Goal: Transaction & Acquisition: Purchase product/service

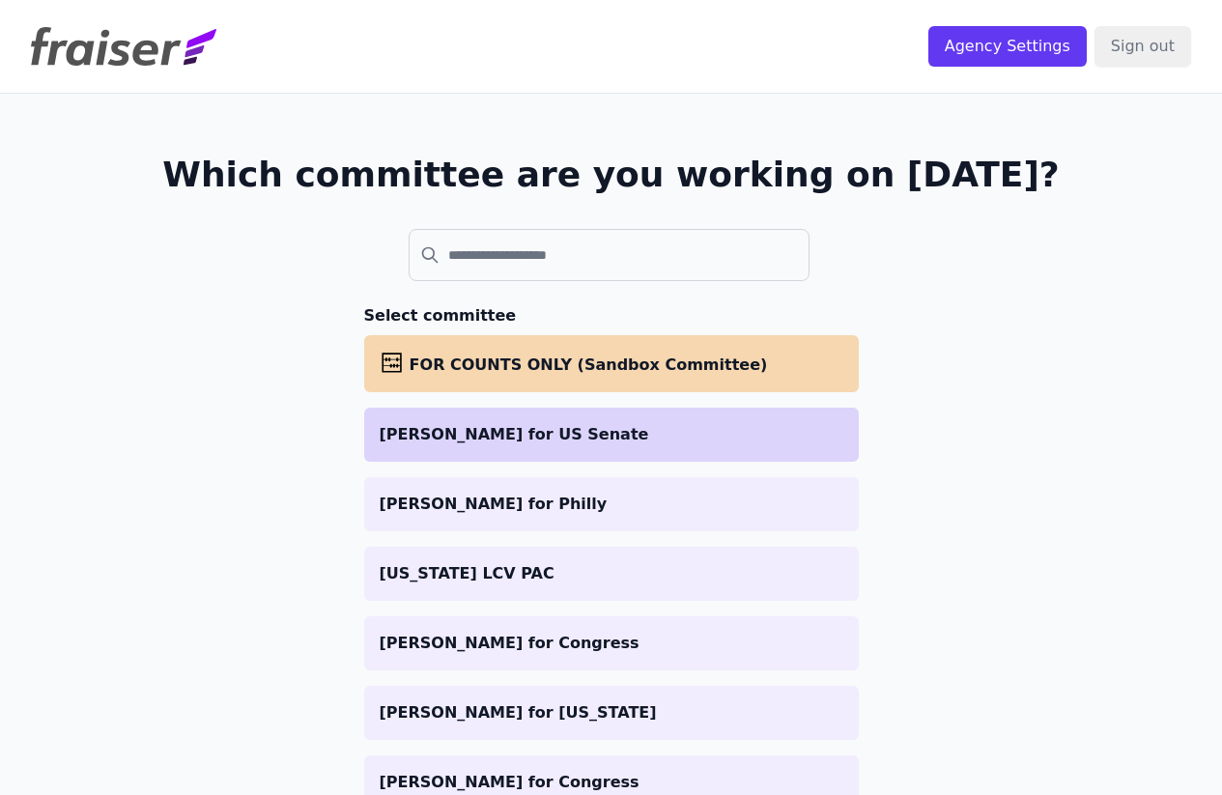
click at [386, 440] on p "[PERSON_NAME] for US Senate" at bounding box center [612, 434] width 464 height 23
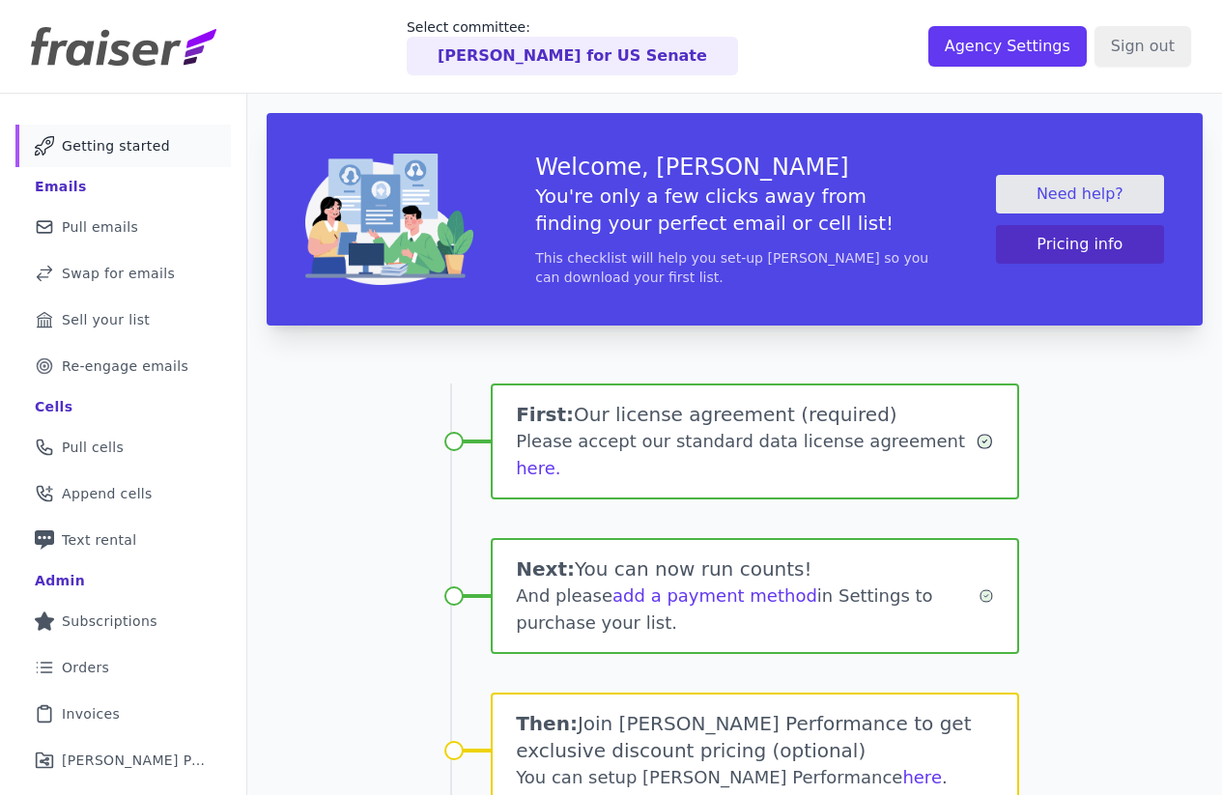
scroll to position [191, 0]
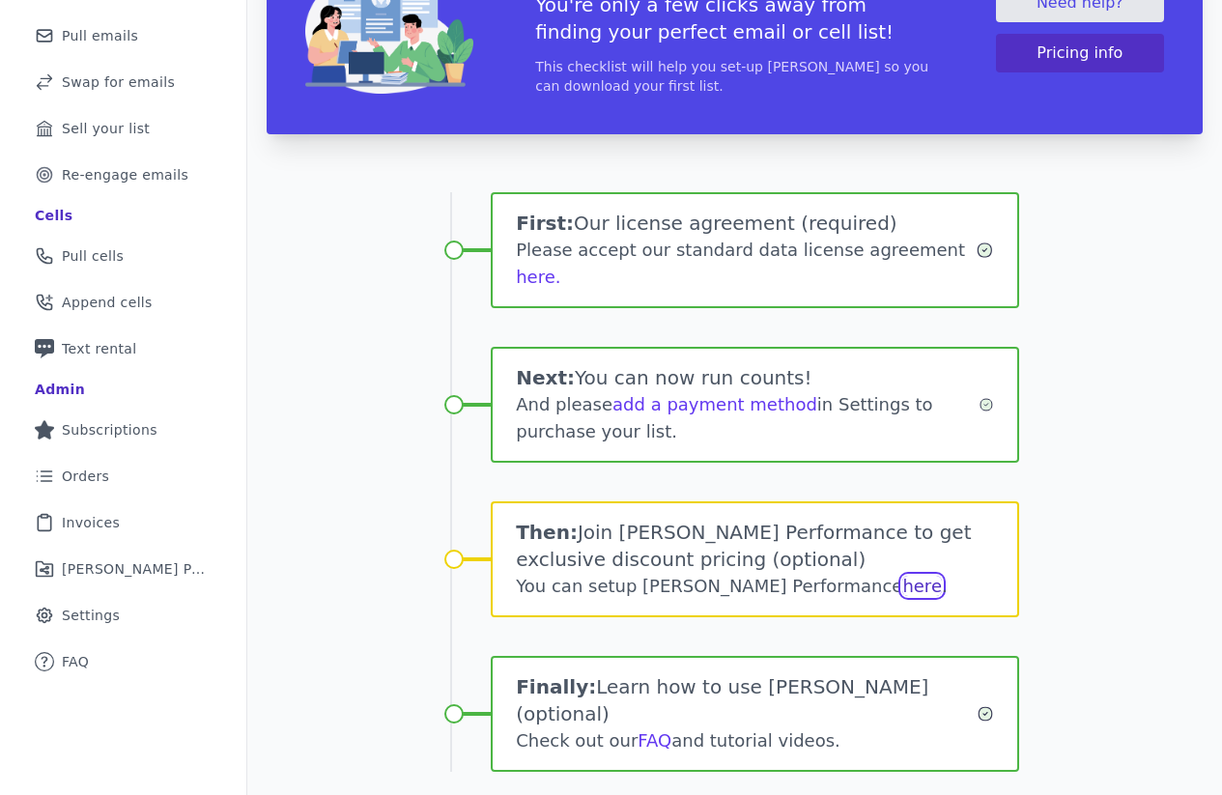
click at [902, 576] on link "here" at bounding box center [922, 586] width 40 height 20
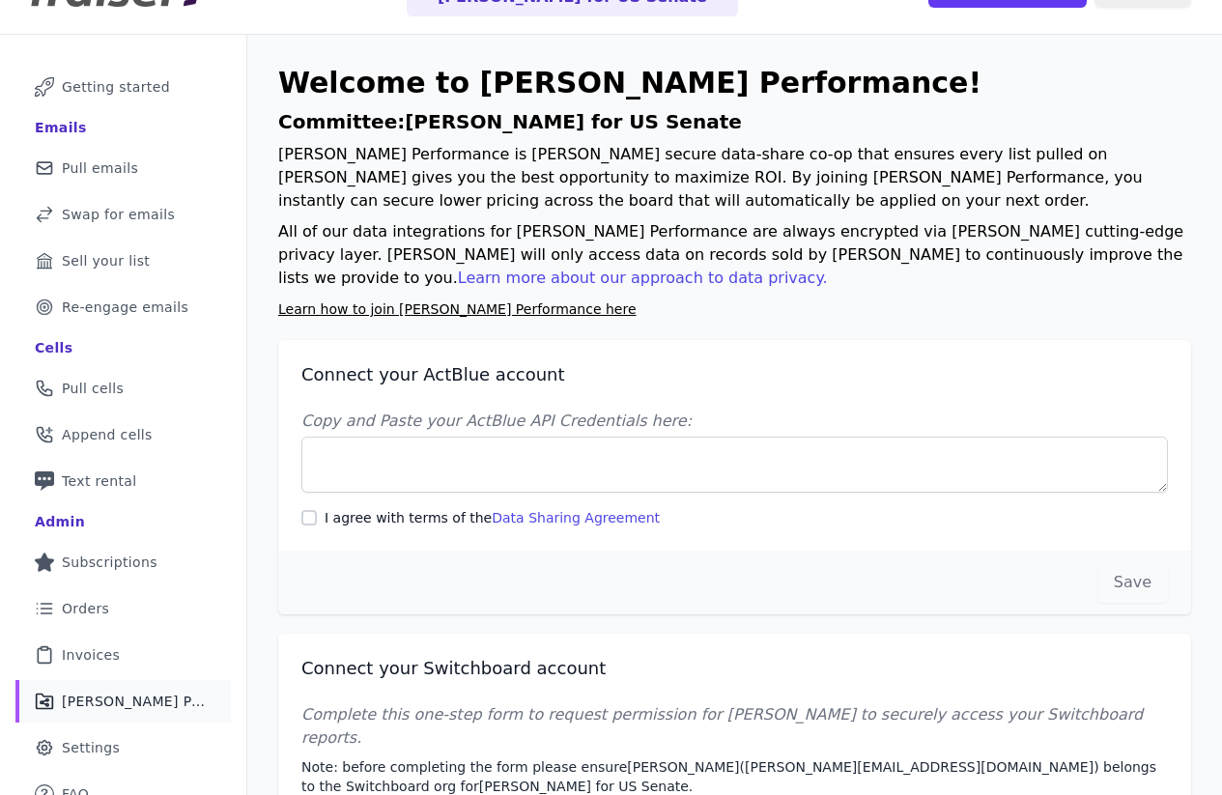
scroll to position [61, 0]
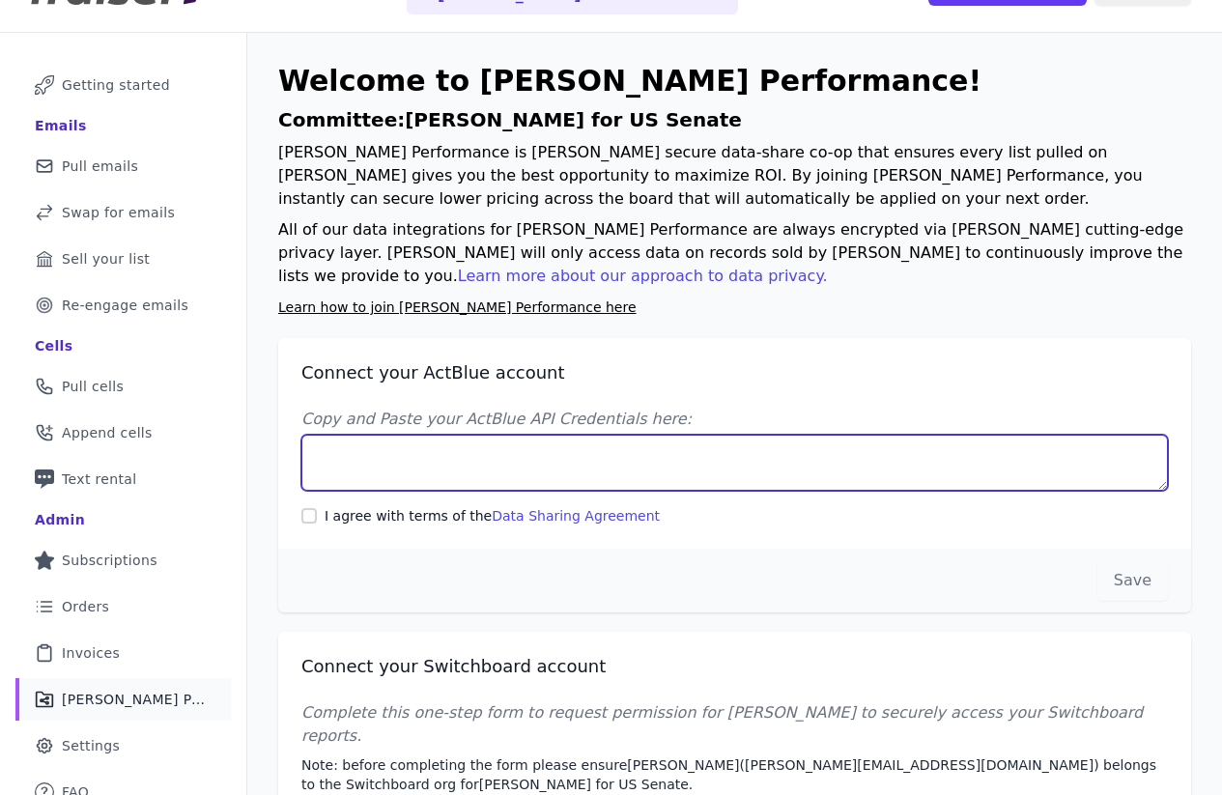
click at [350, 473] on textarea "Copy and Paste your ActBlue API Credentials here:" at bounding box center [734, 463] width 867 height 56
paste textarea "Client UUID: 8f330a94-1641-418e-9242-6bbcd490e431 Client Secret: 8iRDC3kK7v4NCr…"
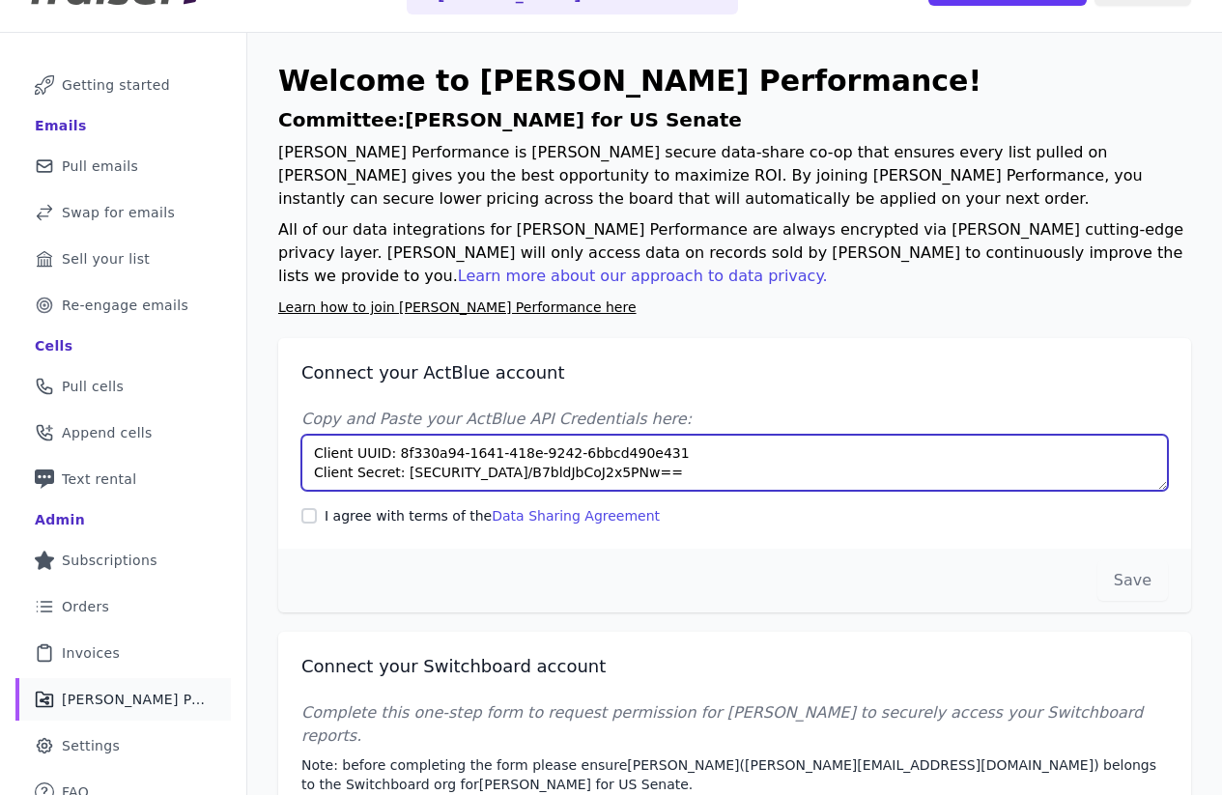
type textarea "Client UUID: 8f330a94-1641-418e-9242-6bbcd490e431 Client Secret: 8iRDC3kK7v4NCr…"
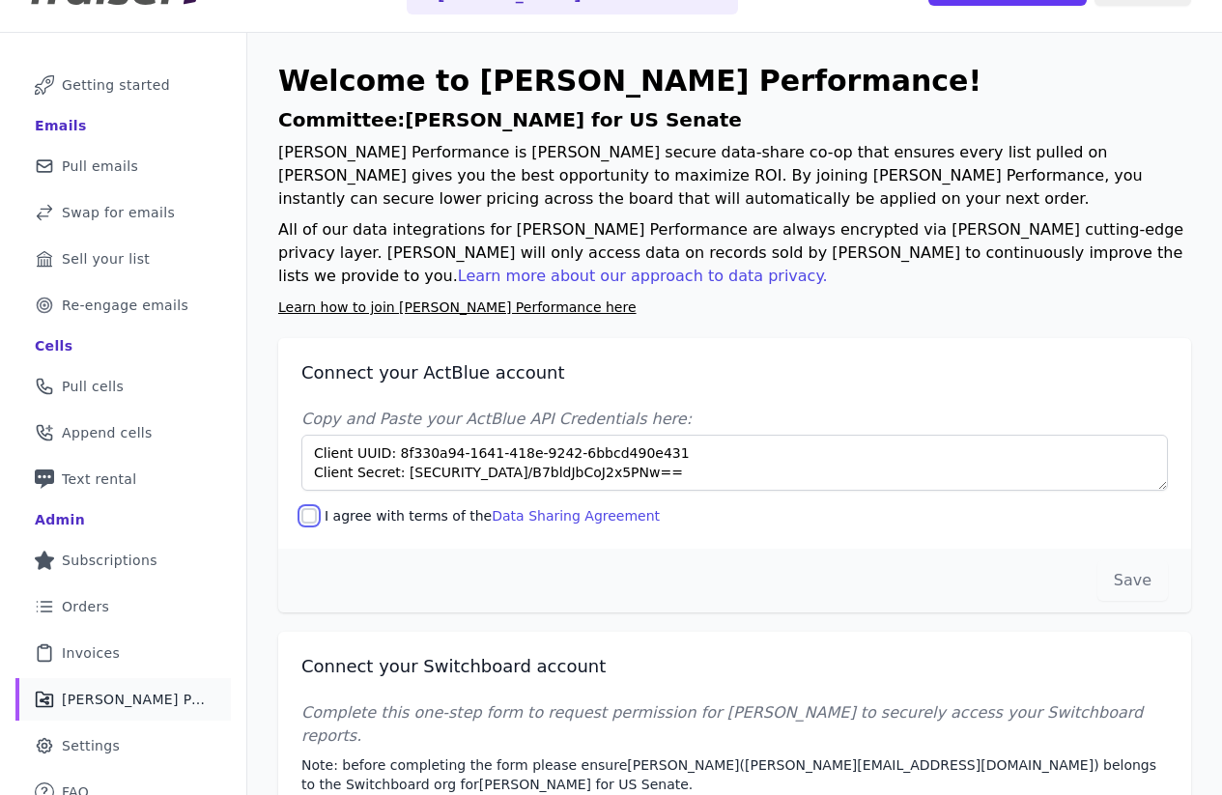
click at [309, 515] on input "I agree with terms of the Data Sharing Agreement" at bounding box center [308, 515] width 15 height 15
checkbox input "true"
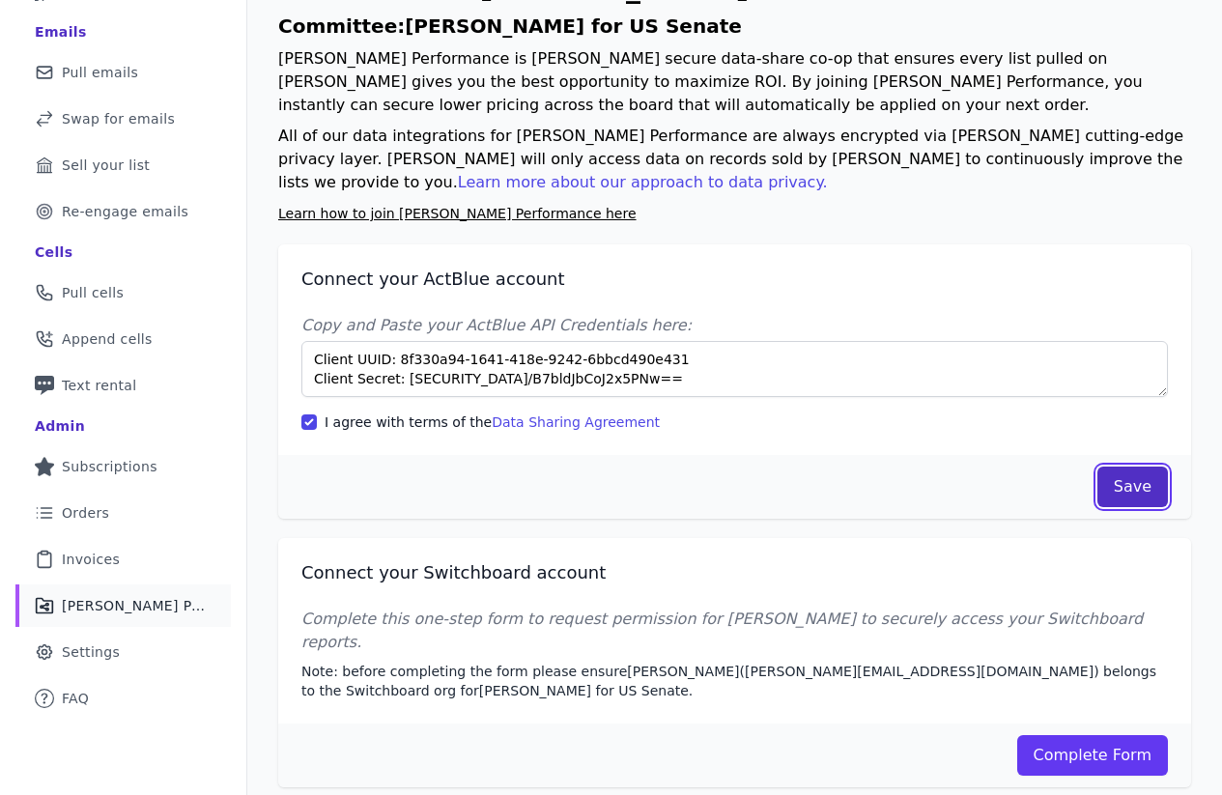
click at [1133, 488] on button "Save" at bounding box center [1133, 487] width 71 height 41
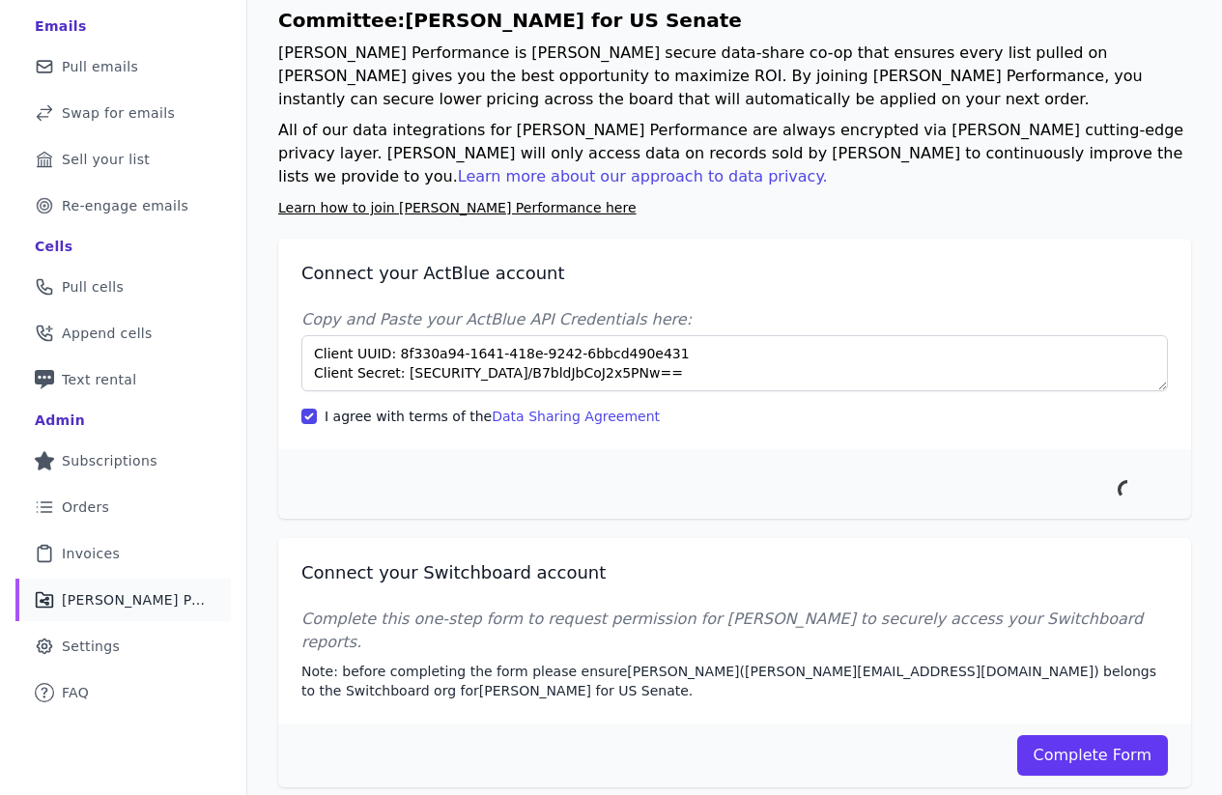
scroll to position [94, 0]
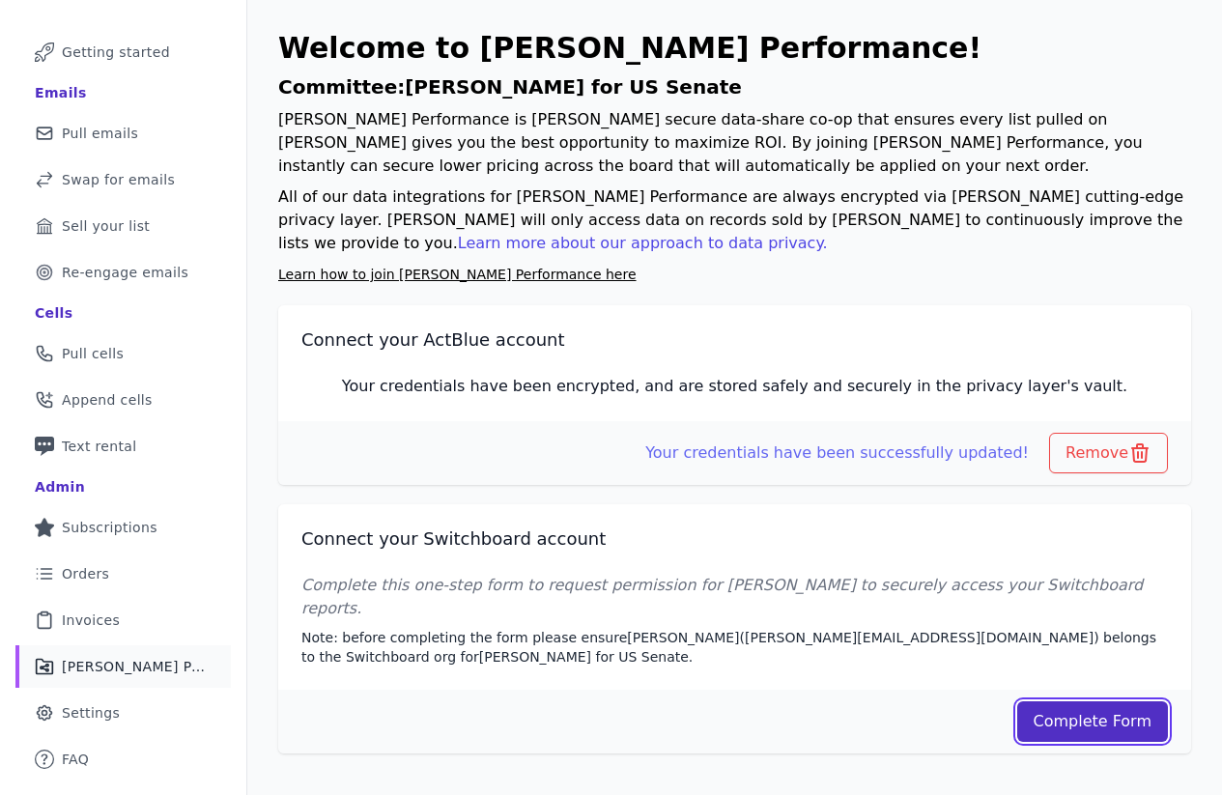
click at [1094, 701] on link "Complete Form" at bounding box center [1093, 721] width 152 height 41
click at [128, 132] on span "Pull emails" at bounding box center [100, 133] width 76 height 19
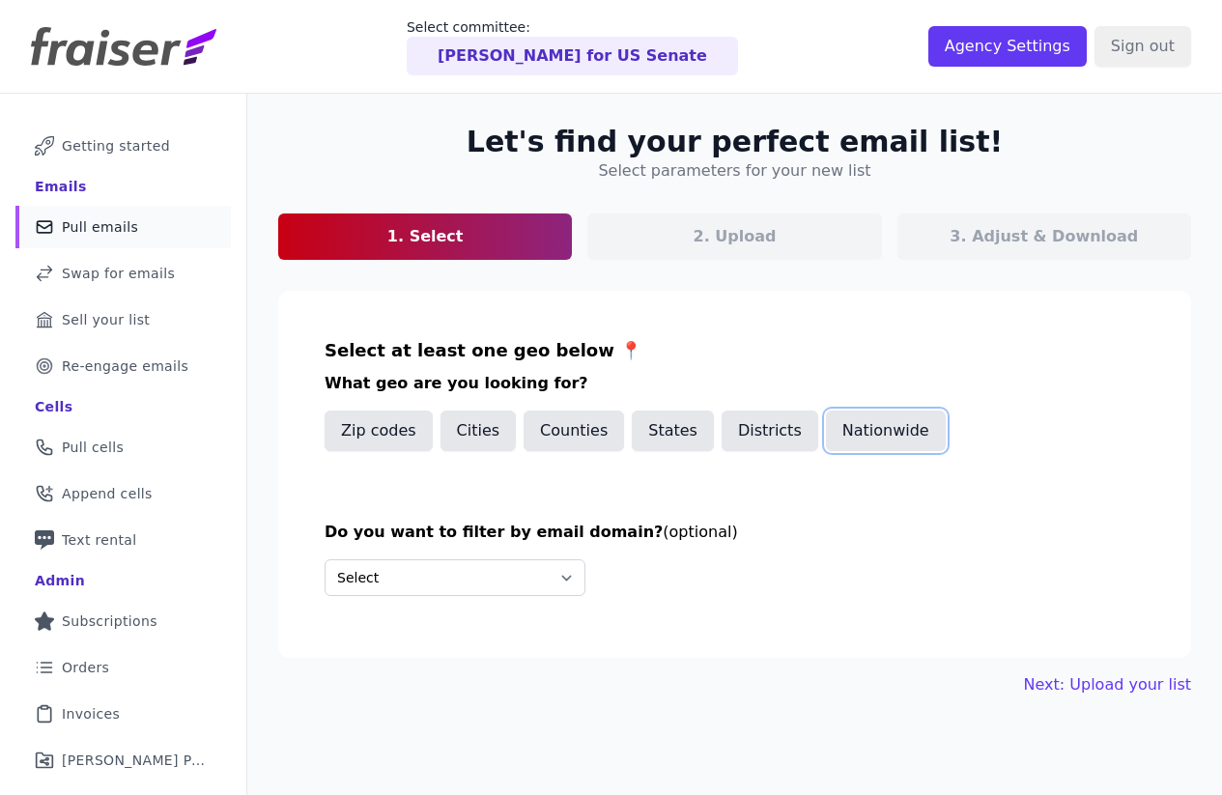
click at [846, 437] on button "Nationwide" at bounding box center [886, 431] width 120 height 41
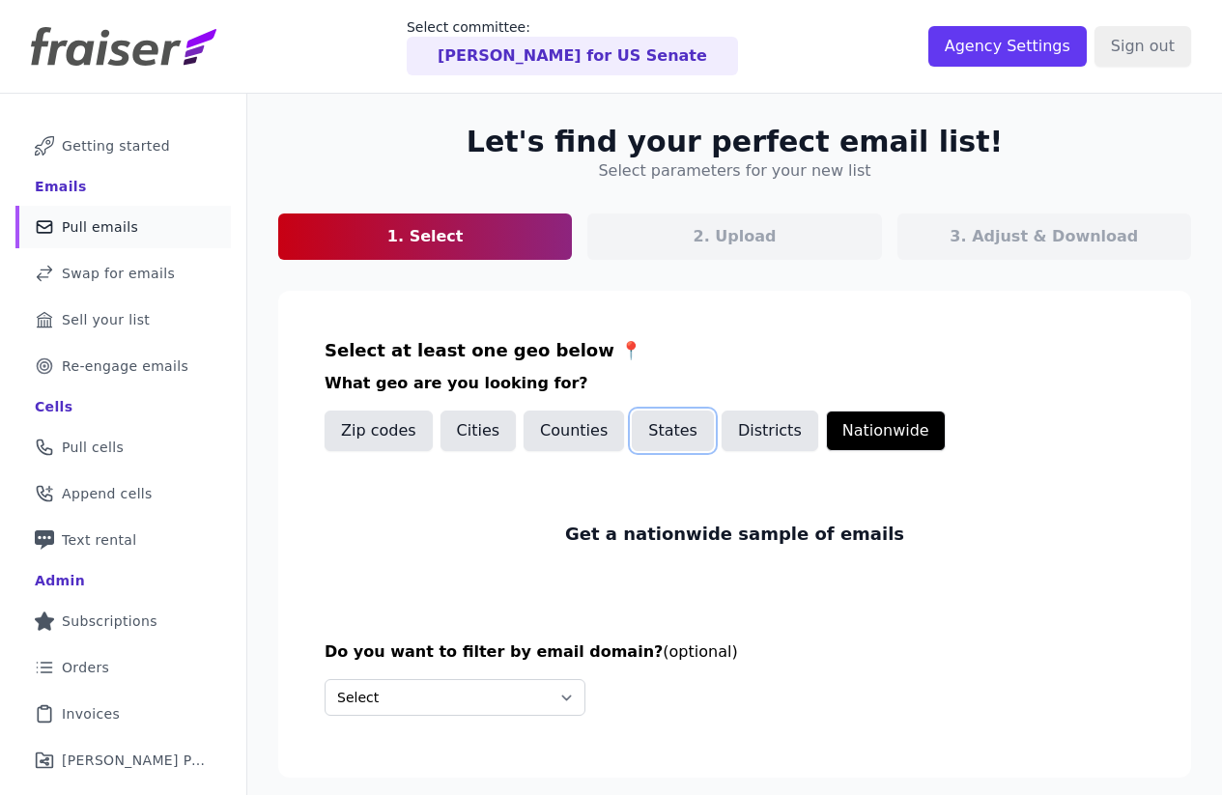
click at [668, 439] on button "States" at bounding box center [673, 431] width 82 height 41
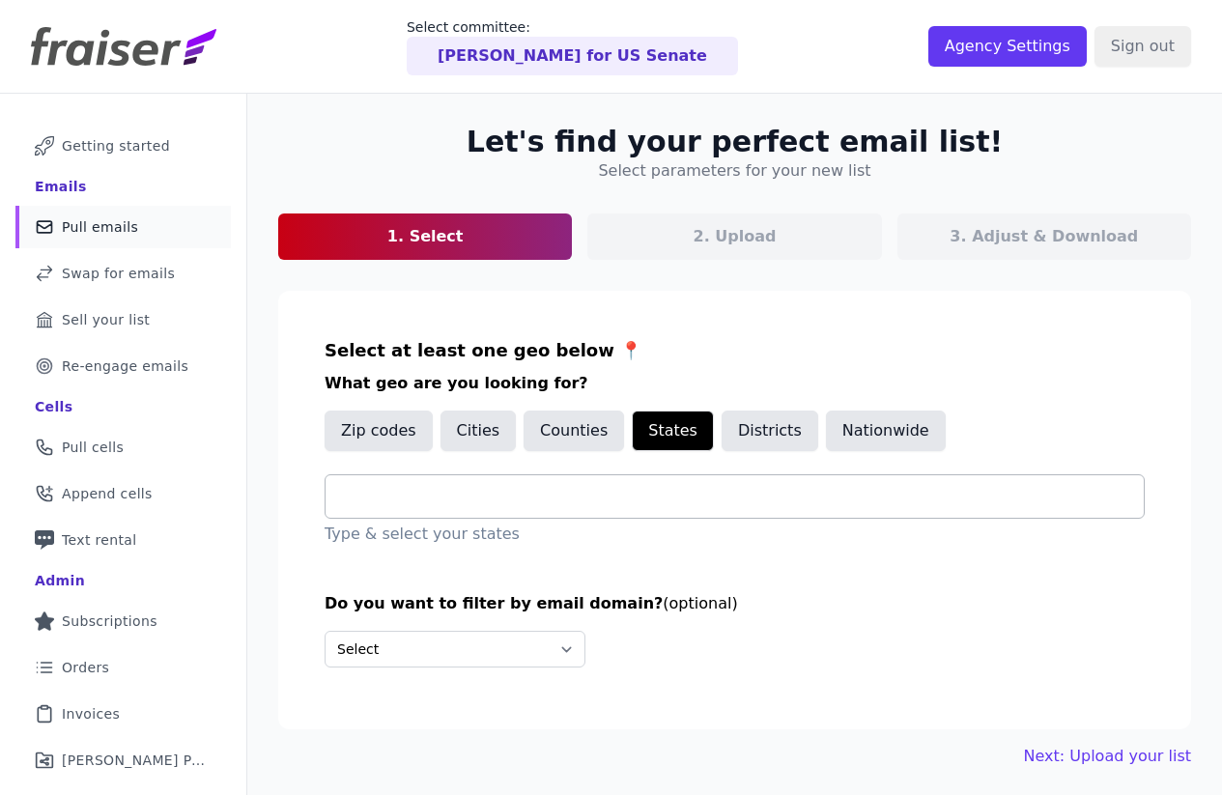
click at [587, 484] on div at bounding box center [742, 496] width 803 height 43
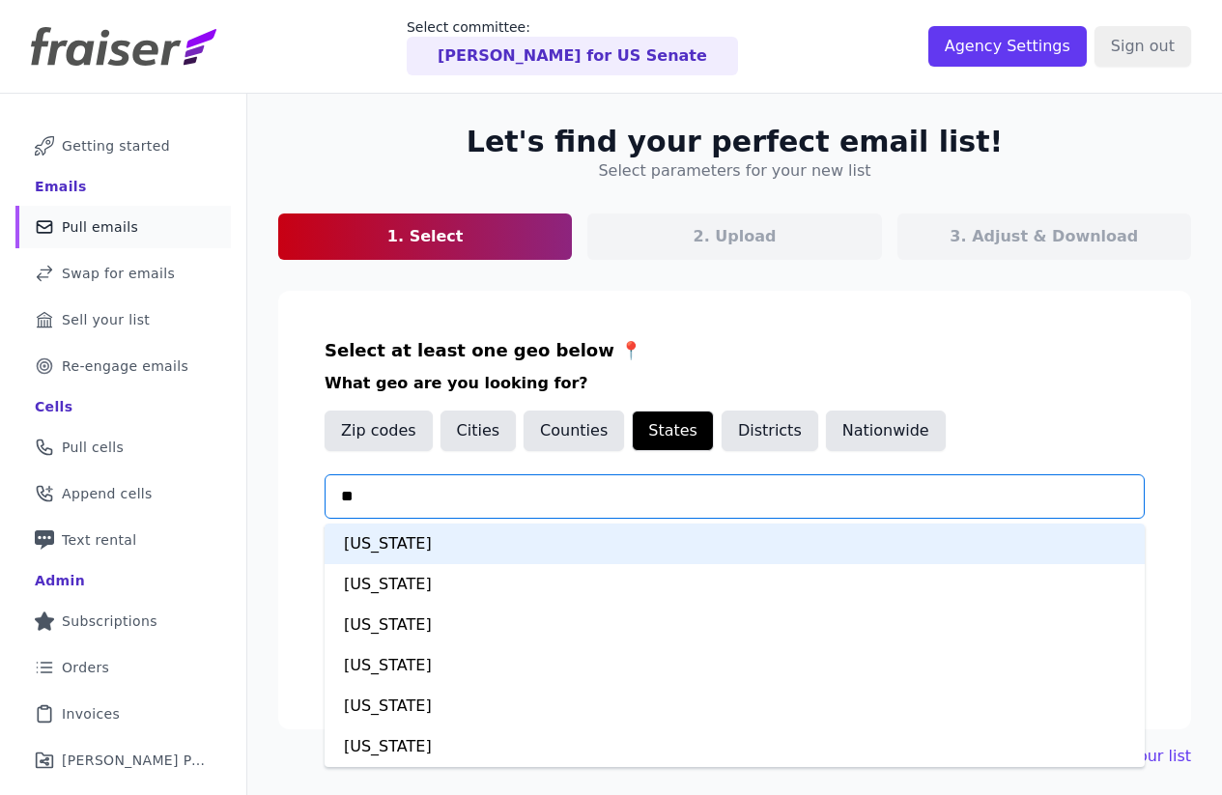
type input "***"
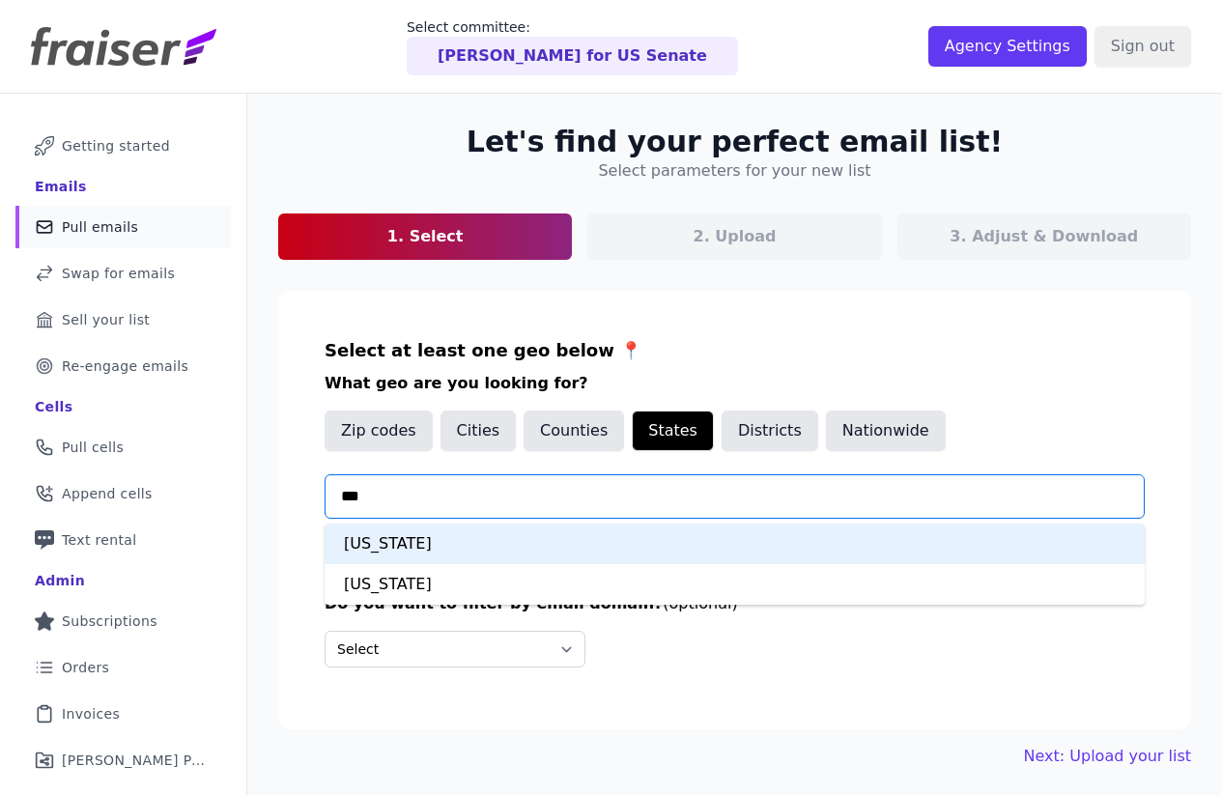
click at [417, 542] on div "[US_STATE]" at bounding box center [735, 544] width 820 height 41
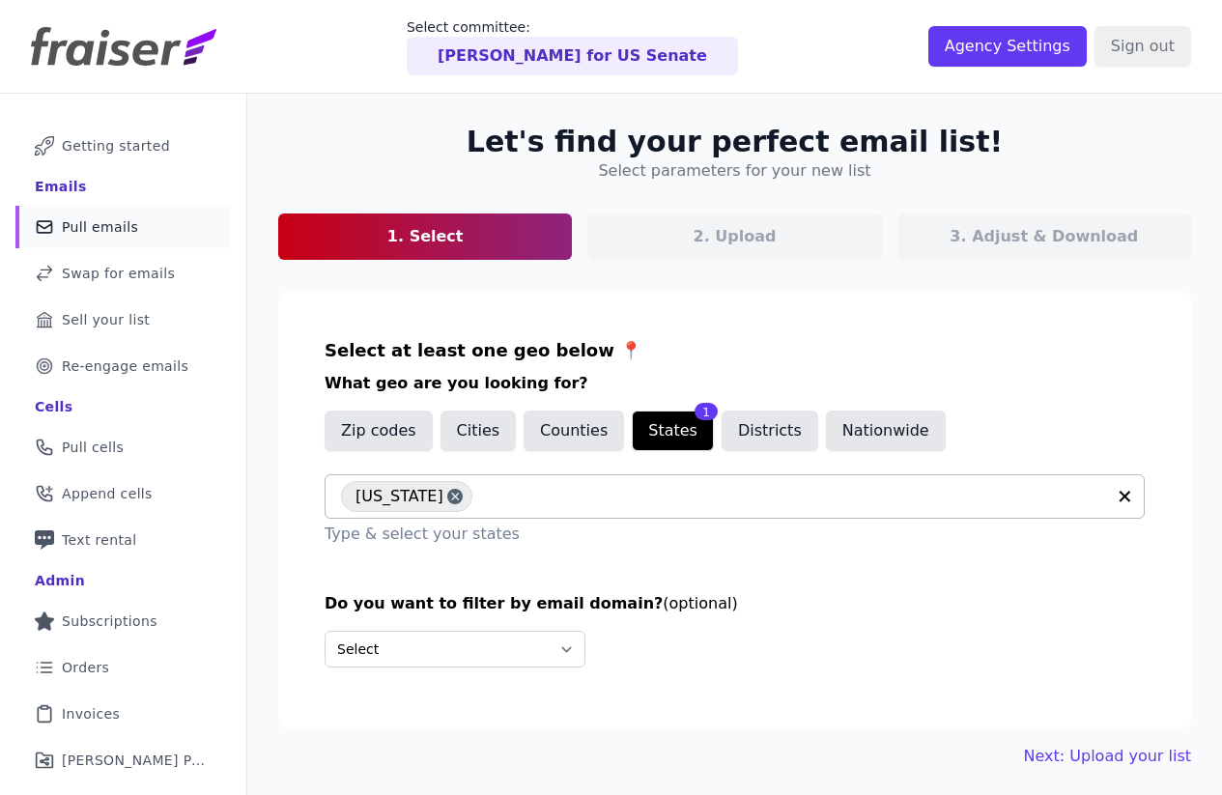
click at [677, 252] on div "2. Upload" at bounding box center [734, 237] width 294 height 46
click at [680, 240] on div "2. Upload" at bounding box center [734, 237] width 294 height 46
click at [730, 238] on p "2. Upload" at bounding box center [735, 236] width 83 height 23
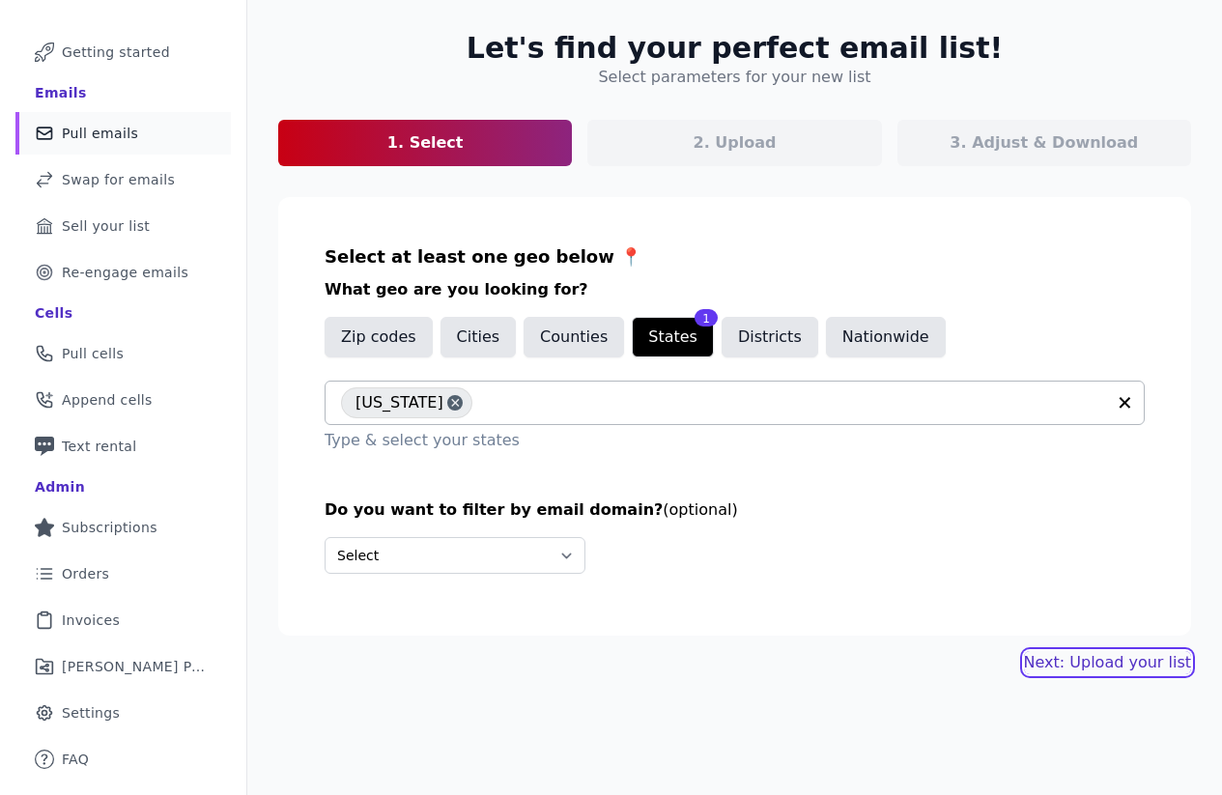
click at [1076, 663] on link "Next: Upload your list" at bounding box center [1107, 662] width 167 height 23
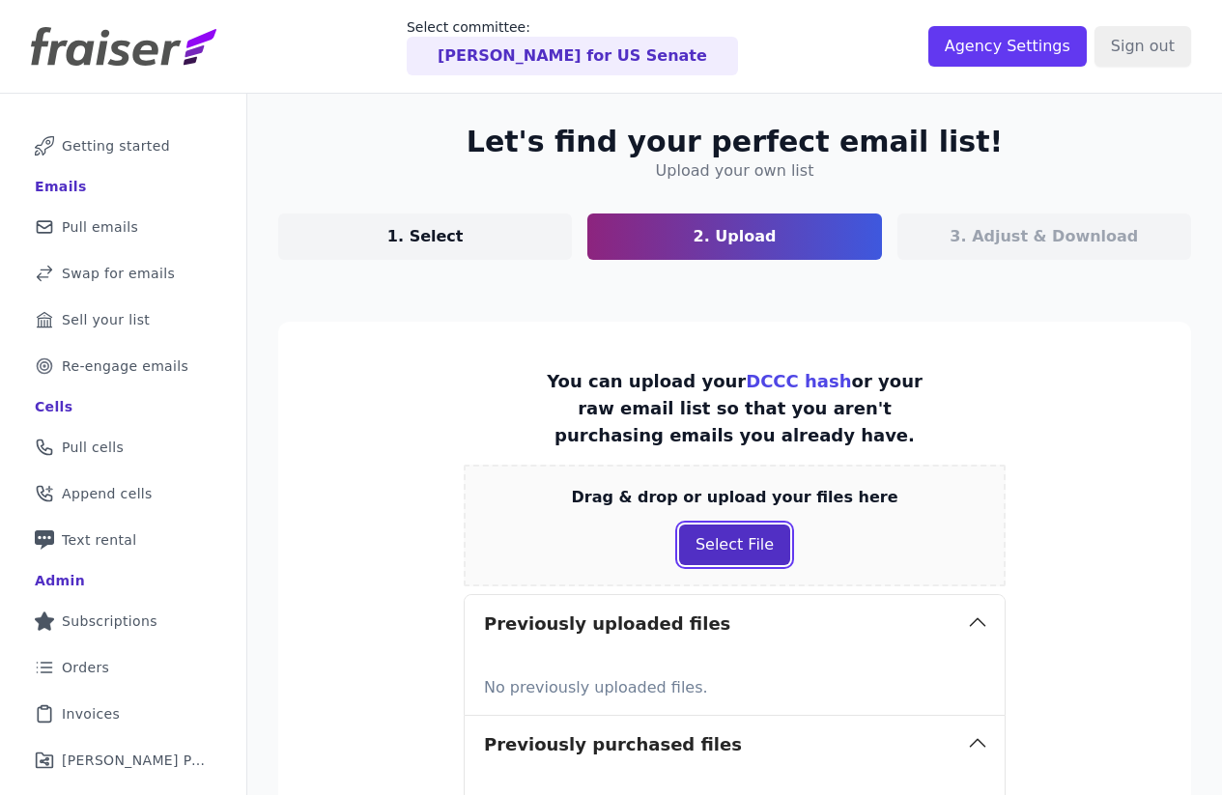
click at [749, 540] on button "Select File" at bounding box center [734, 545] width 111 height 41
click at [358, 401] on section "You can upload your DCCC hash or your raw email list so that you aren't purchas…" at bounding box center [734, 602] width 913 height 561
click at [459, 242] on link "1. Select" at bounding box center [425, 237] width 294 height 46
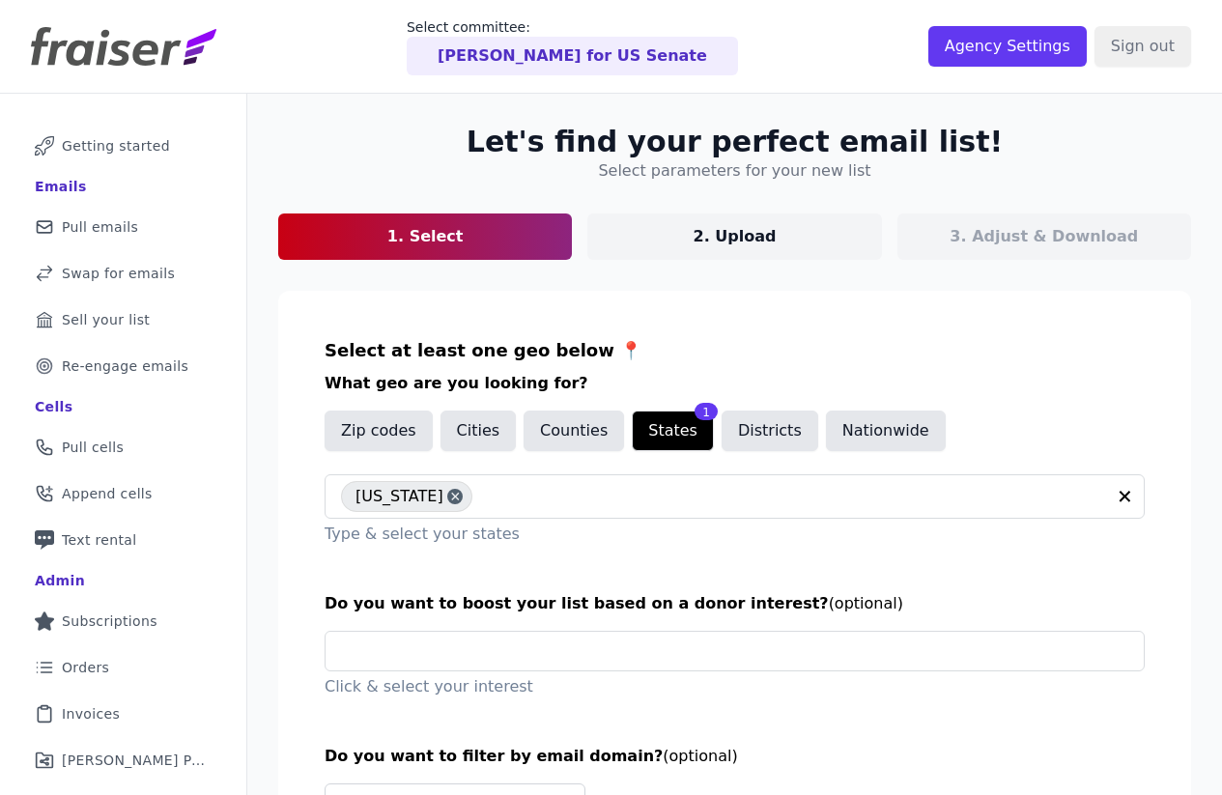
scroll to position [157, 0]
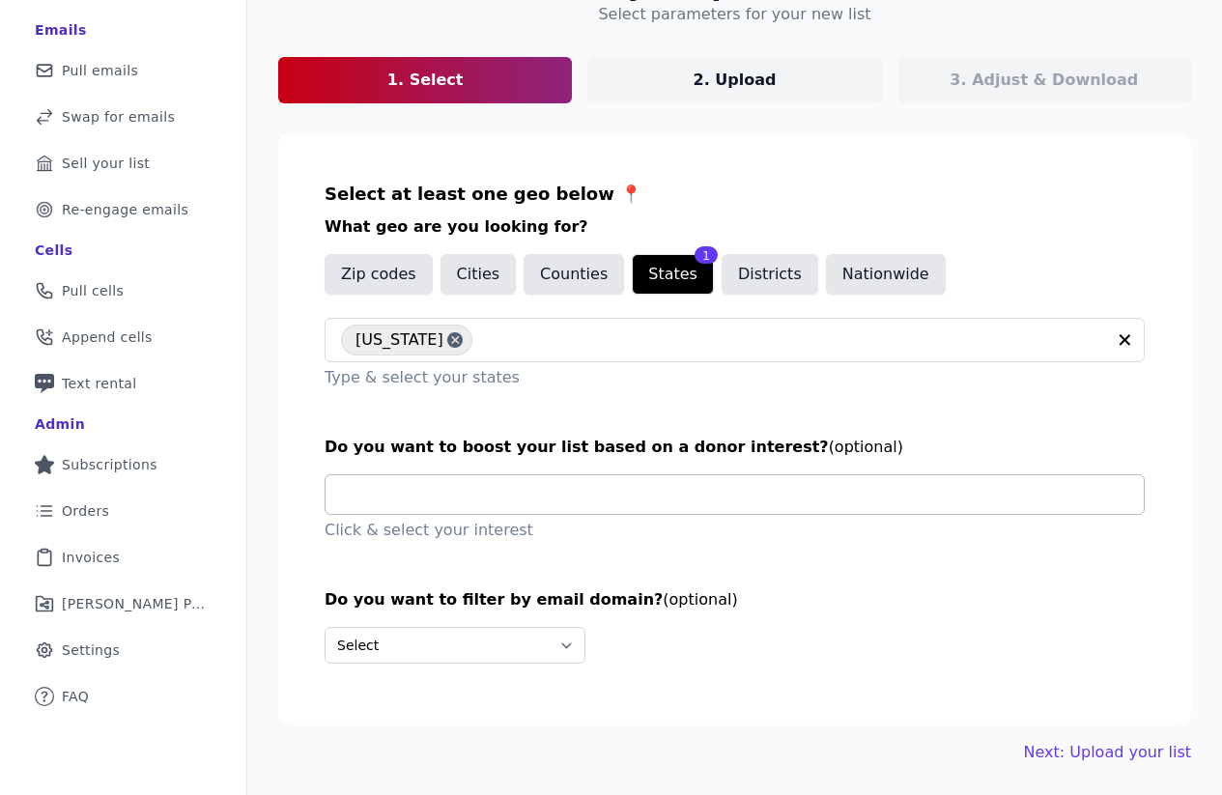
click at [450, 498] on input "text" at bounding box center [742, 494] width 803 height 39
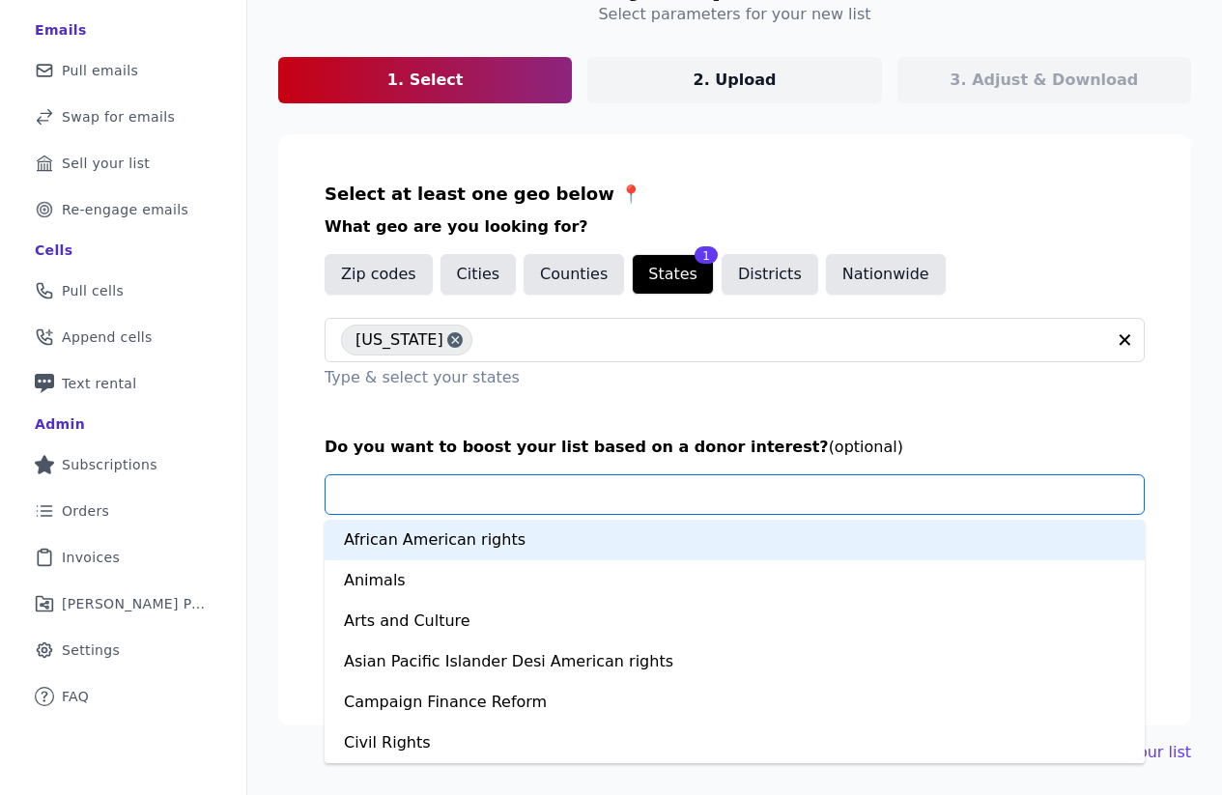
click at [584, 426] on section "Select at least one geo below 📍 What geo are you looking for? Zip codes Cities …" at bounding box center [734, 429] width 913 height 591
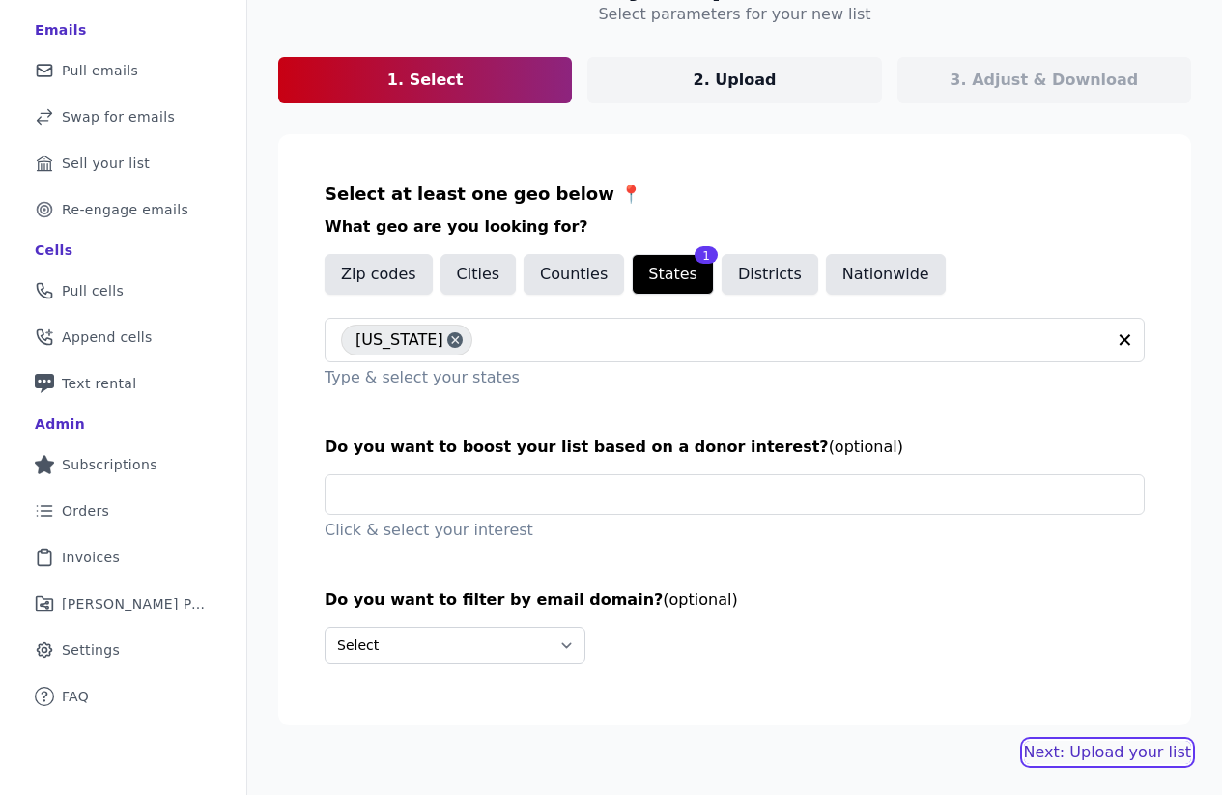
click at [1066, 747] on link "Next: Upload your list" at bounding box center [1107, 752] width 167 height 23
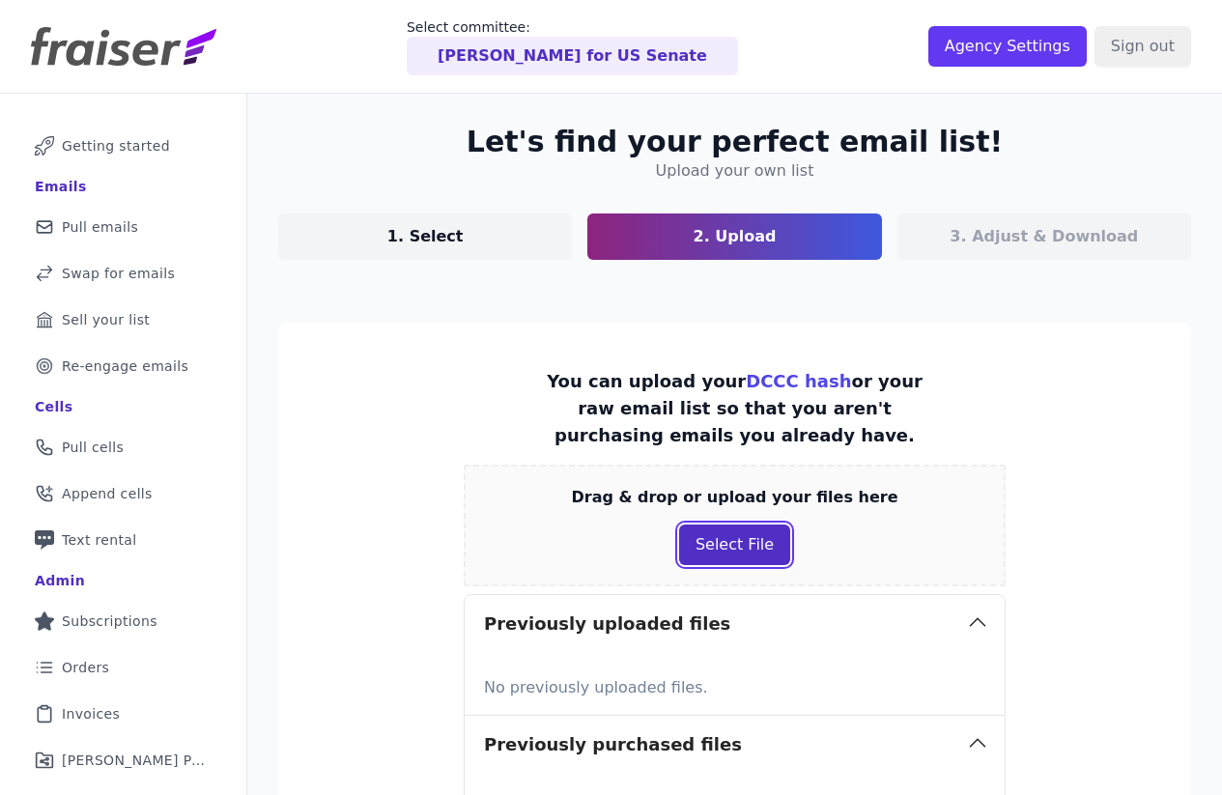
click at [726, 538] on button "Select File" at bounding box center [734, 545] width 111 height 41
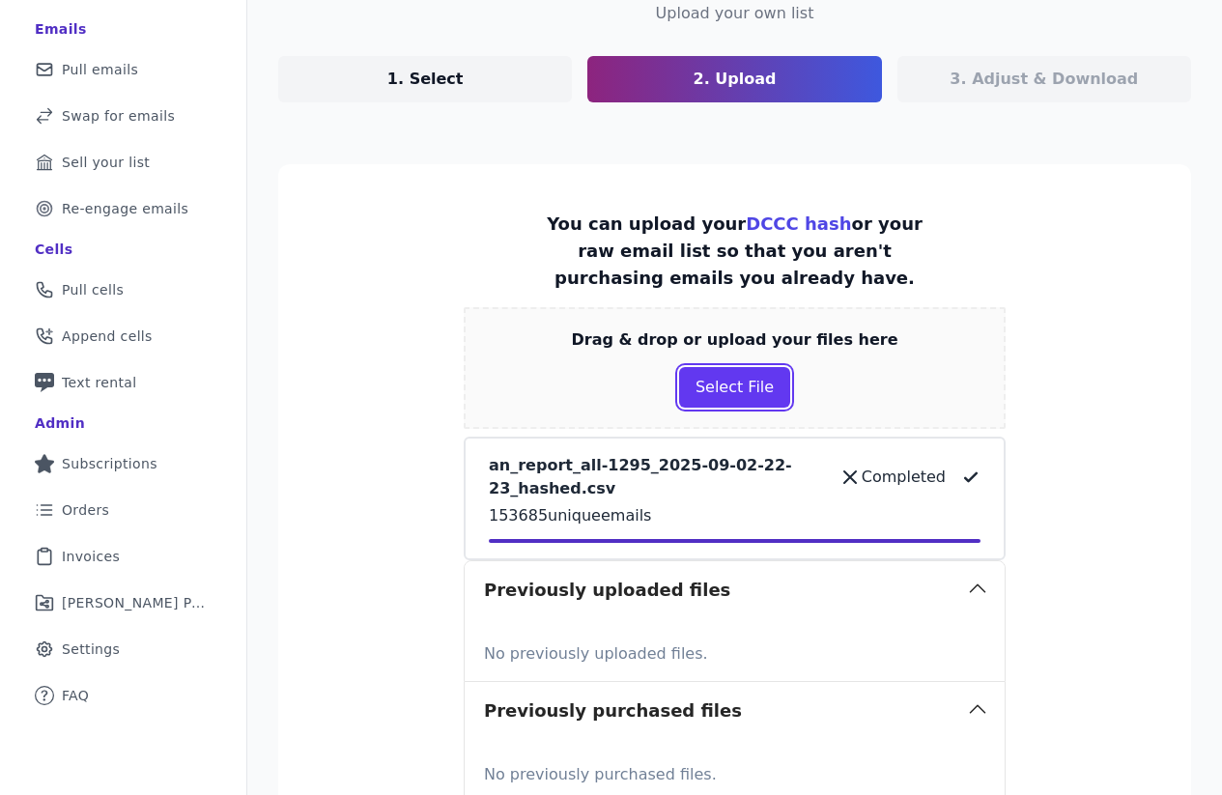
scroll to position [159, 0]
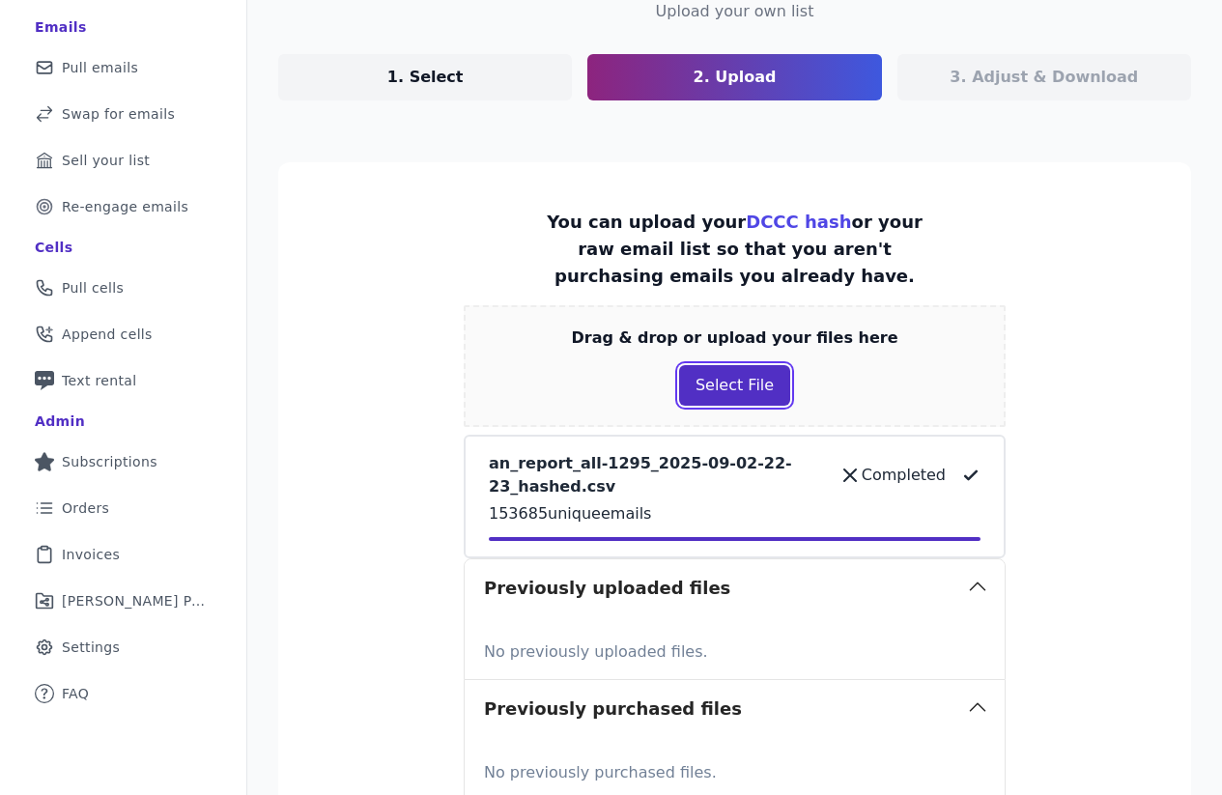
click at [728, 374] on button "Select File" at bounding box center [734, 385] width 111 height 41
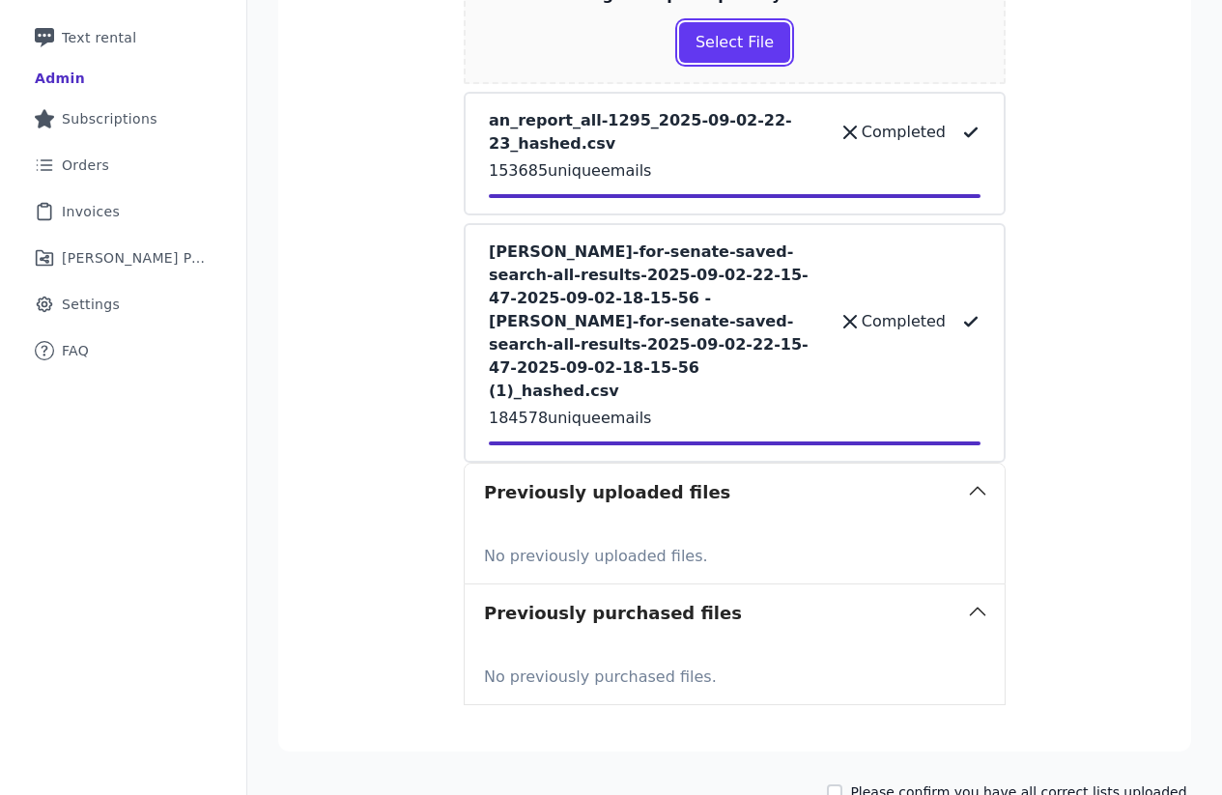
scroll to position [590, 0]
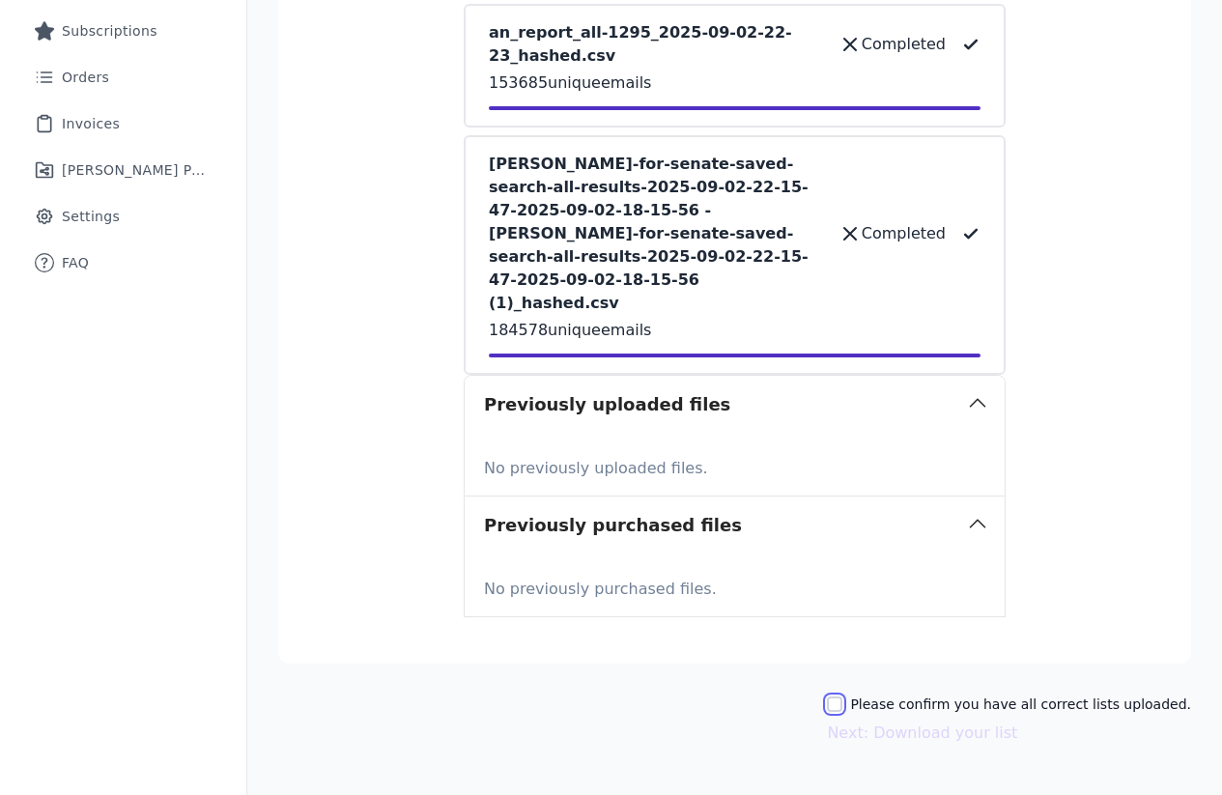
click at [843, 697] on input "Please confirm you have all correct lists uploaded." at bounding box center [834, 704] width 15 height 15
checkbox input "true"
click at [898, 722] on button "Next: Download your list" at bounding box center [922, 733] width 190 height 23
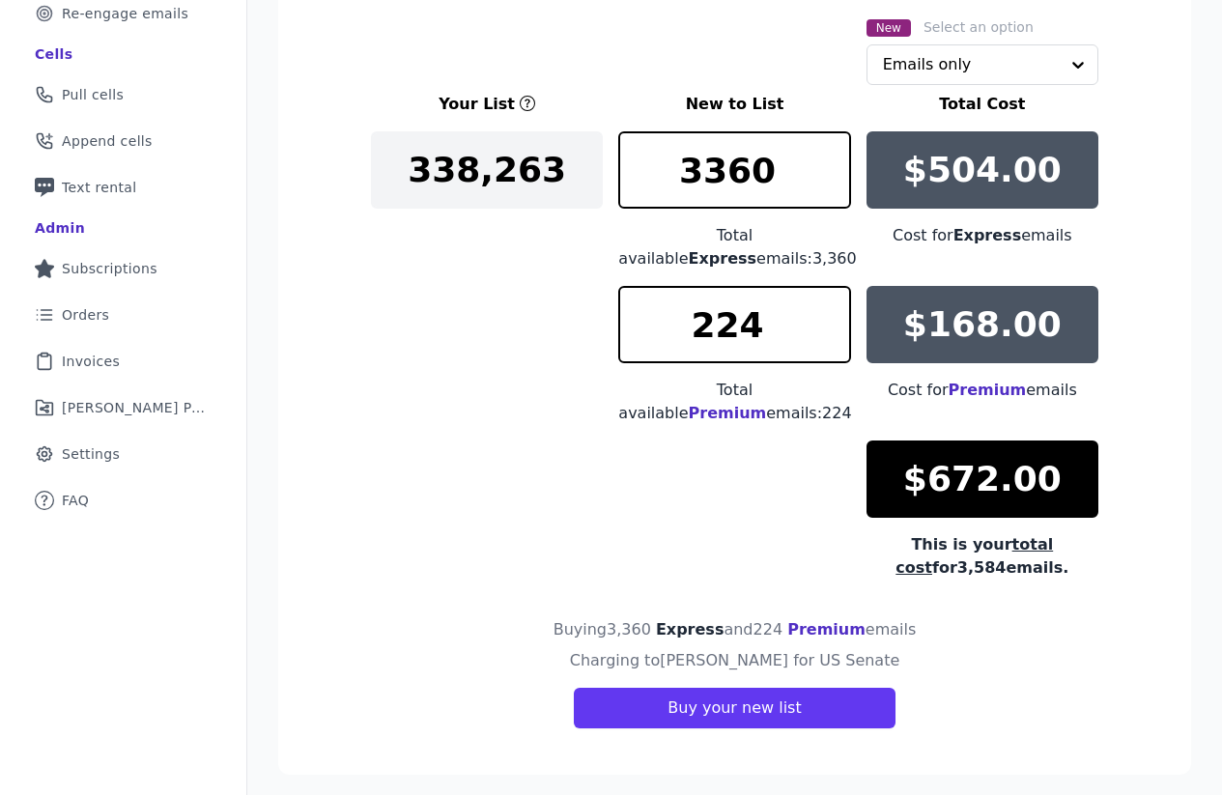
scroll to position [357, 0]
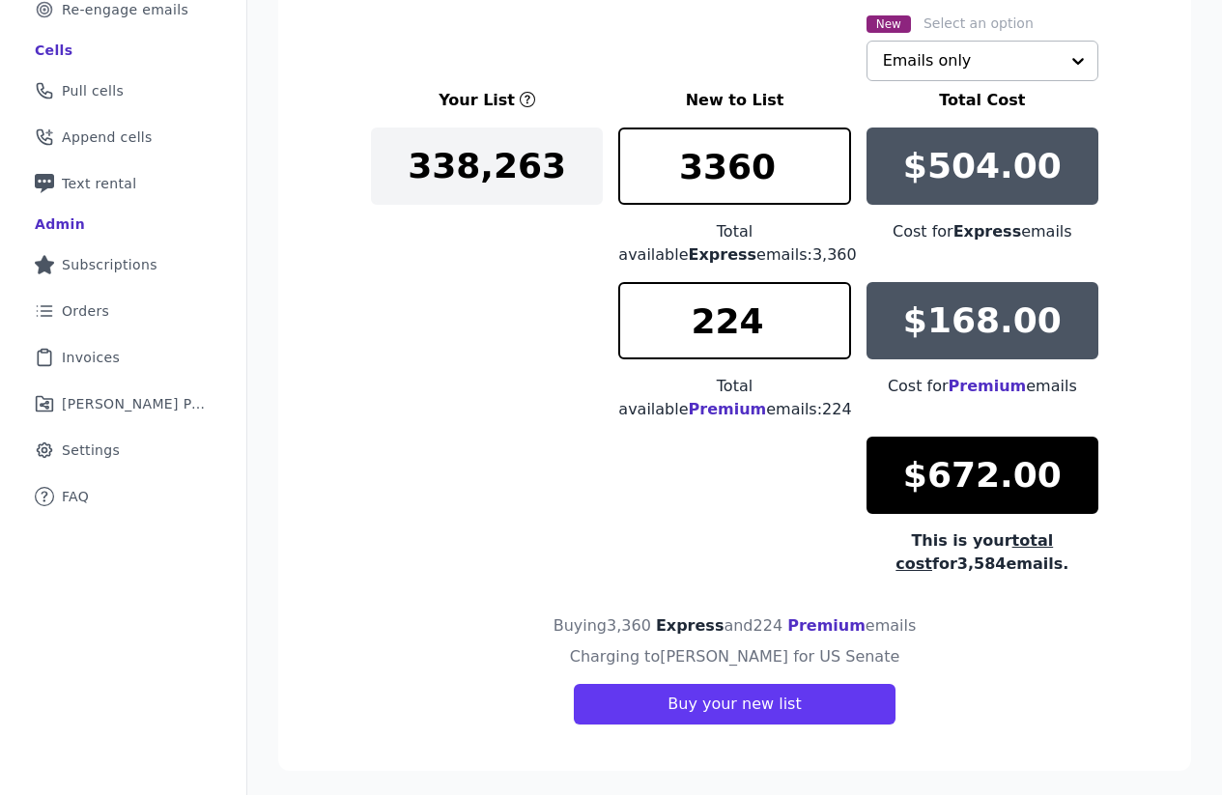
click at [965, 81] on div "Emails only" at bounding box center [983, 61] width 232 height 41
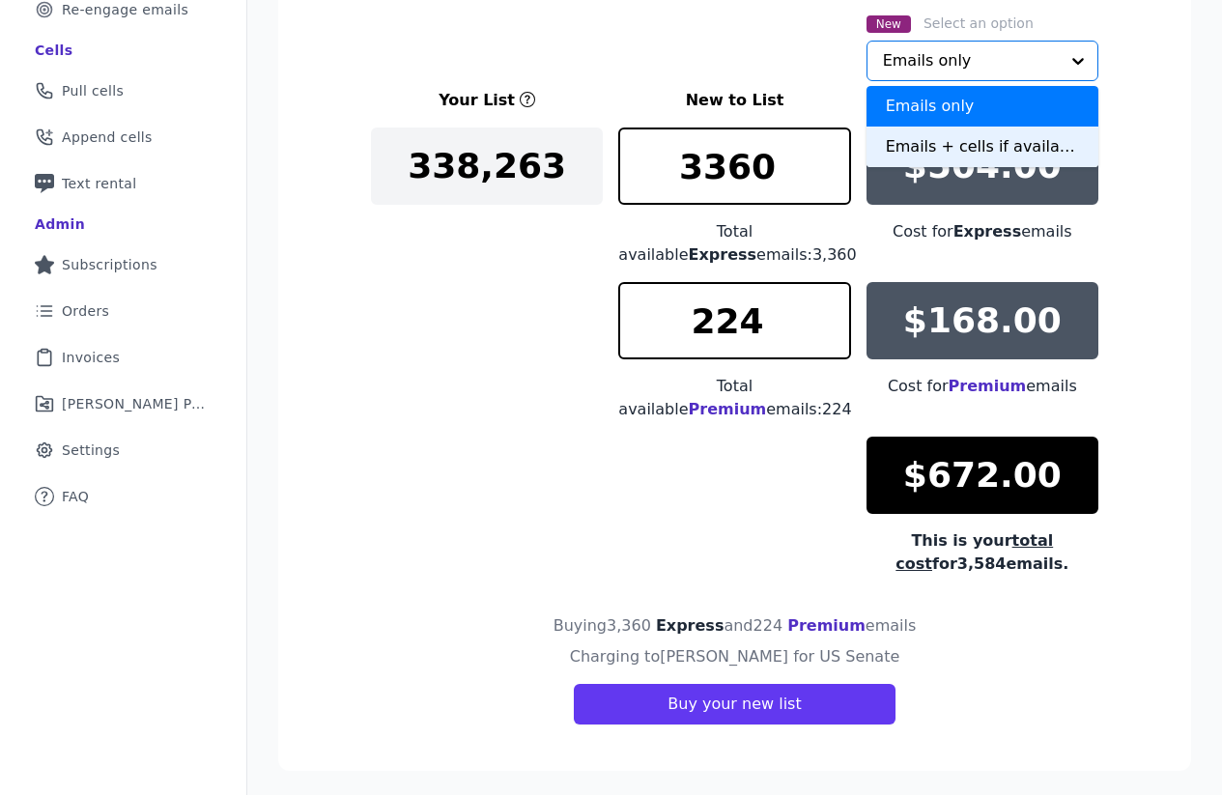
click at [973, 148] on div "Emails + cells if available" at bounding box center [983, 147] width 232 height 41
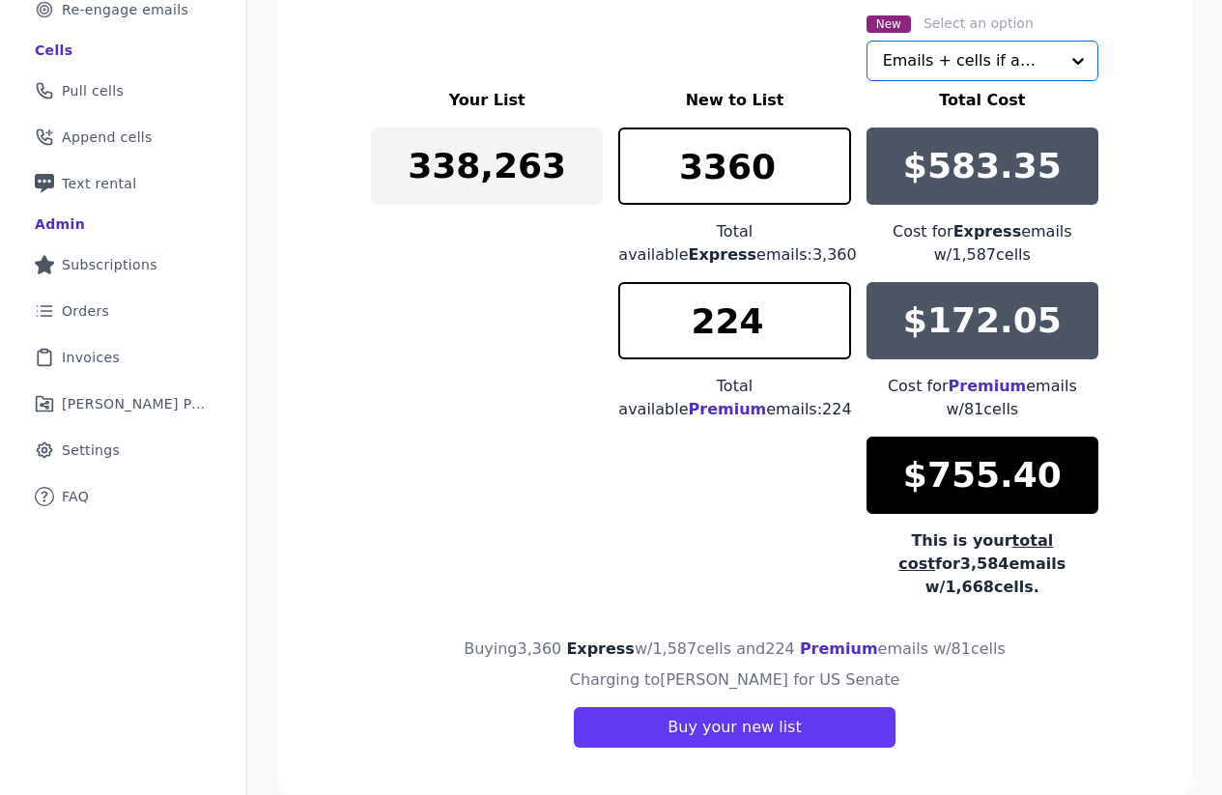
scroll to position [364, 0]
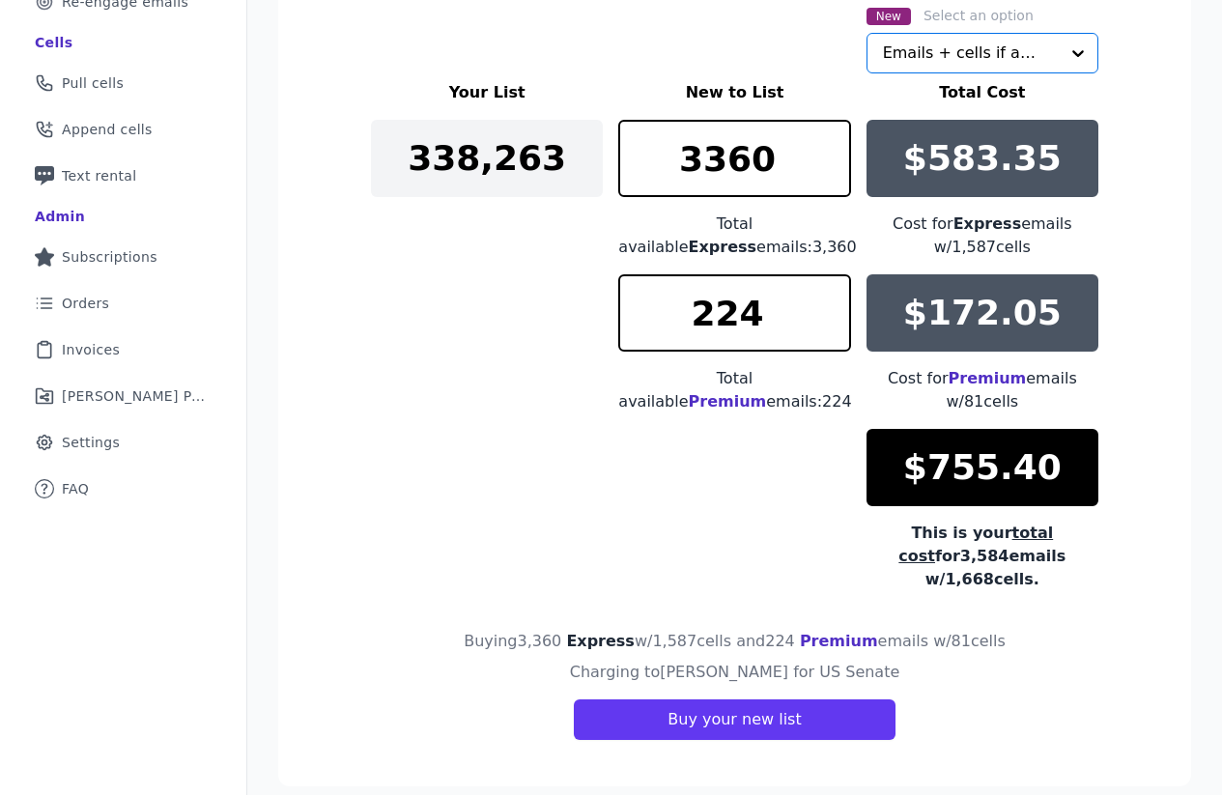
click at [481, 492] on div "Your List New to List Total Cost 338,263 3360 Total available Express emails: 3…" at bounding box center [735, 336] width 728 height 510
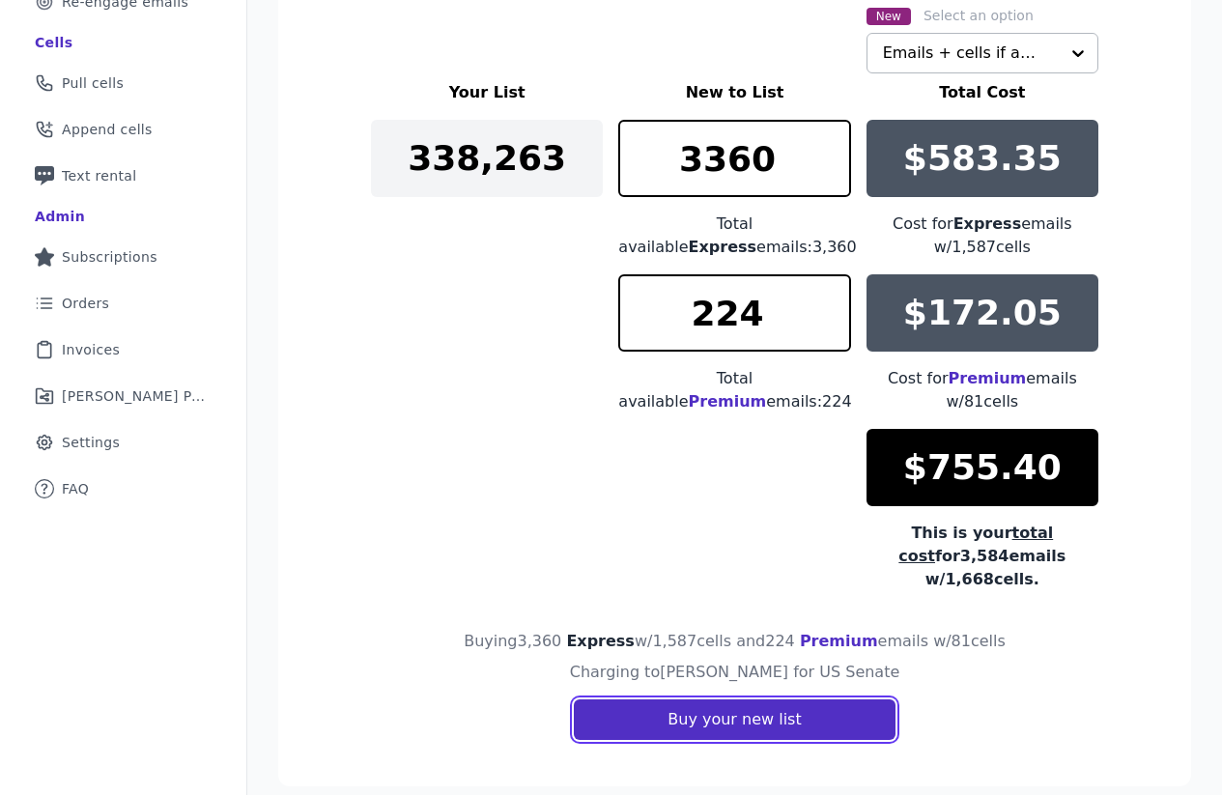
click at [724, 710] on button "Buy your new list" at bounding box center [734, 720] width 321 height 41
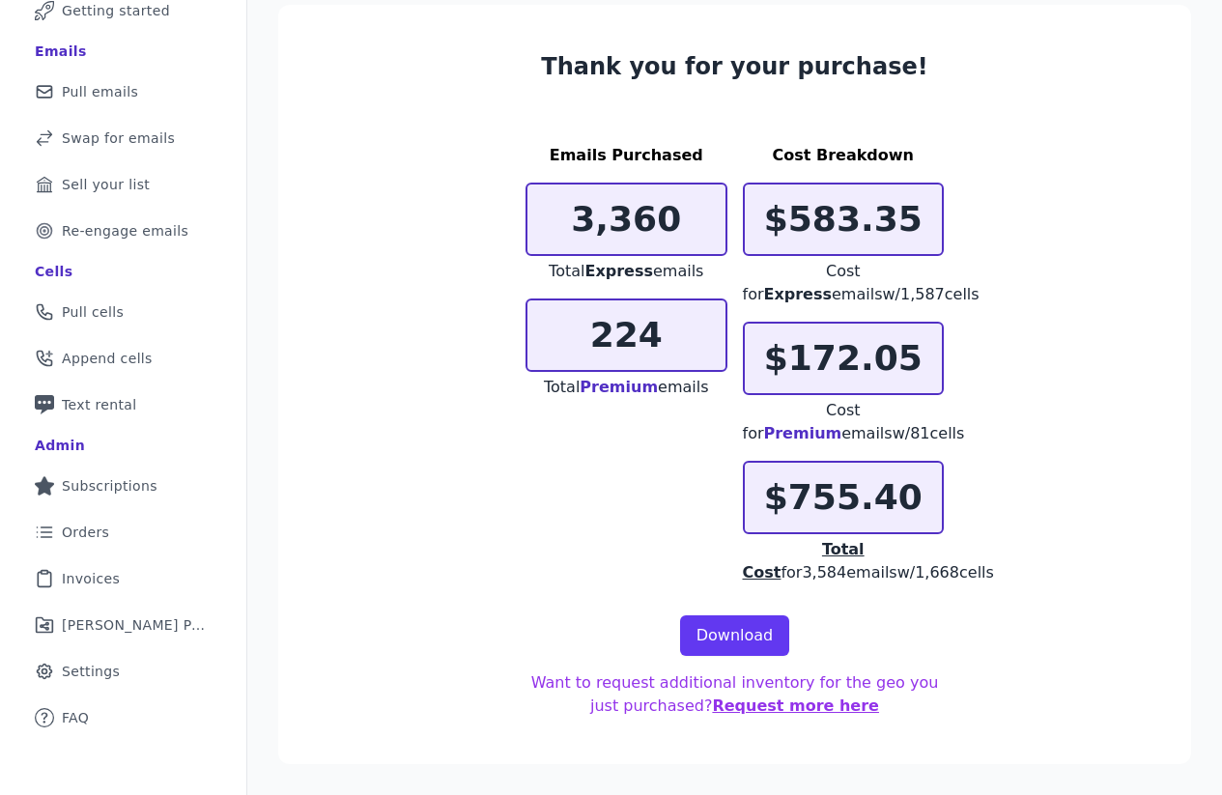
scroll to position [135, 0]
click at [723, 645] on link "Download" at bounding box center [735, 635] width 110 height 41
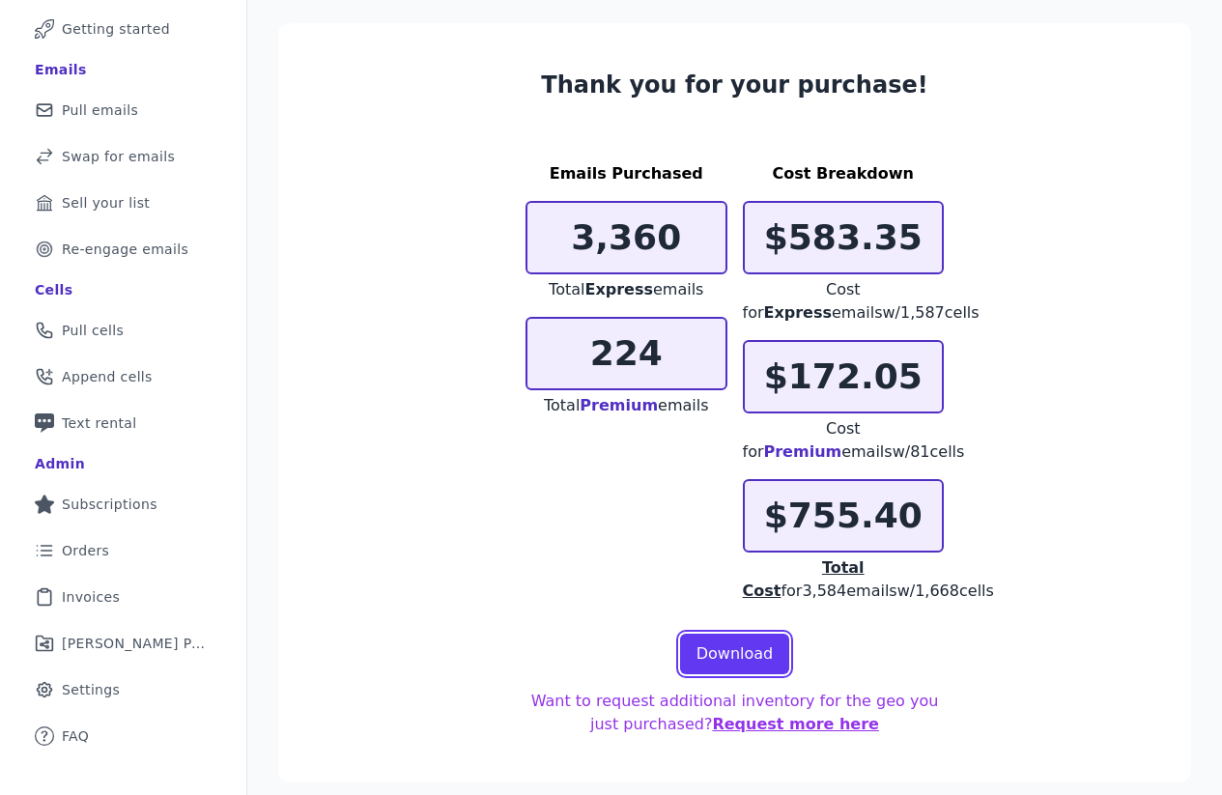
scroll to position [0, 0]
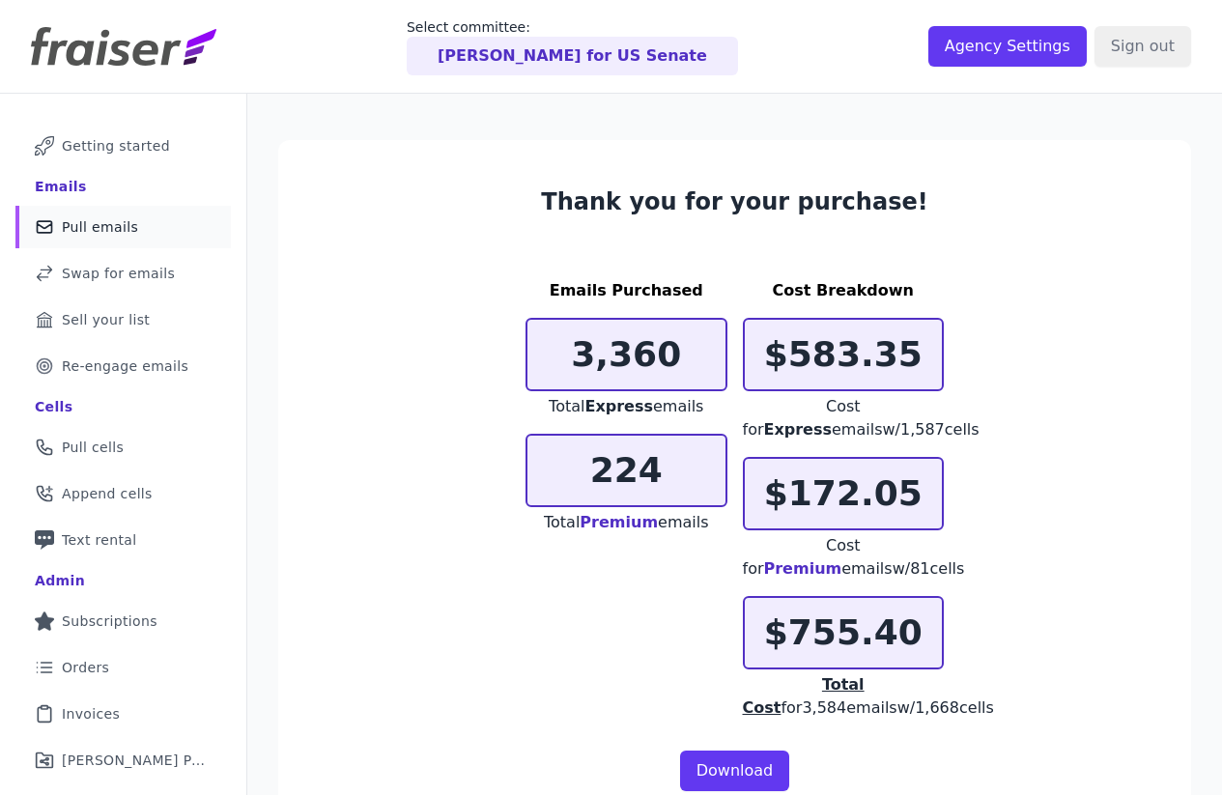
click at [128, 224] on span "Pull emails" at bounding box center [100, 226] width 76 height 19
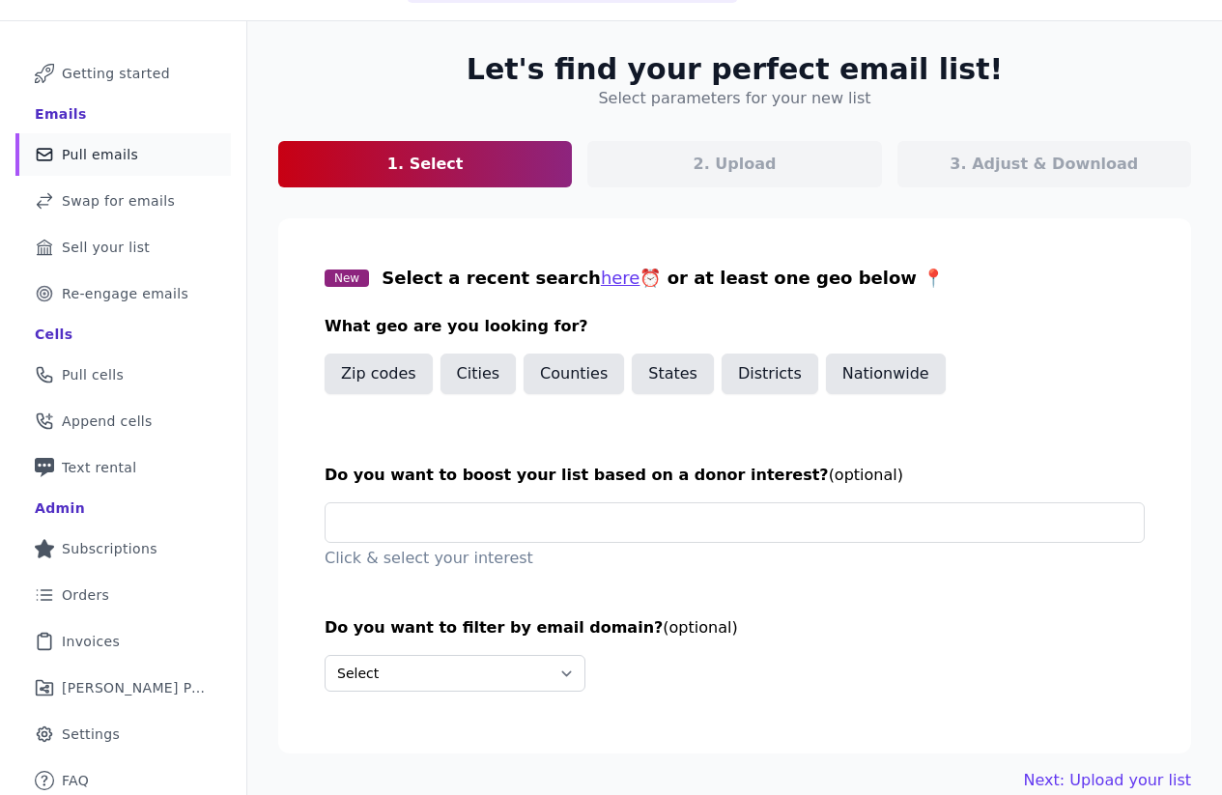
scroll to position [75, 0]
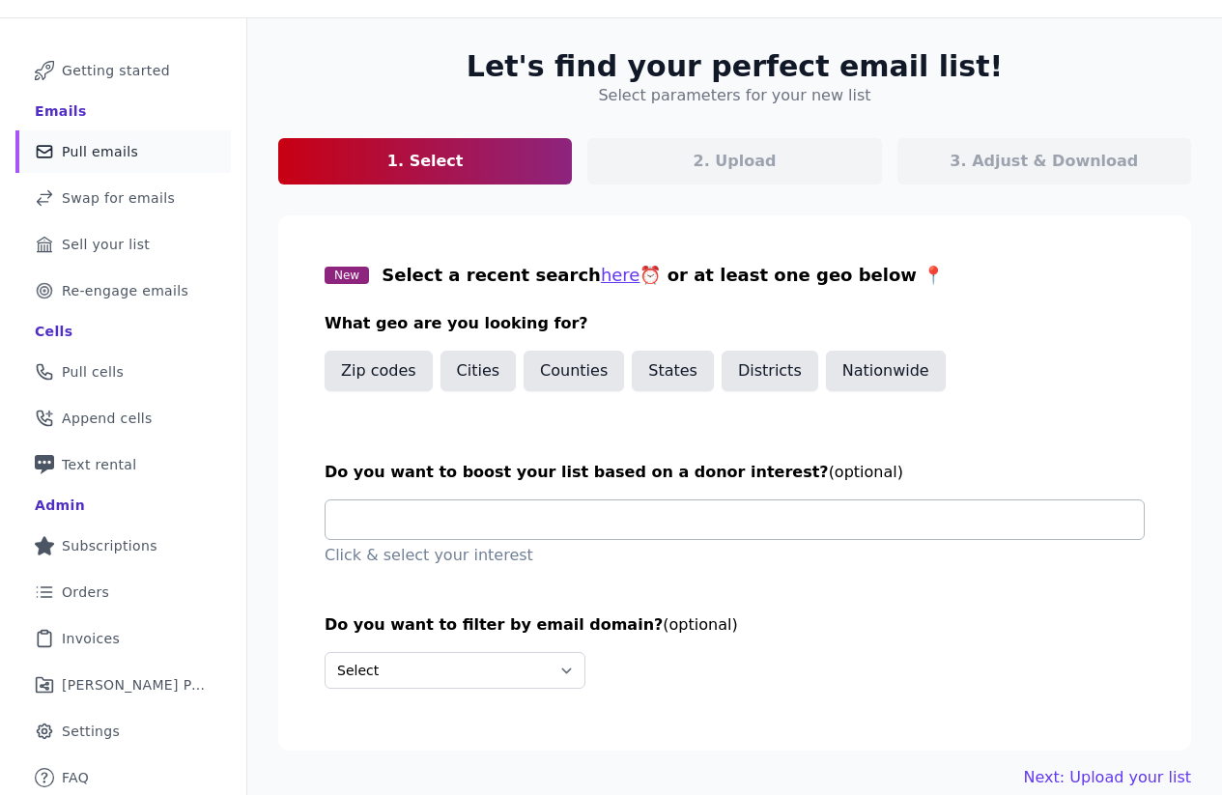
click at [517, 513] on input "text" at bounding box center [742, 520] width 803 height 39
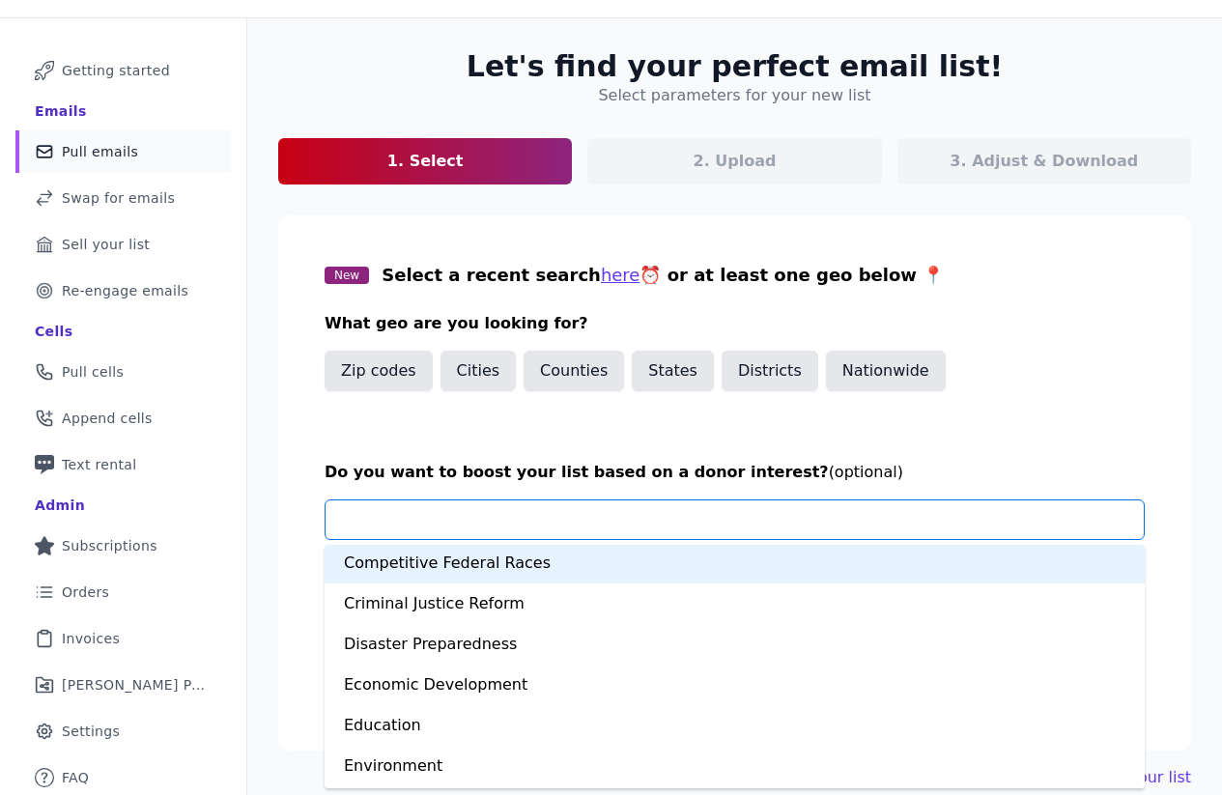
scroll to position [284, 0]
click at [582, 574] on div "Competitive Federal Races" at bounding box center [735, 565] width 820 height 41
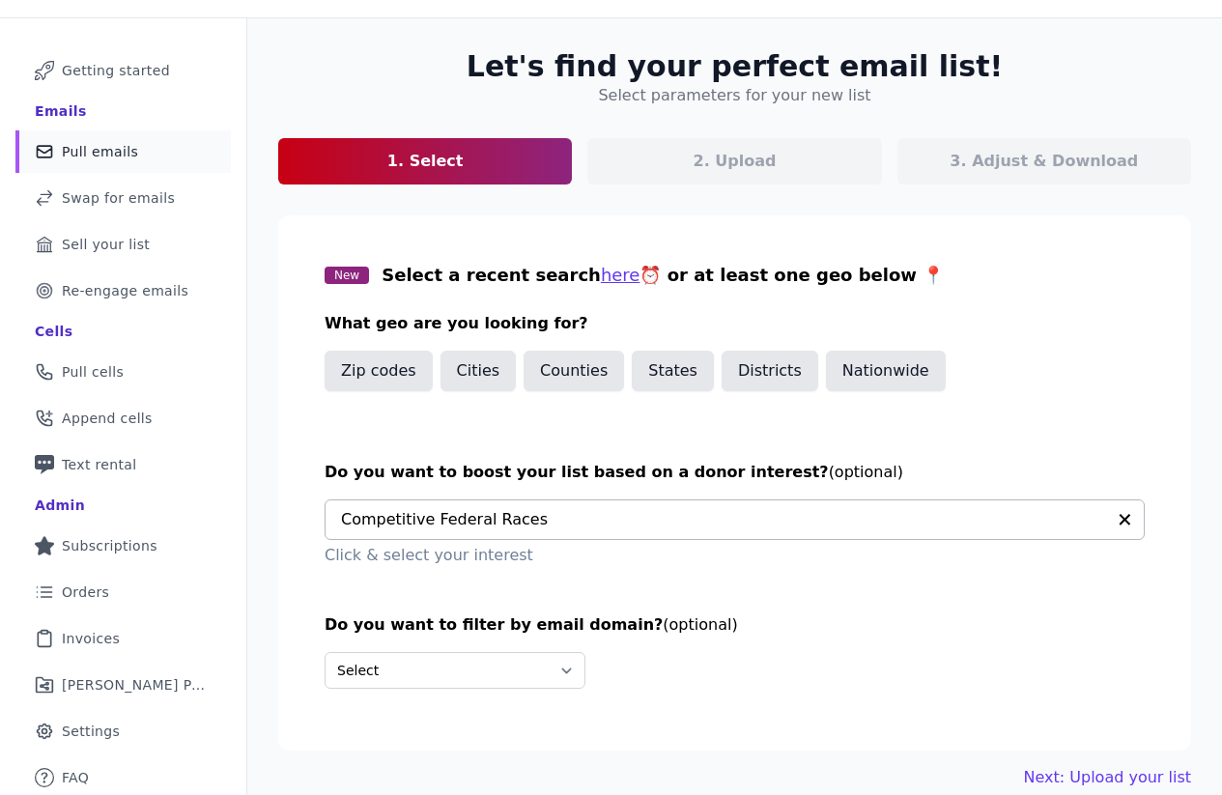
click at [302, 592] on section "New Select a recent search here ⏰ or at least one geo below 📍 What geo are you …" at bounding box center [734, 482] width 913 height 535
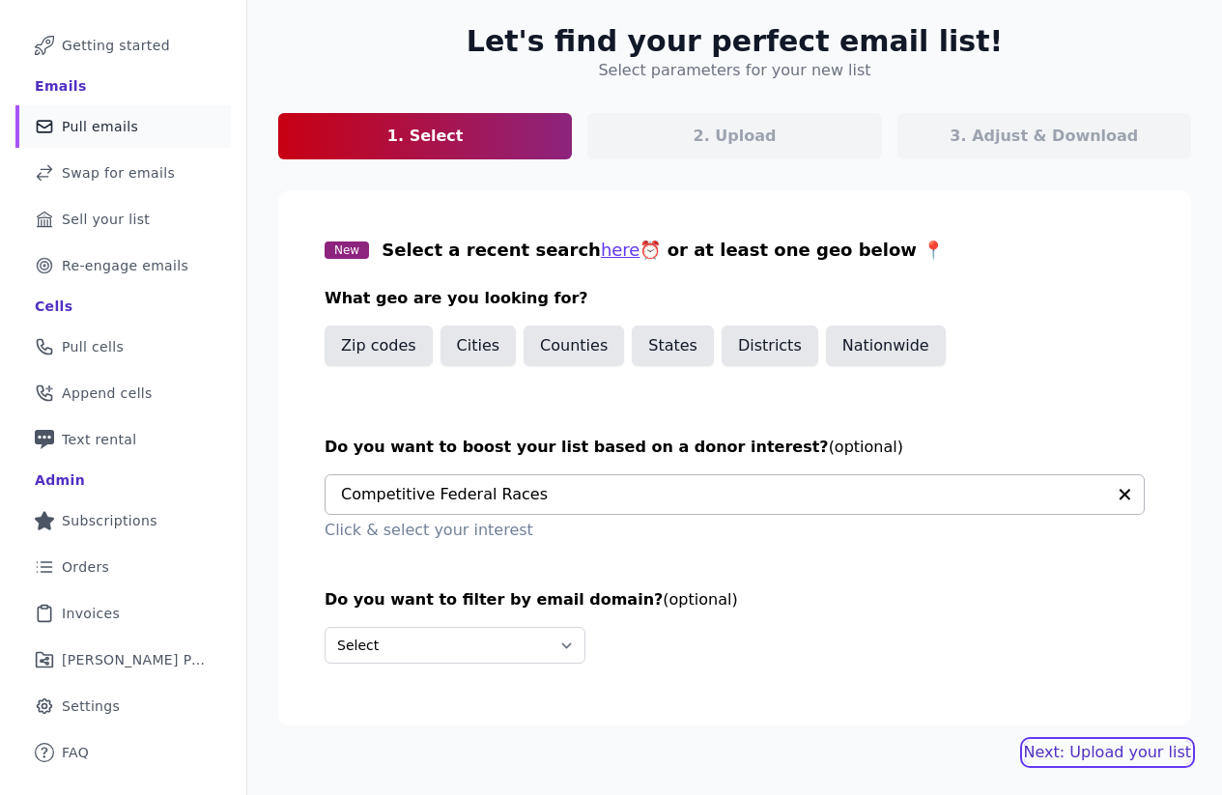
click at [1082, 748] on button "Next: Upload your list" at bounding box center [1107, 752] width 167 height 23
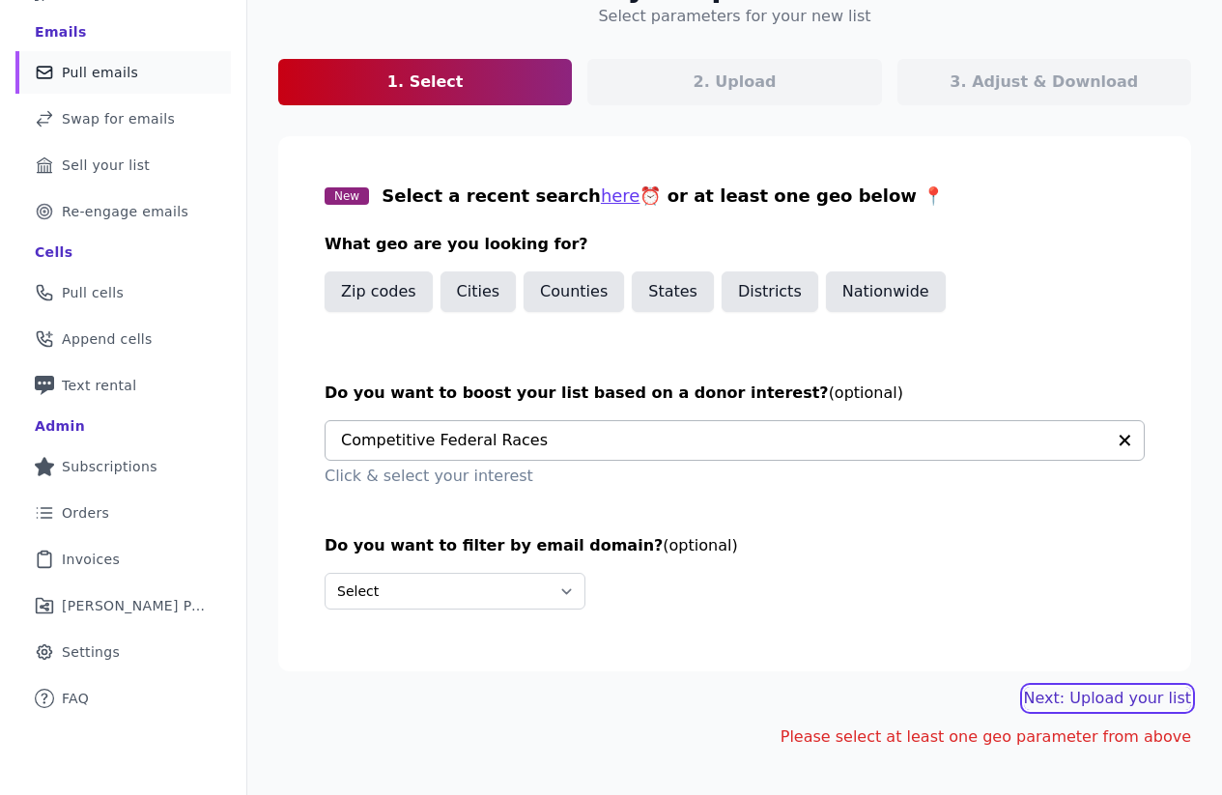
click at [1093, 697] on button "Next: Upload your list" at bounding box center [1107, 698] width 167 height 23
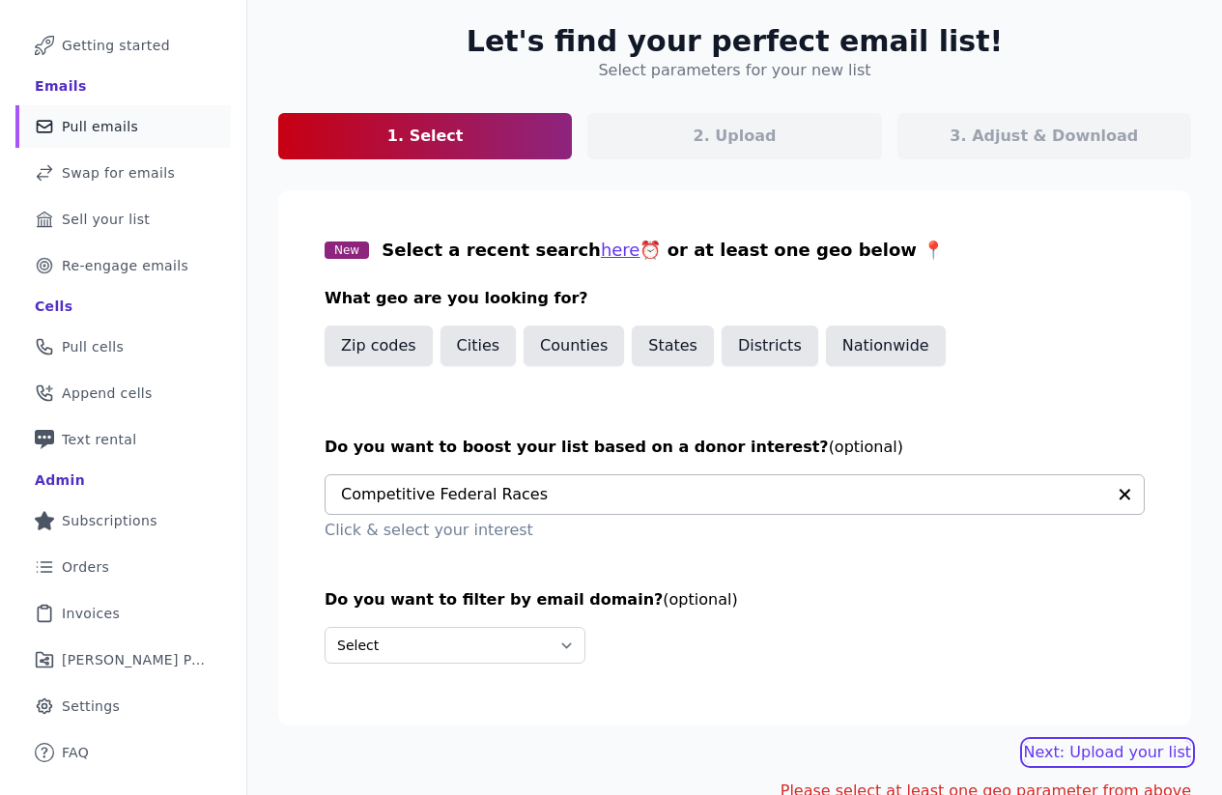
scroll to position [100, 0]
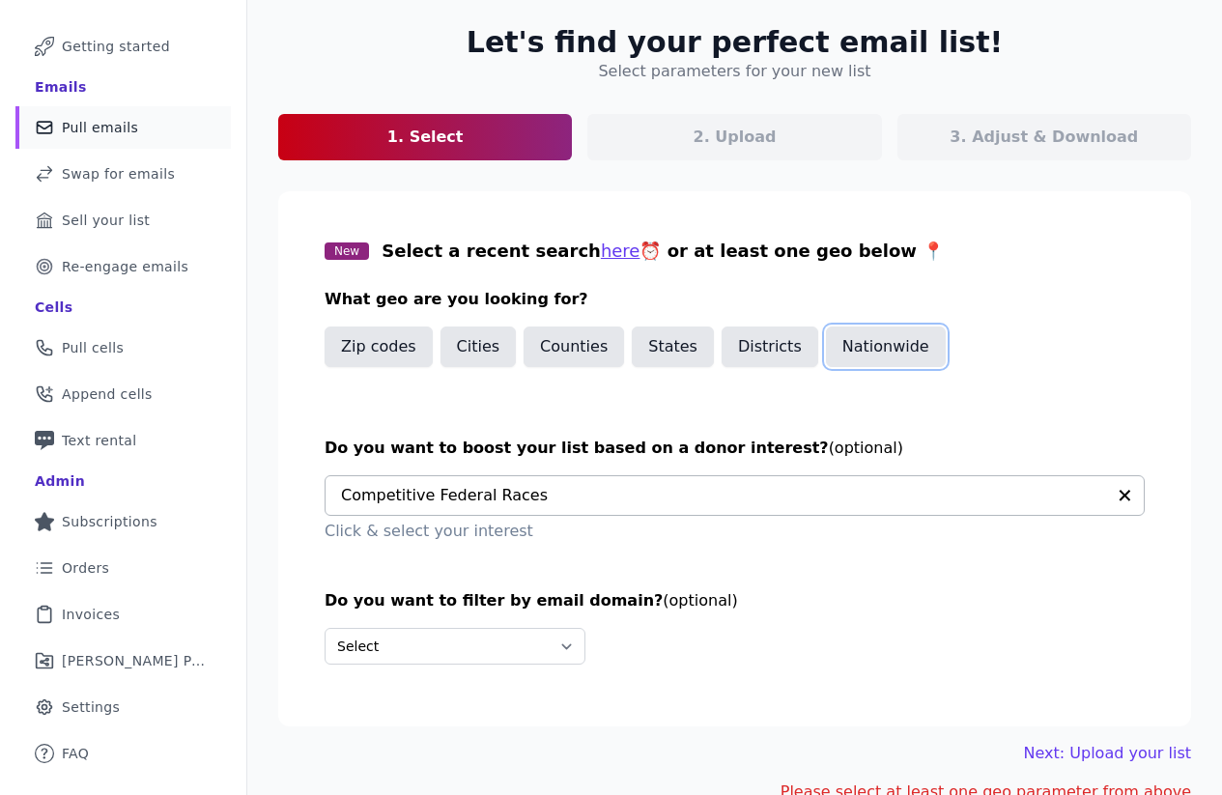
click at [872, 356] on button "Nationwide" at bounding box center [886, 347] width 120 height 41
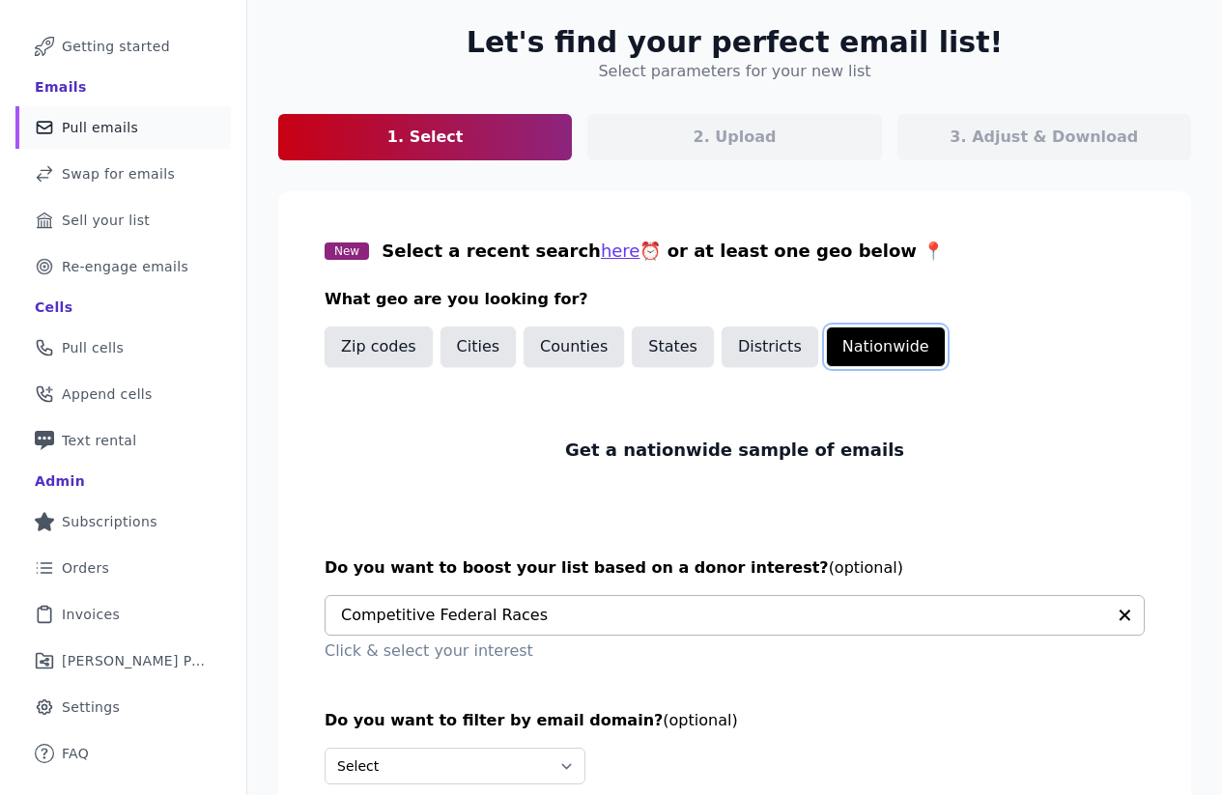
scroll to position [220, 0]
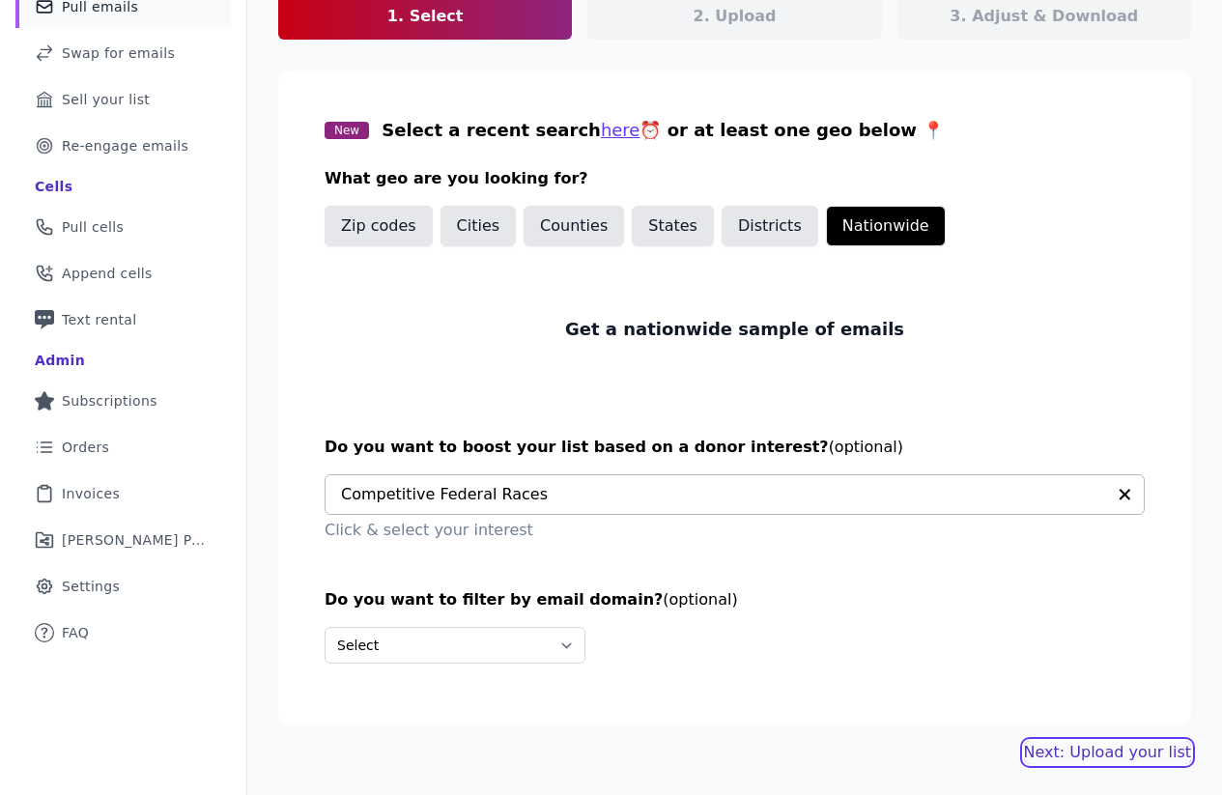
click at [1083, 743] on link "Next: Upload your list" at bounding box center [1107, 752] width 167 height 23
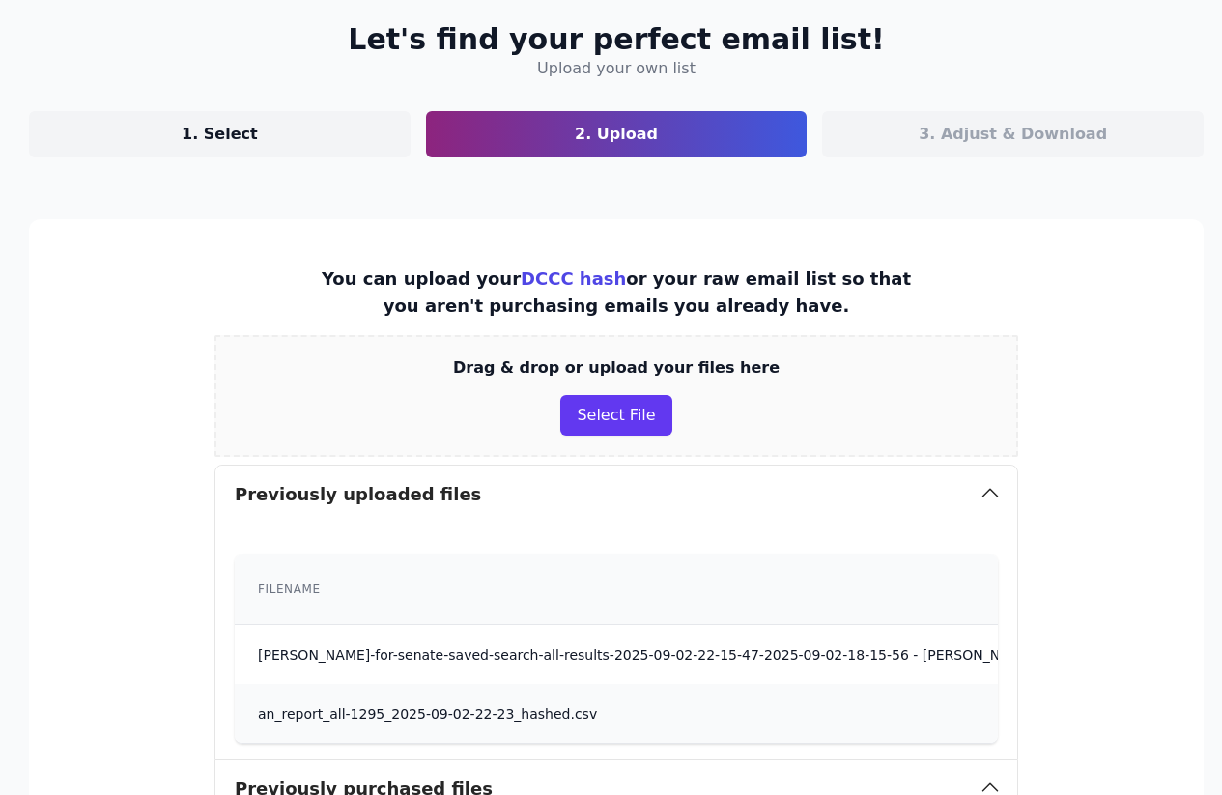
scroll to position [503, 249]
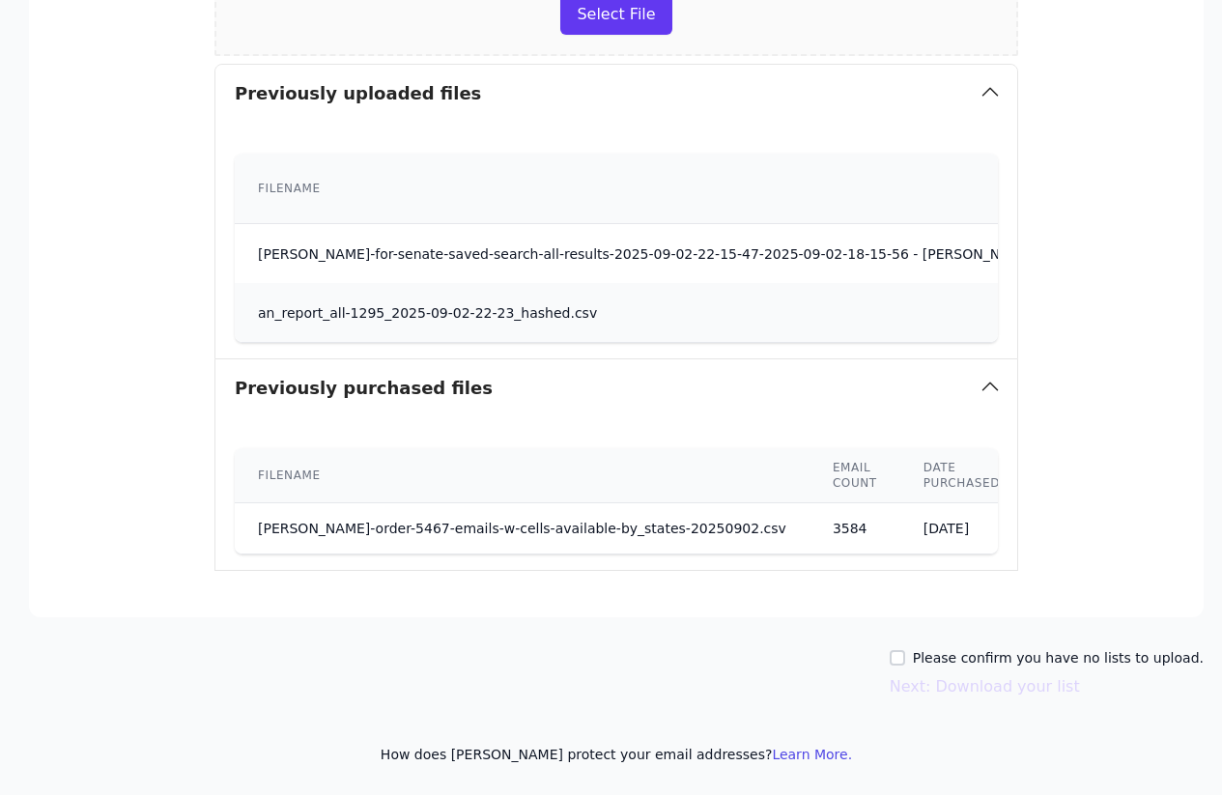
click at [901, 650] on div "Please confirm you have no lists to upload." at bounding box center [1047, 657] width 314 height 19
click at [903, 656] on input "Please confirm you have no lists to upload." at bounding box center [897, 657] width 15 height 15
checkbox input "true"
click at [922, 683] on button "Next: Download your list" at bounding box center [985, 686] width 190 height 23
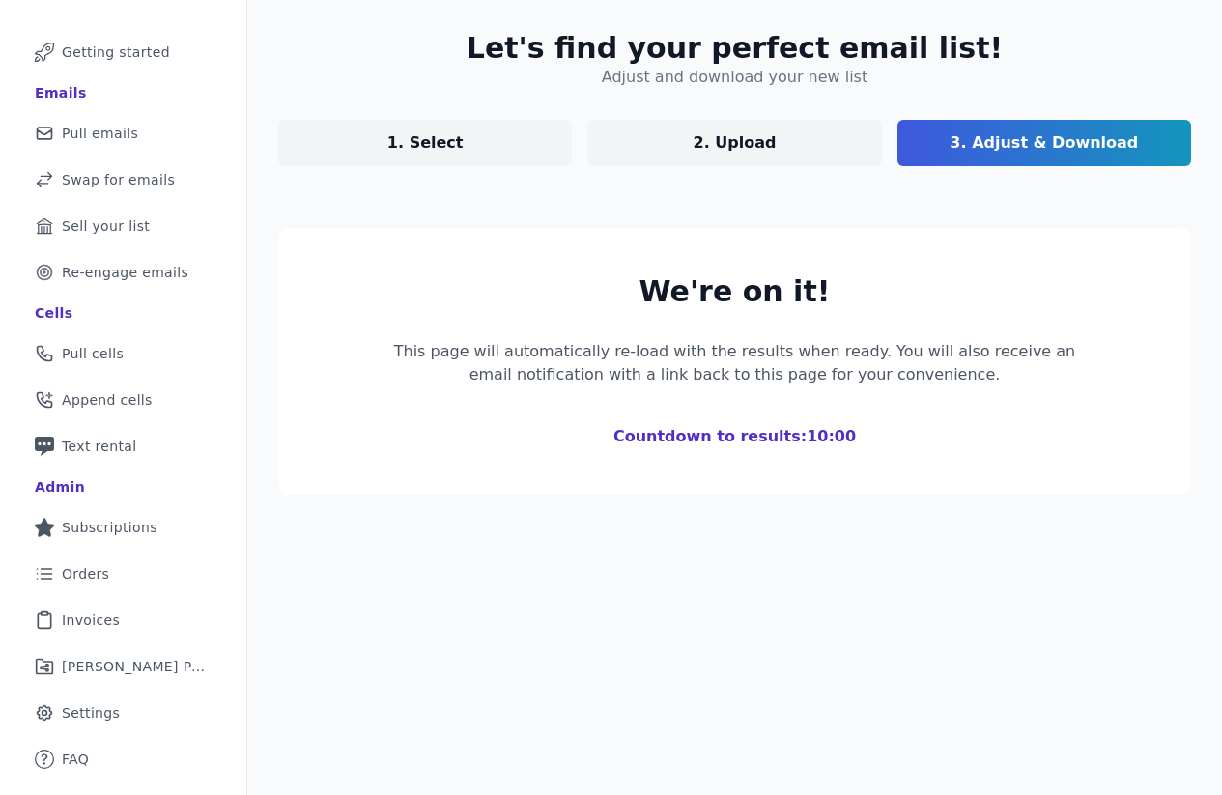
scroll to position [94, 0]
drag, startPoint x: 81, startPoint y: 589, endPoint x: 700, endPoint y: 53, distance: 818.5
click at [0, 0] on nav "Mail Icon Outline of a mail envelope Getting started Emails Mail Icon Outline o…" at bounding box center [123, 397] width 247 height 795
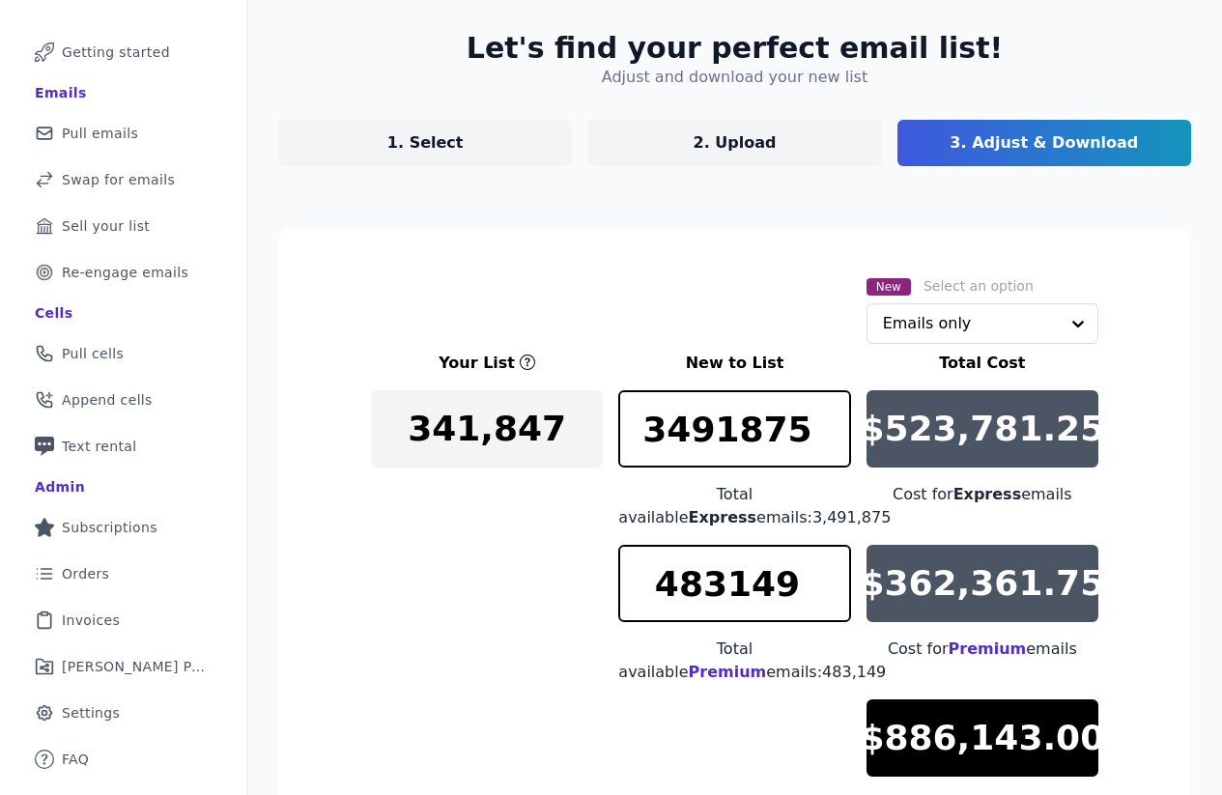
click at [408, 161] on link "1. Select" at bounding box center [425, 143] width 294 height 46
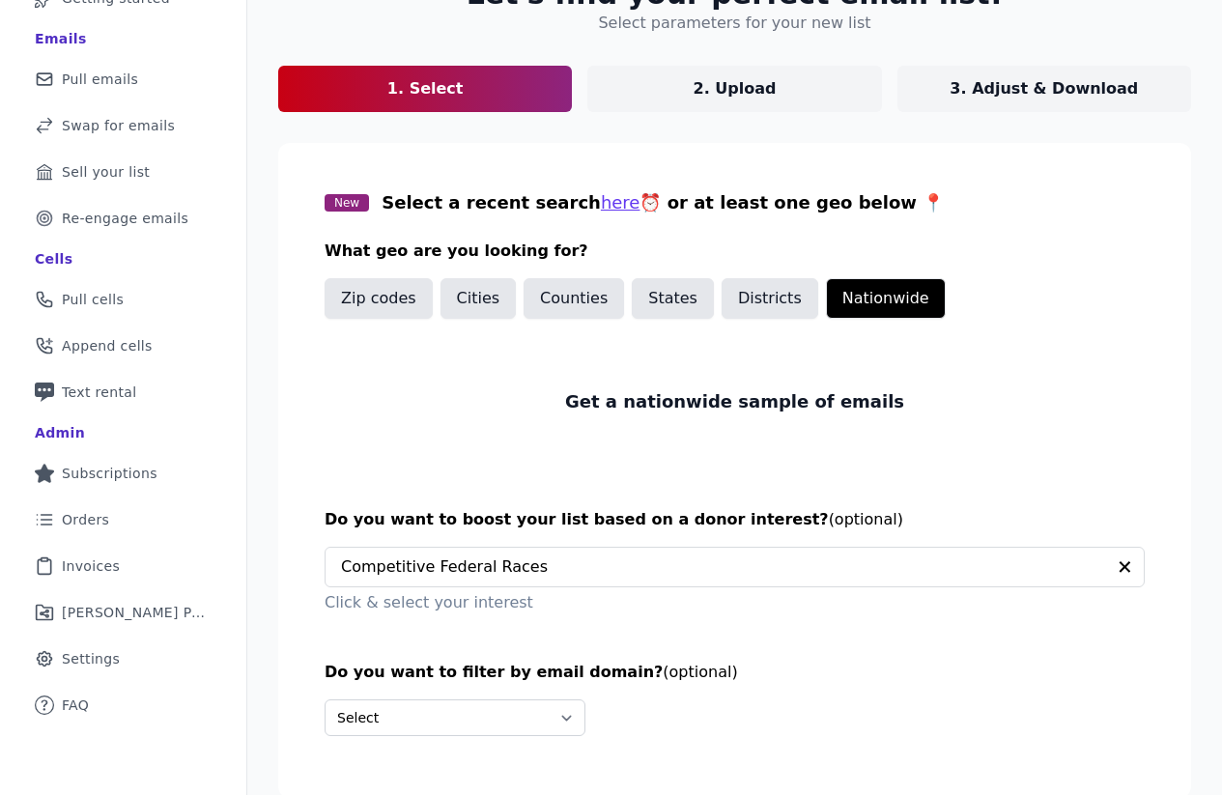
scroll to position [220, 0]
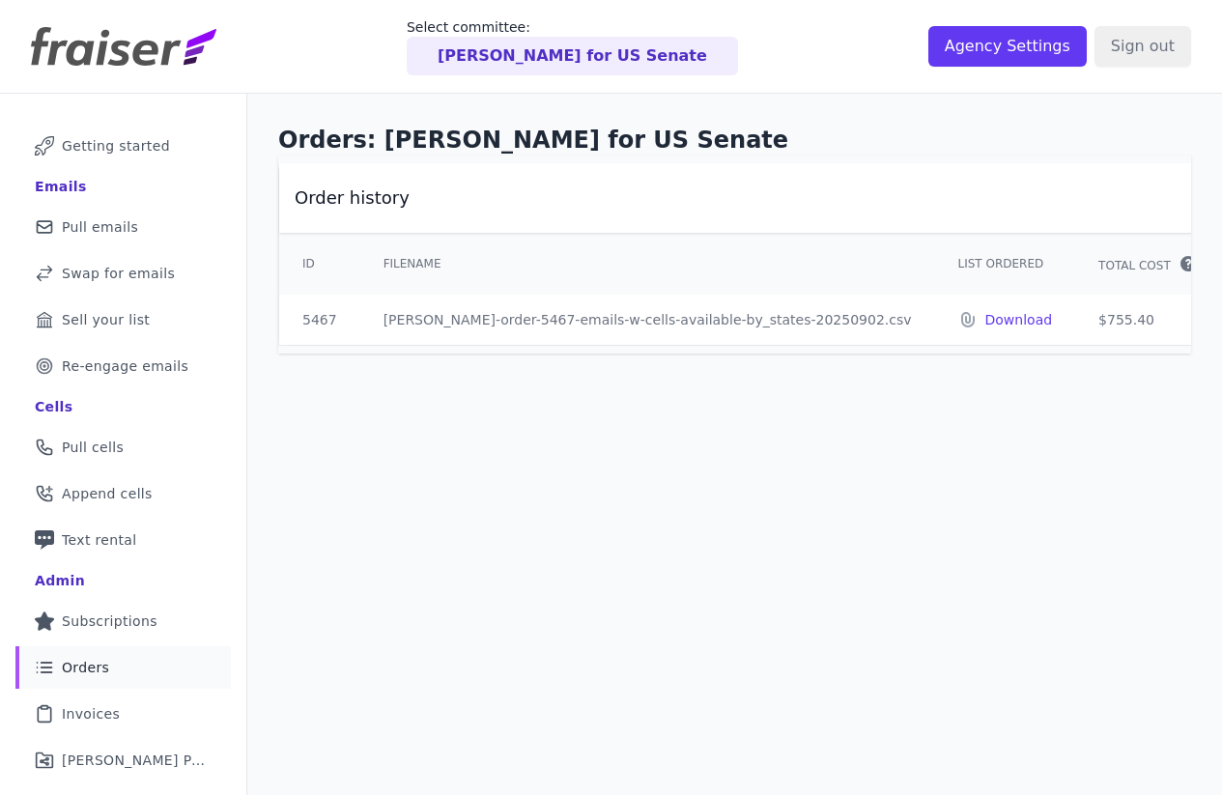
drag, startPoint x: 1053, startPoint y: 327, endPoint x: 1000, endPoint y: 321, distance: 53.5
click at [1075, 321] on td "$755.40" at bounding box center [1152, 320] width 155 height 50
copy td "$755.40"
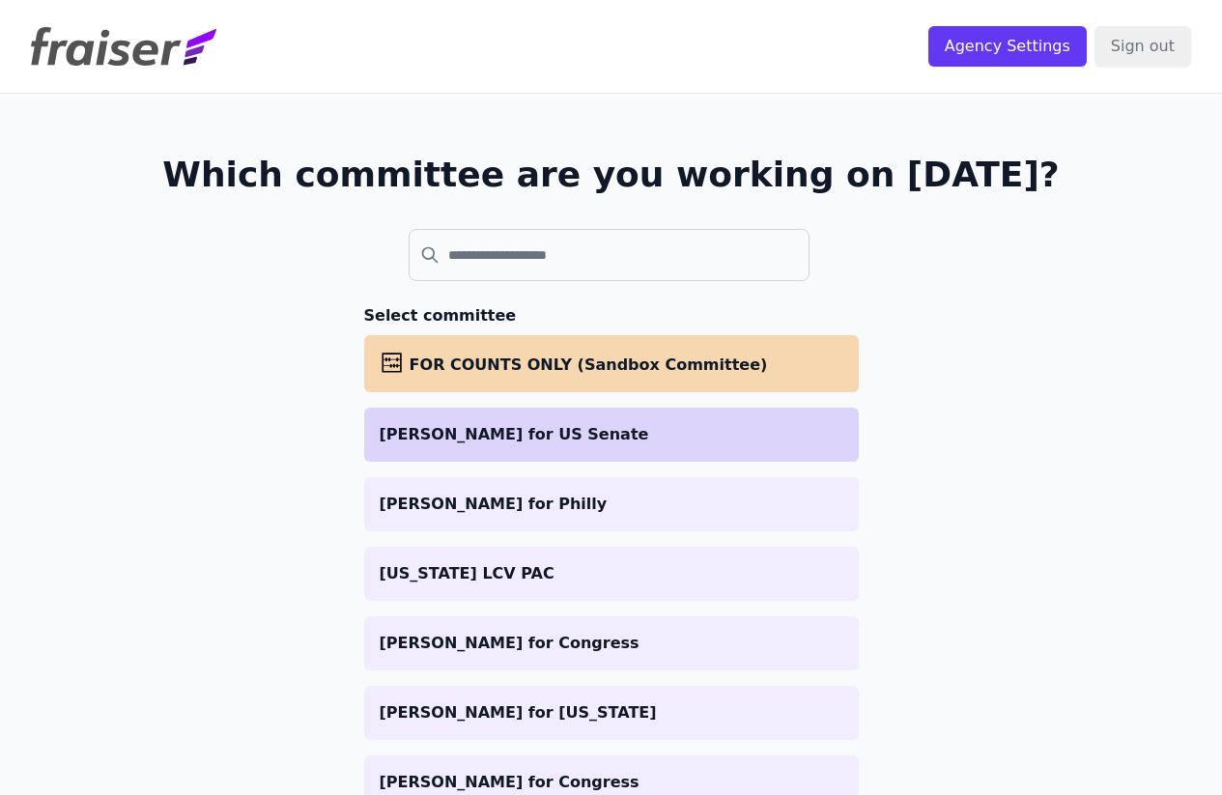
click at [469, 423] on p "[PERSON_NAME] for US Senate" at bounding box center [612, 434] width 464 height 23
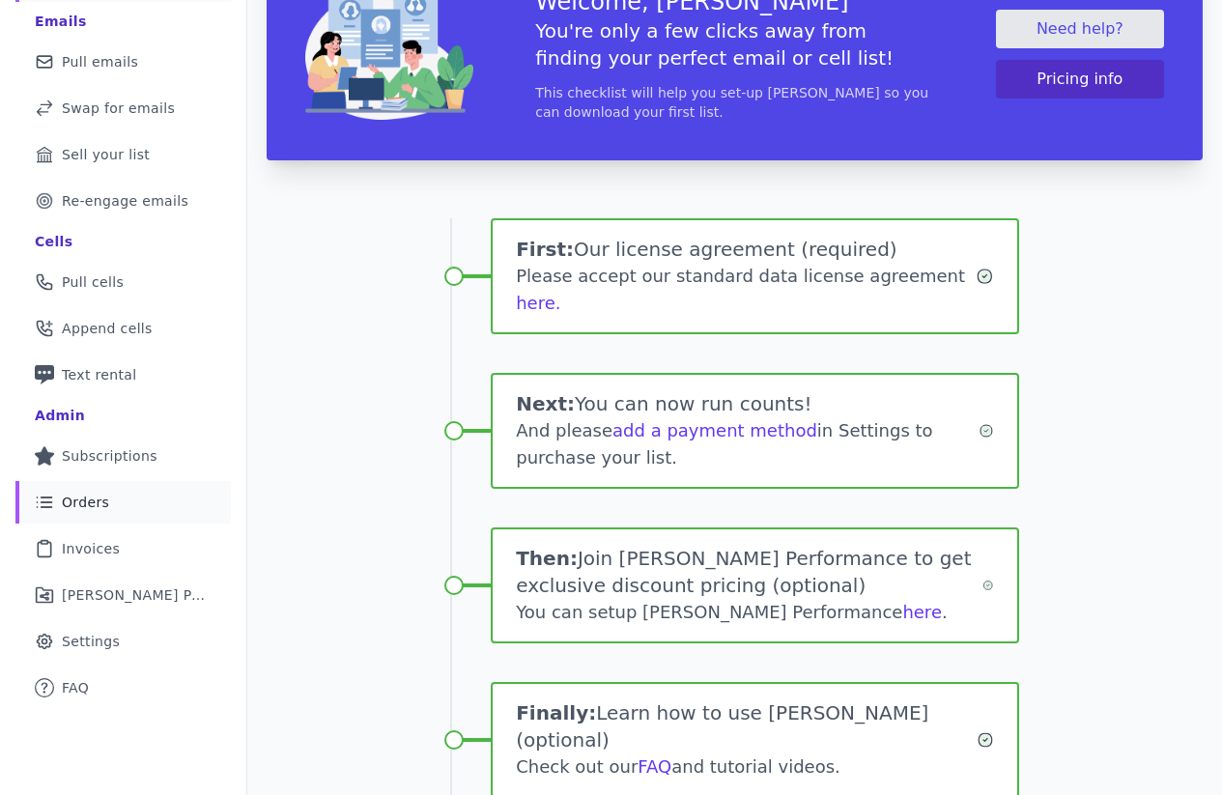
scroll to position [161, 0]
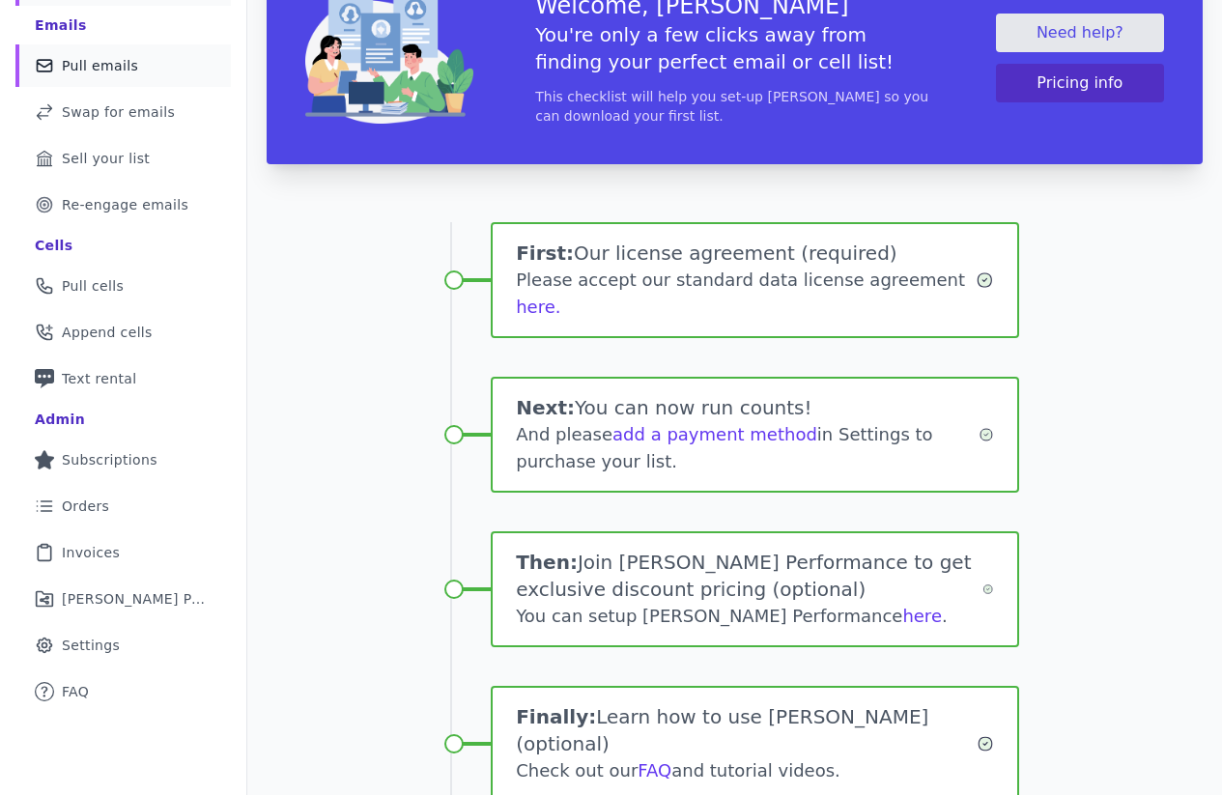
click at [104, 68] on span "Pull emails" at bounding box center [100, 65] width 76 height 19
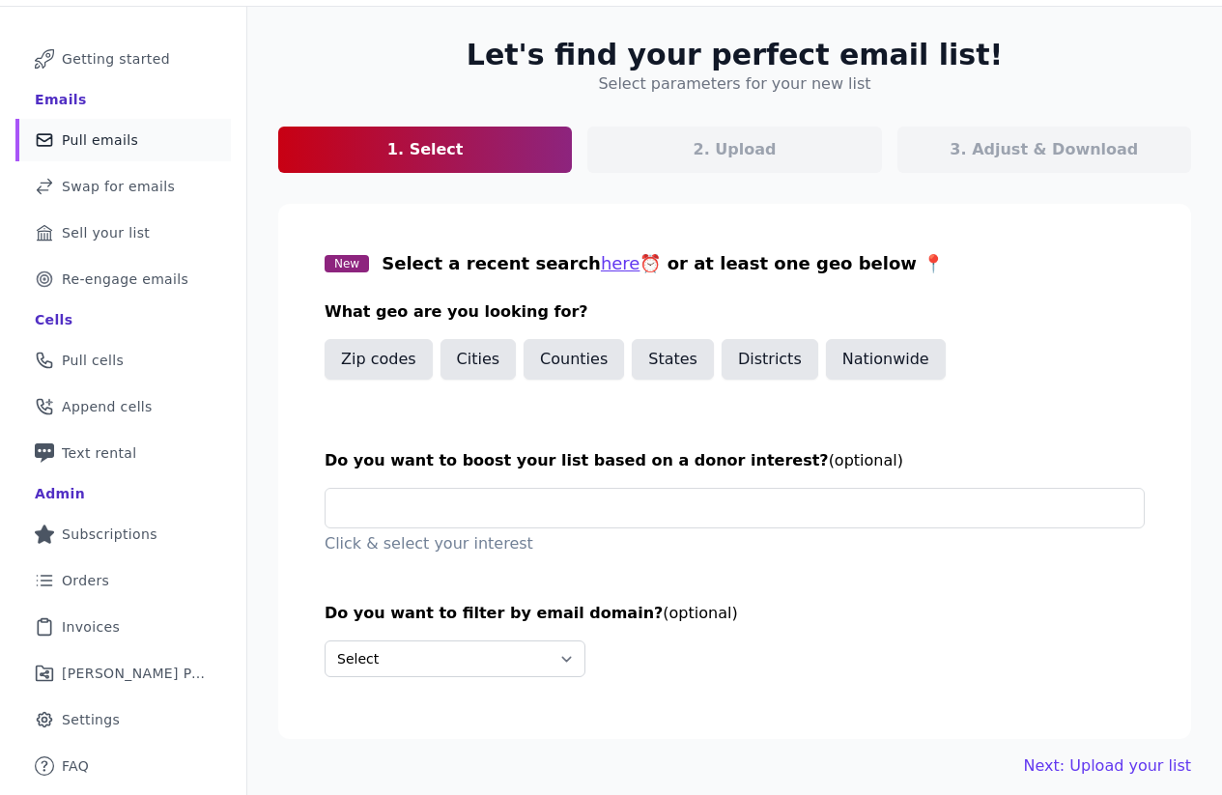
scroll to position [97, 0]
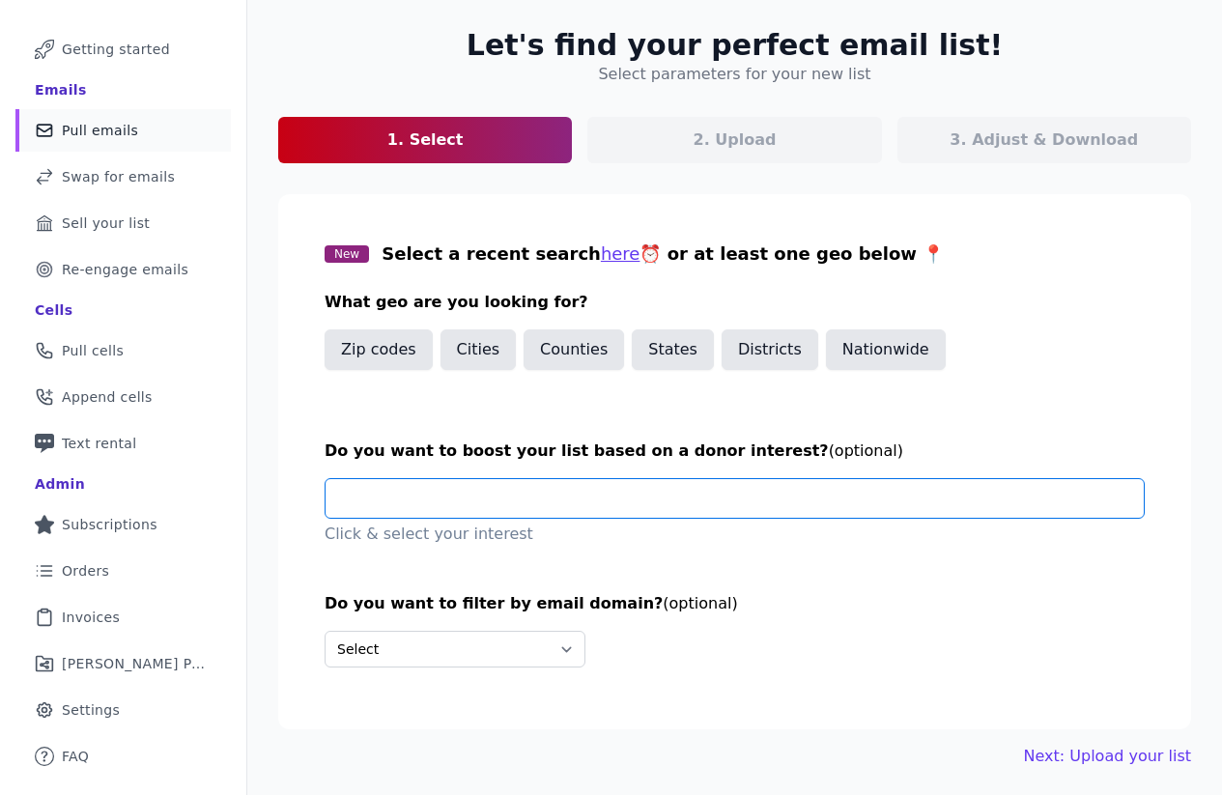
click at [627, 508] on input "text" at bounding box center [742, 498] width 803 height 39
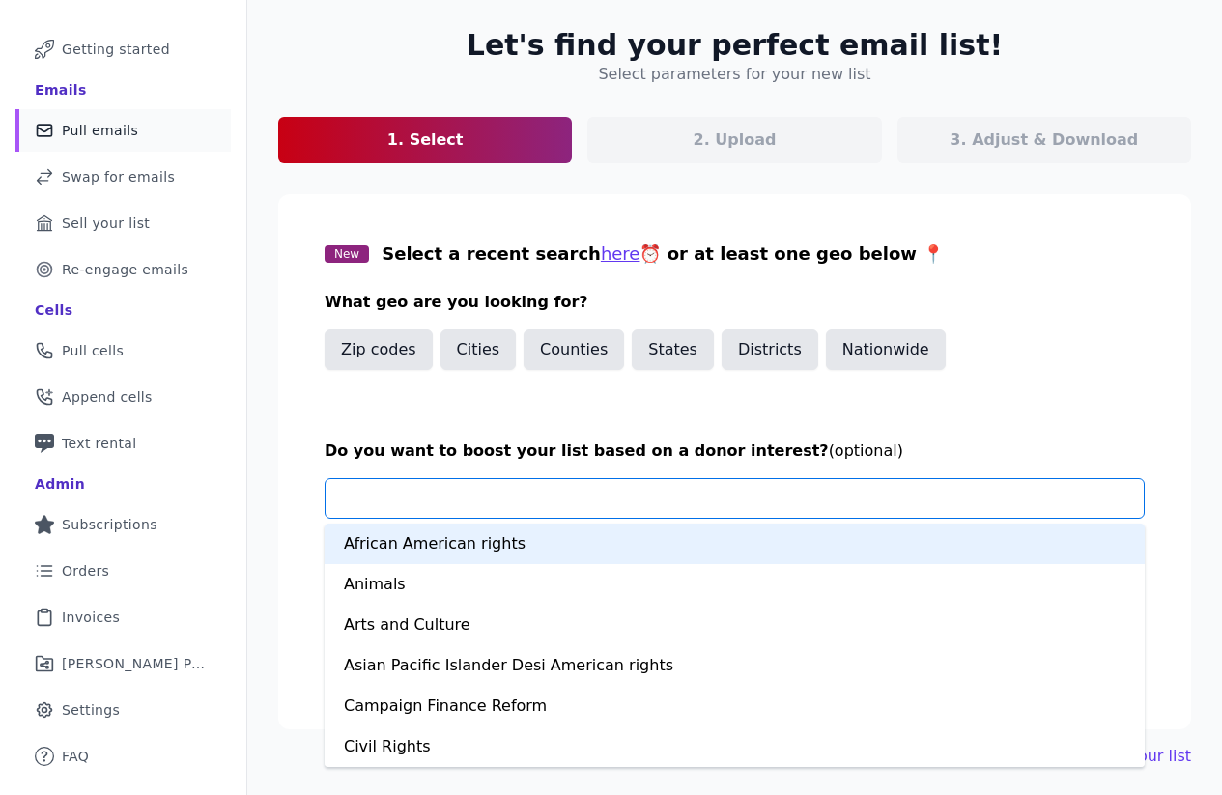
type input "*"
click at [501, 547] on div "African American rights" at bounding box center [735, 544] width 820 height 41
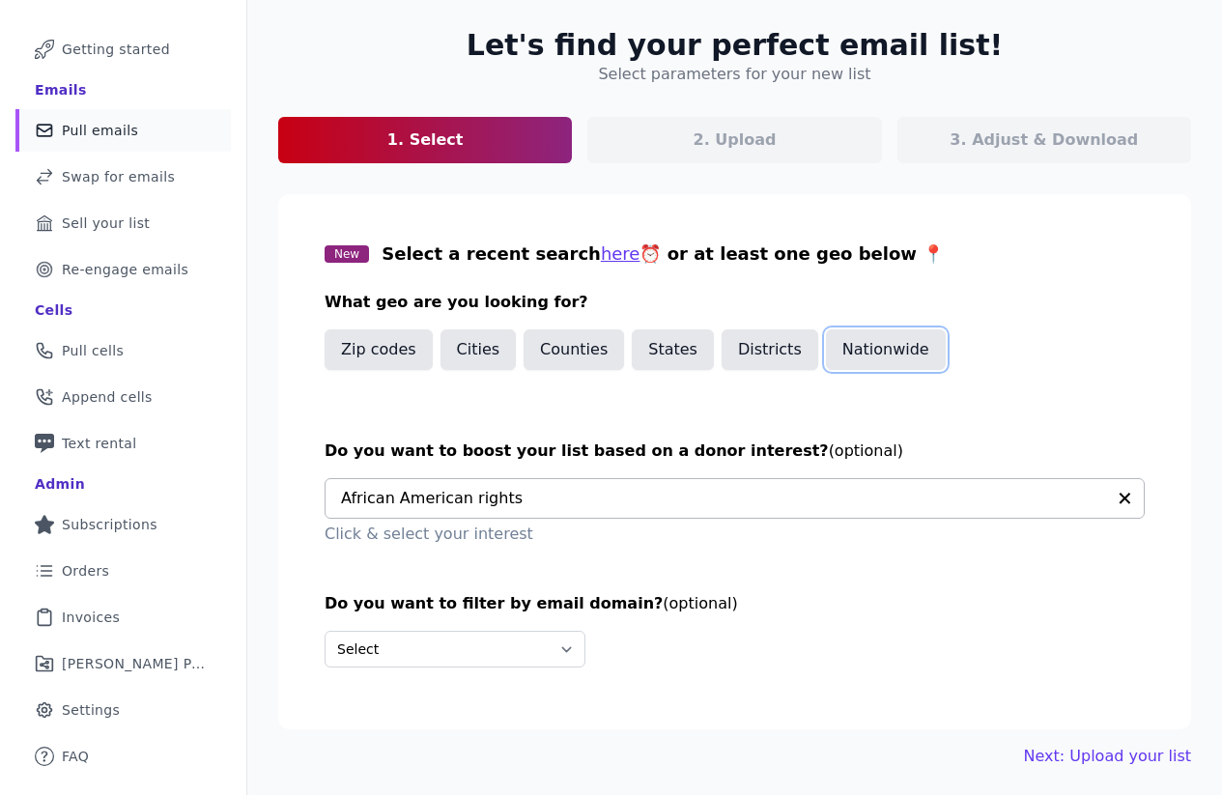
click at [881, 353] on button "Nationwide" at bounding box center [886, 349] width 120 height 41
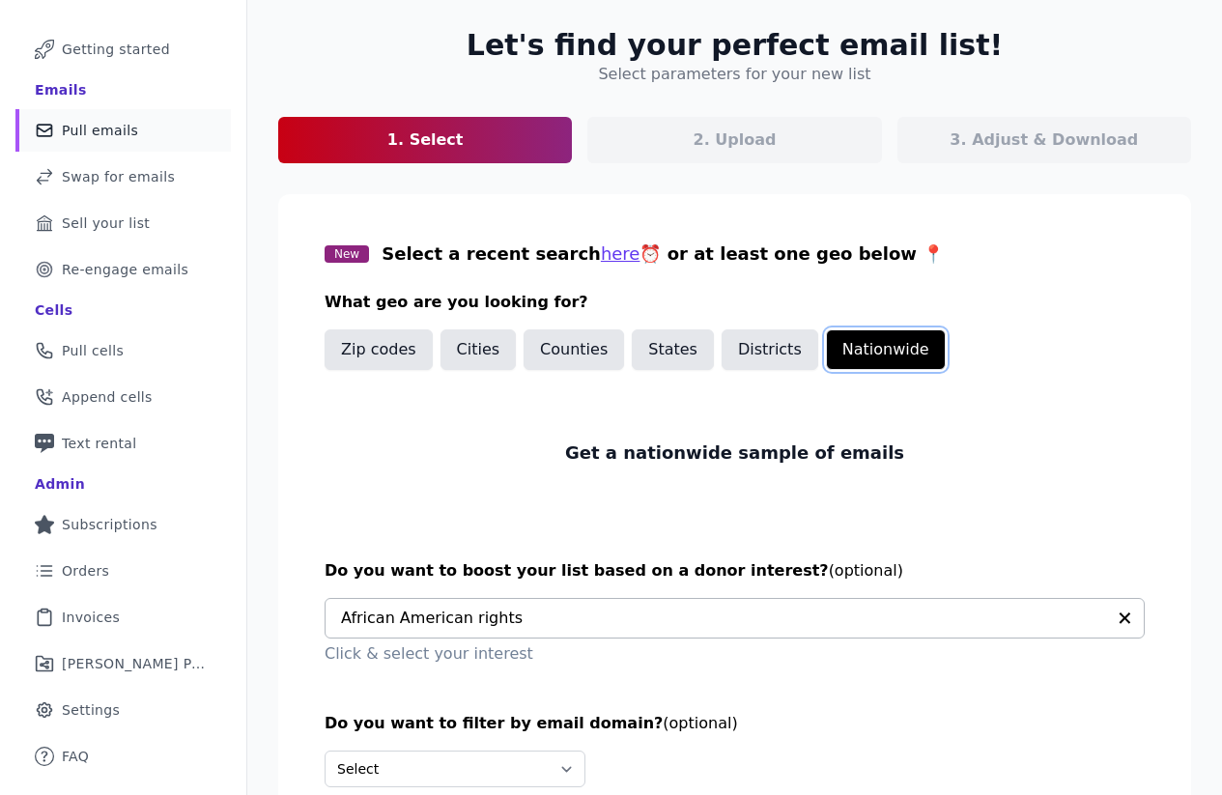
scroll to position [220, 0]
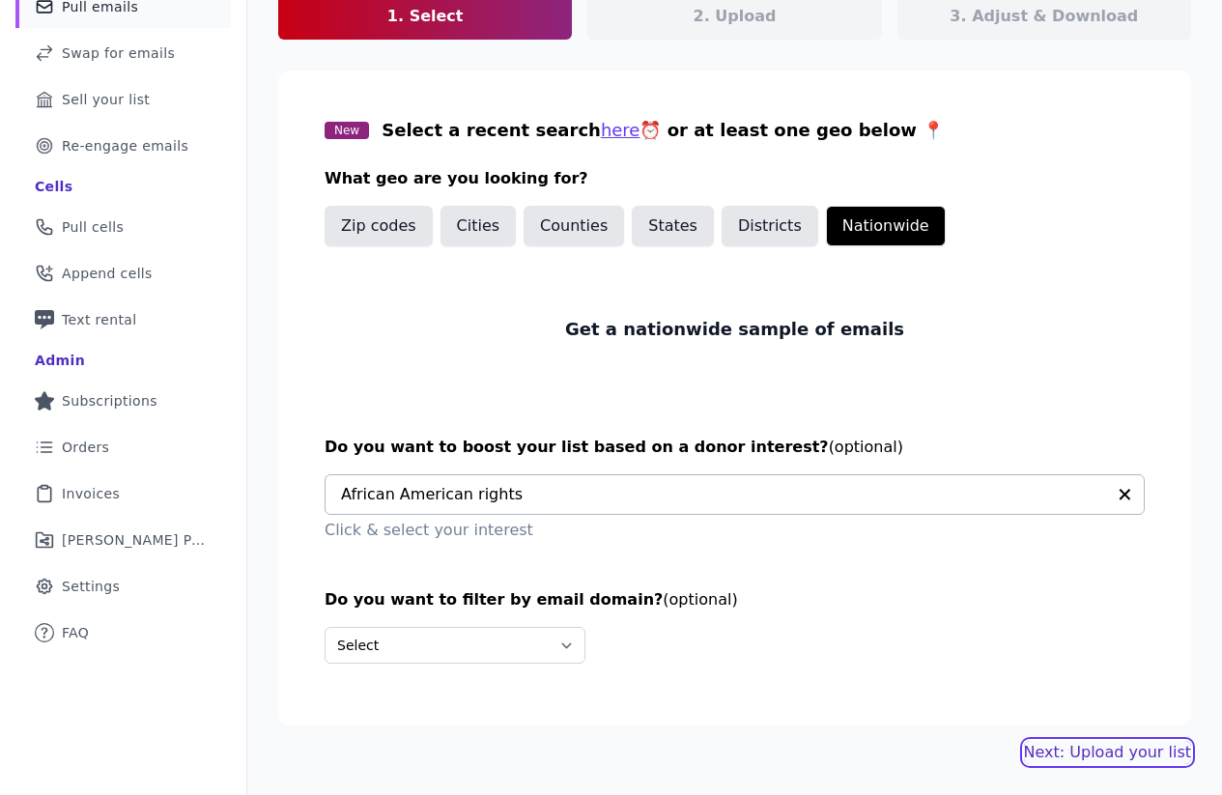
click at [1088, 747] on link "Next: Upload your list" at bounding box center [1107, 752] width 167 height 23
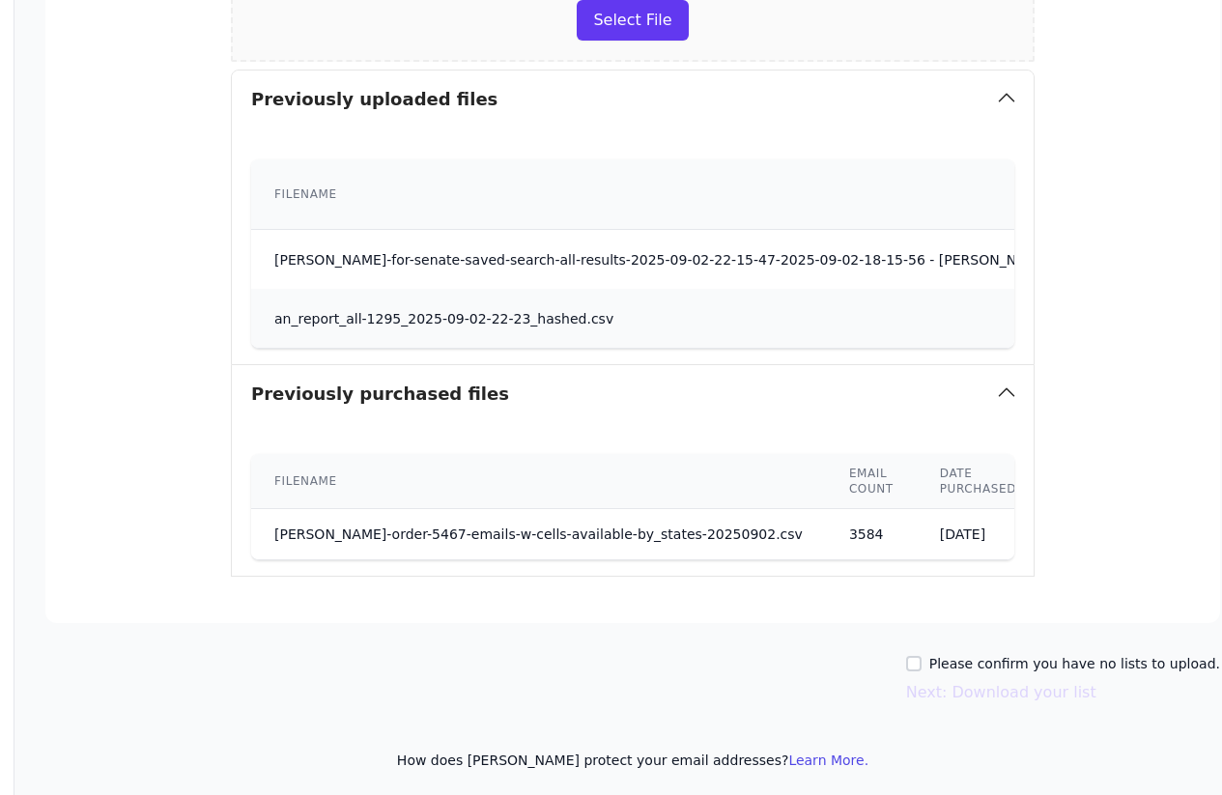
scroll to position [498, 249]
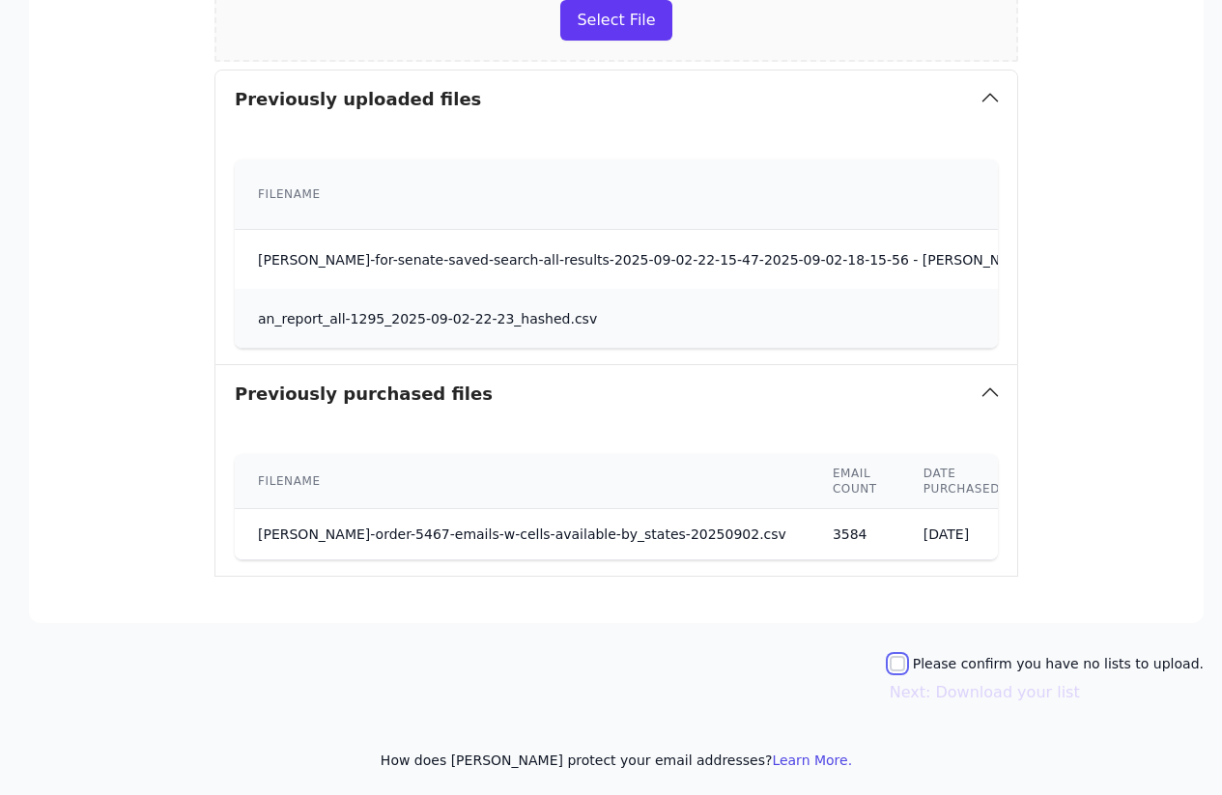
click at [905, 668] on input "Please confirm you have no lists to upload." at bounding box center [897, 663] width 15 height 15
checkbox input "true"
click at [922, 690] on button "Next: Download your list" at bounding box center [985, 692] width 190 height 23
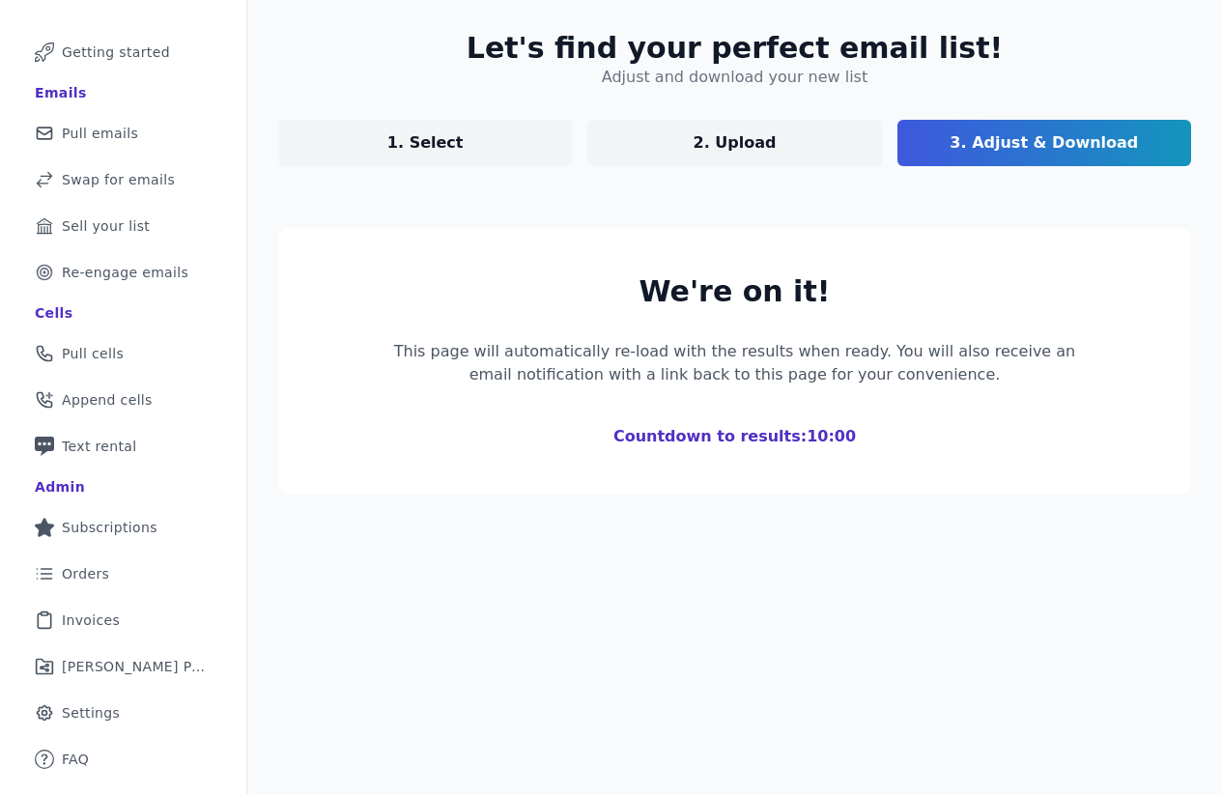
scroll to position [94, 0]
click at [656, 612] on div "Let's find your perfect email list! Adjust and download your new list 1. Select…" at bounding box center [734, 397] width 975 height 795
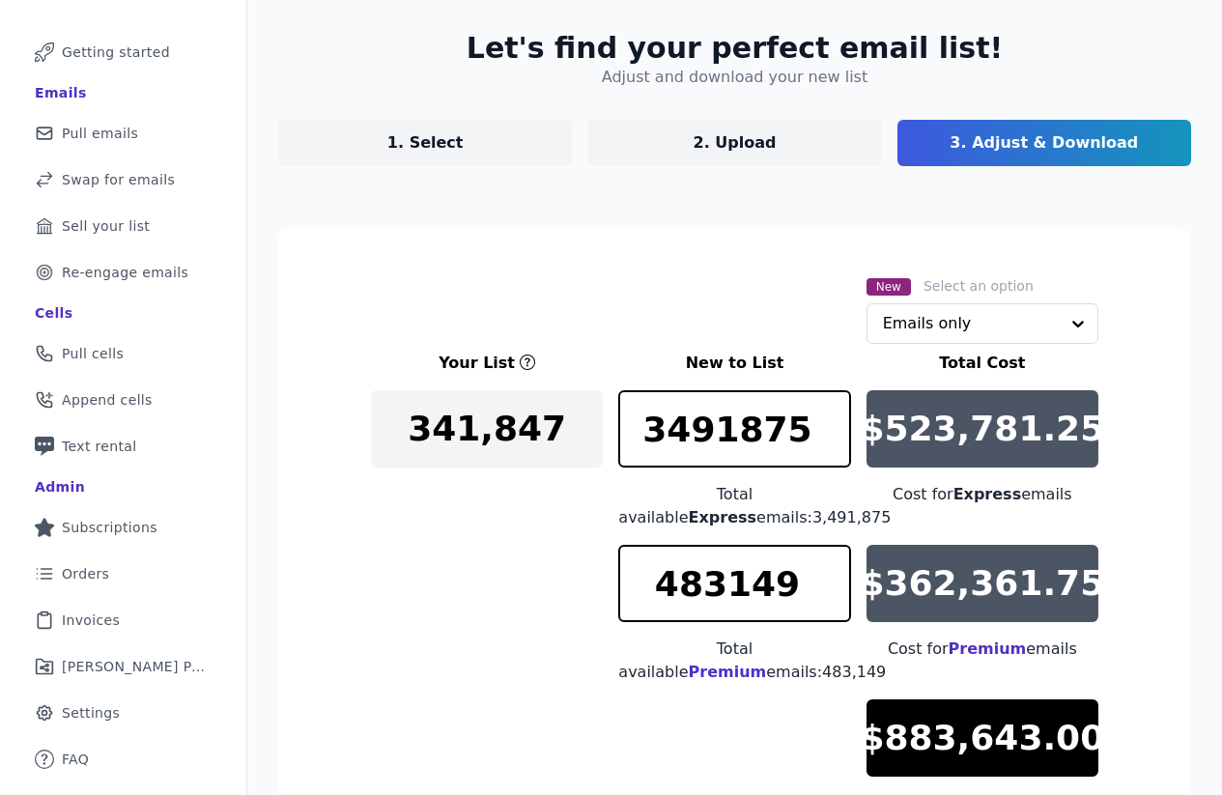
scroll to position [403, 0]
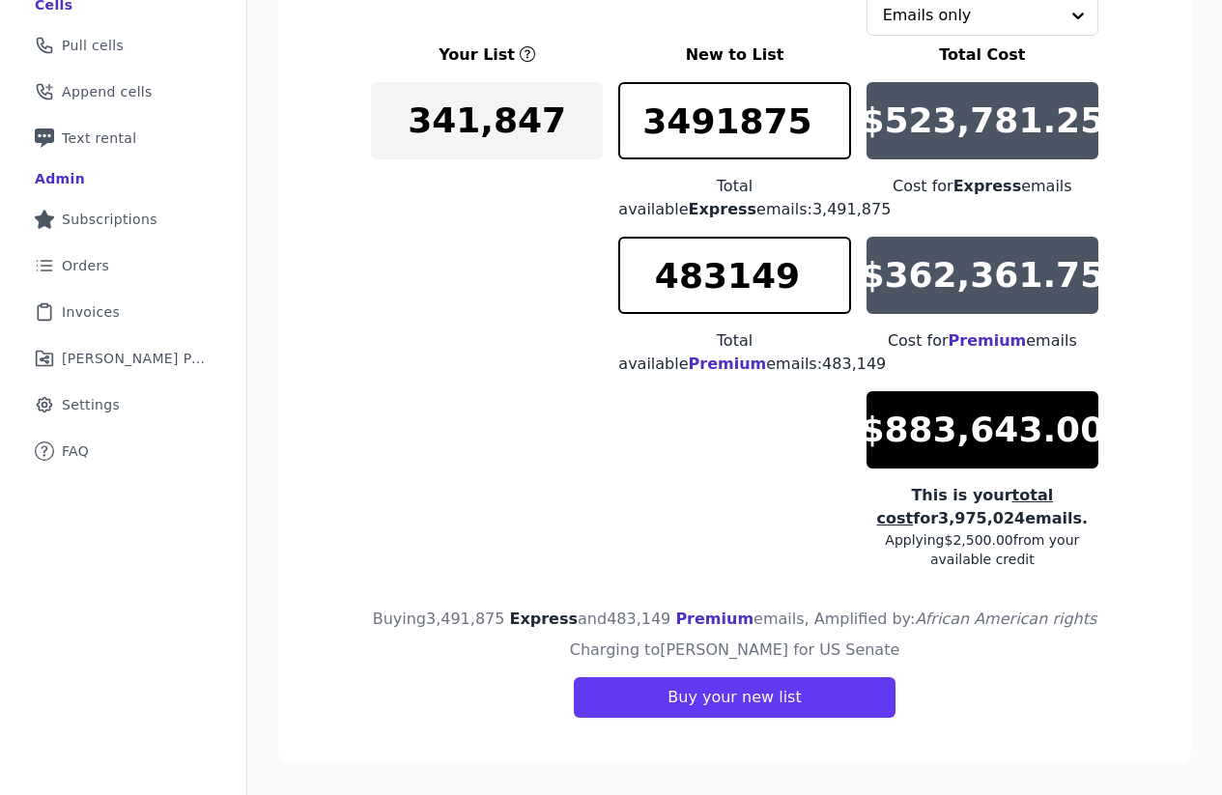
click at [499, 309] on div "Your List New to List Total Cost 341,847 3491875 Total available Express emails…" at bounding box center [735, 306] width 728 height 526
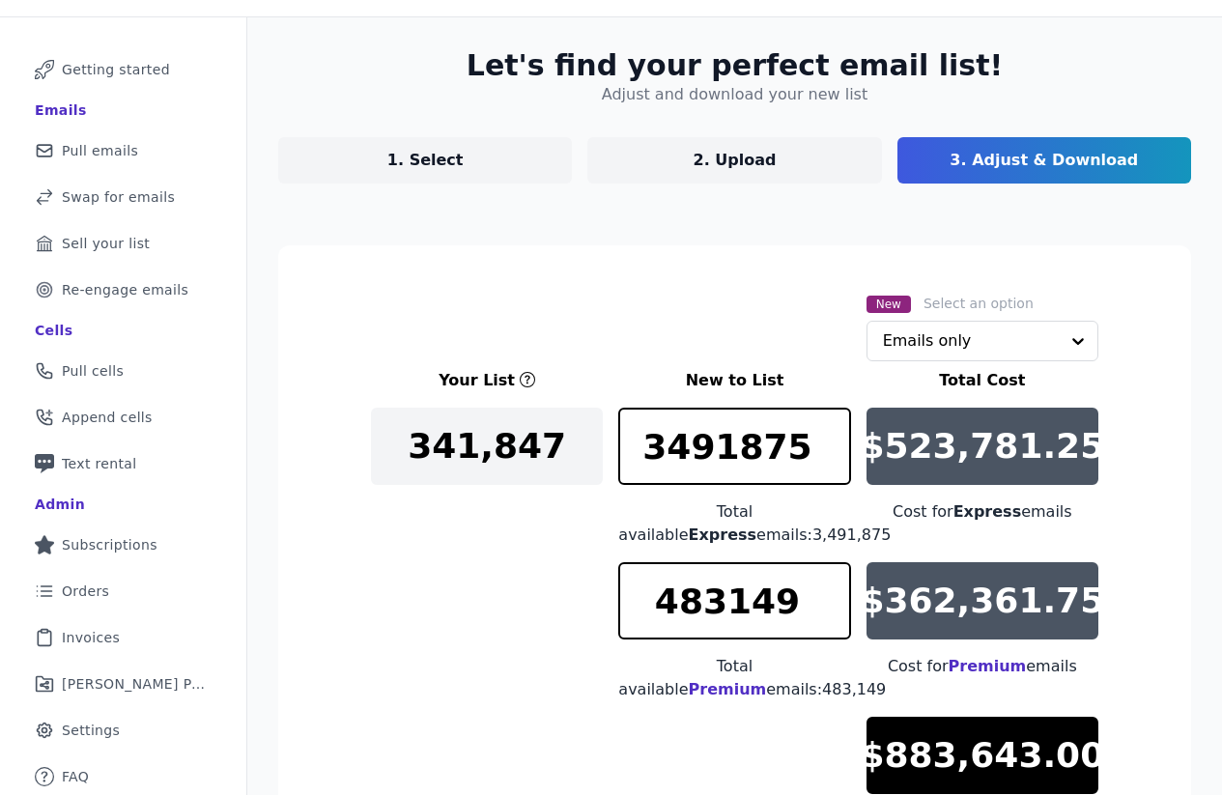
scroll to position [68, 0]
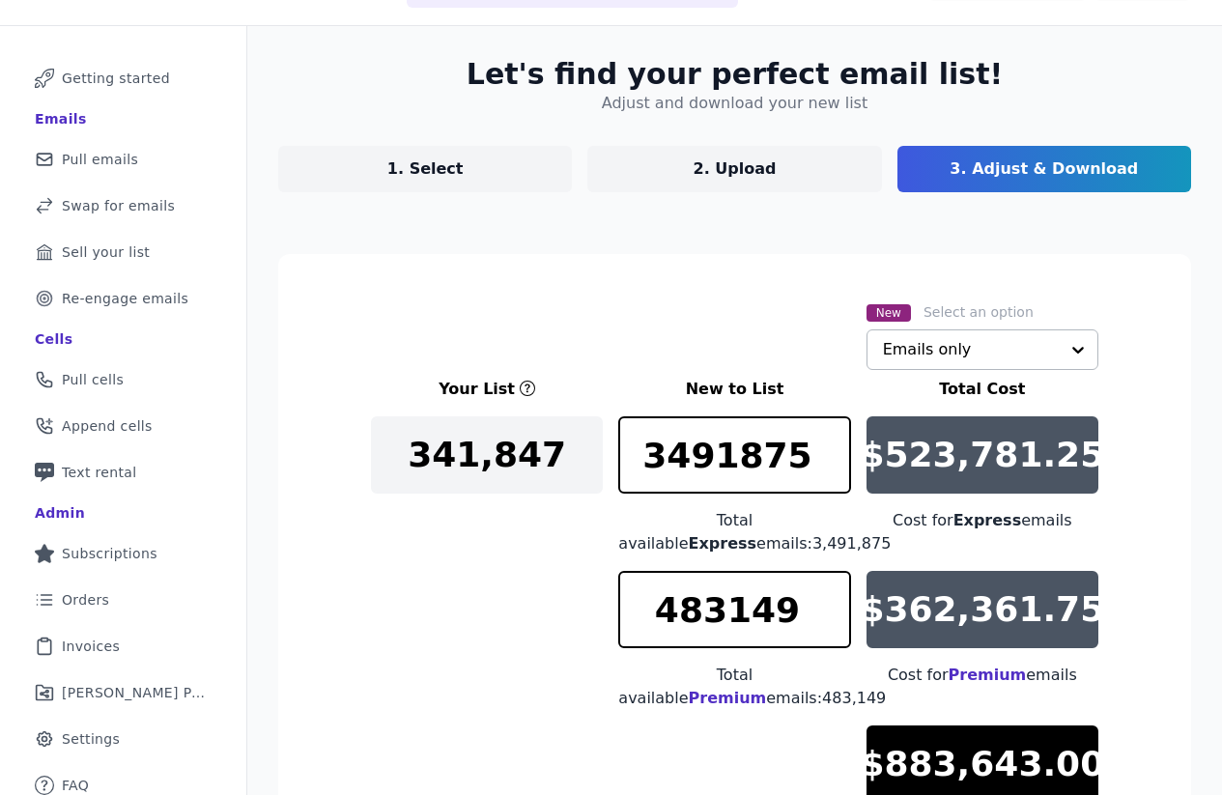
click at [976, 357] on input "text" at bounding box center [971, 349] width 176 height 39
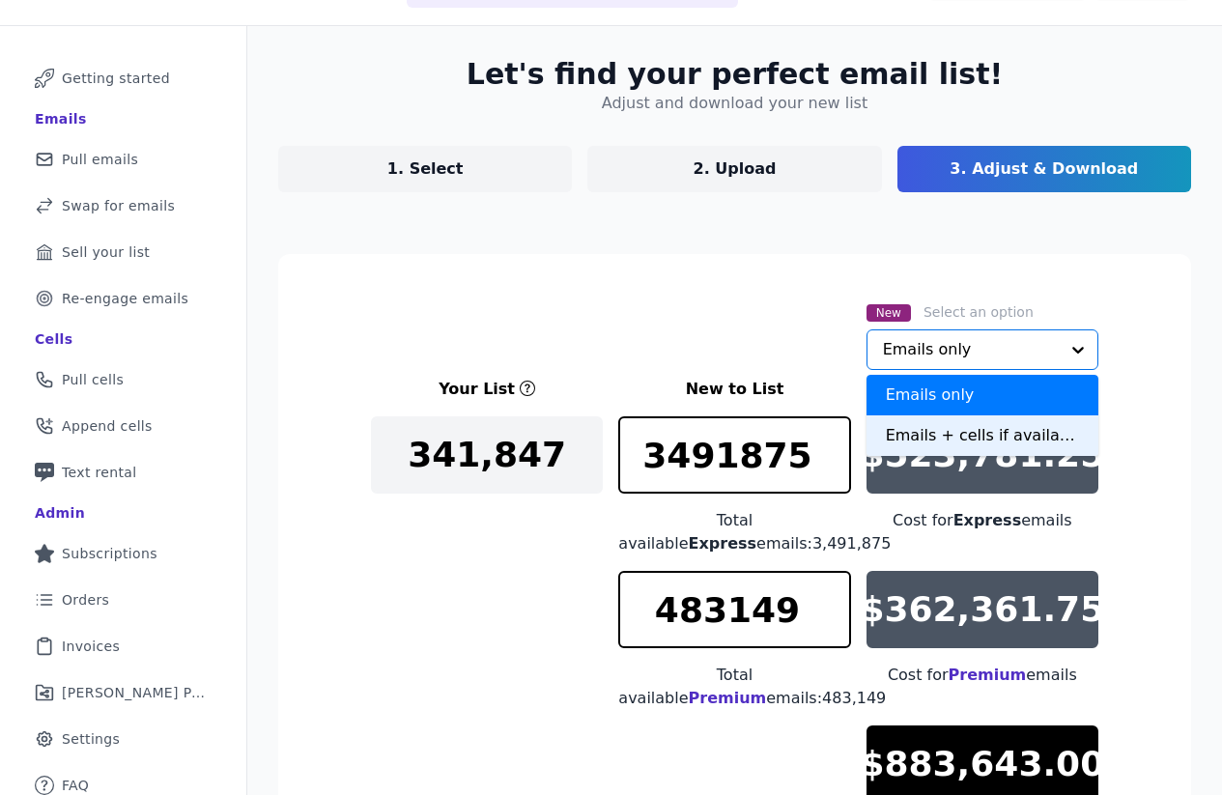
click at [958, 435] on div "Emails + cells if available" at bounding box center [983, 435] width 232 height 41
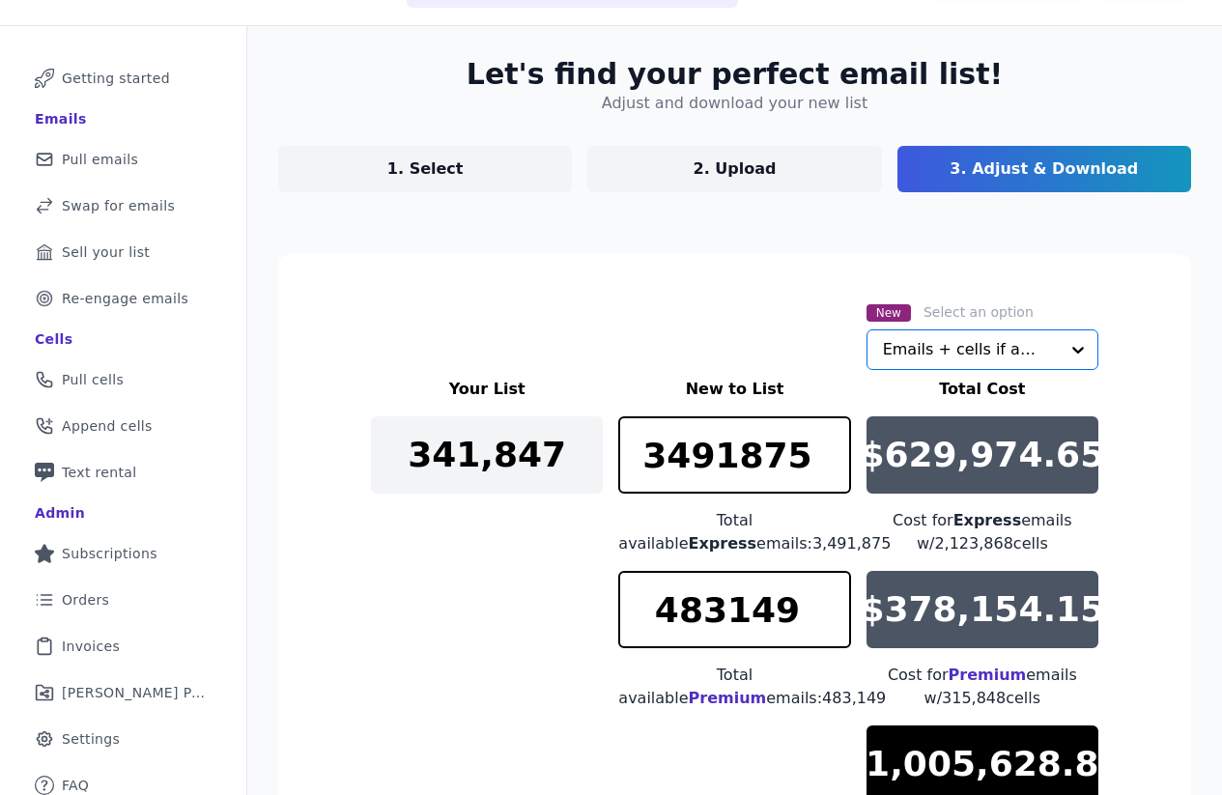
click at [472, 668] on div "Your List New to List Total Cost 341,847 3491875 Total available Express emails…" at bounding box center [735, 652] width 728 height 549
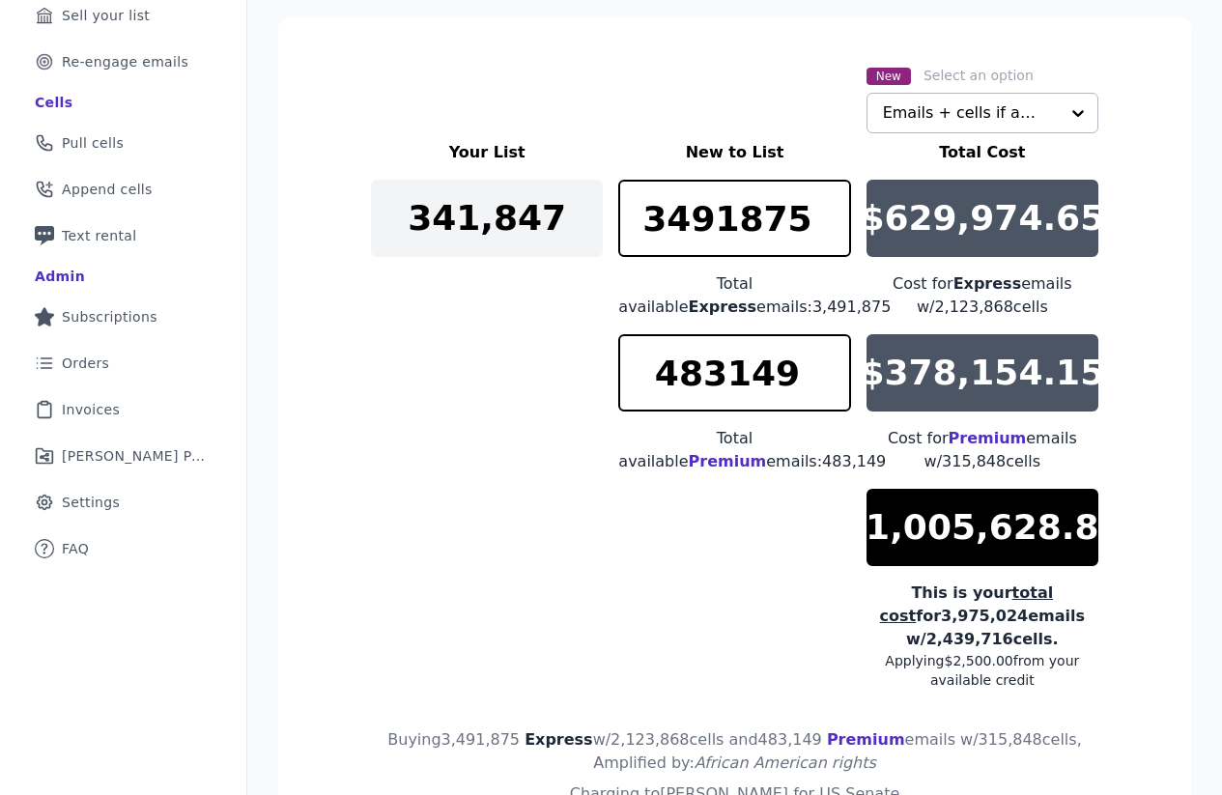
scroll to position [305, 0]
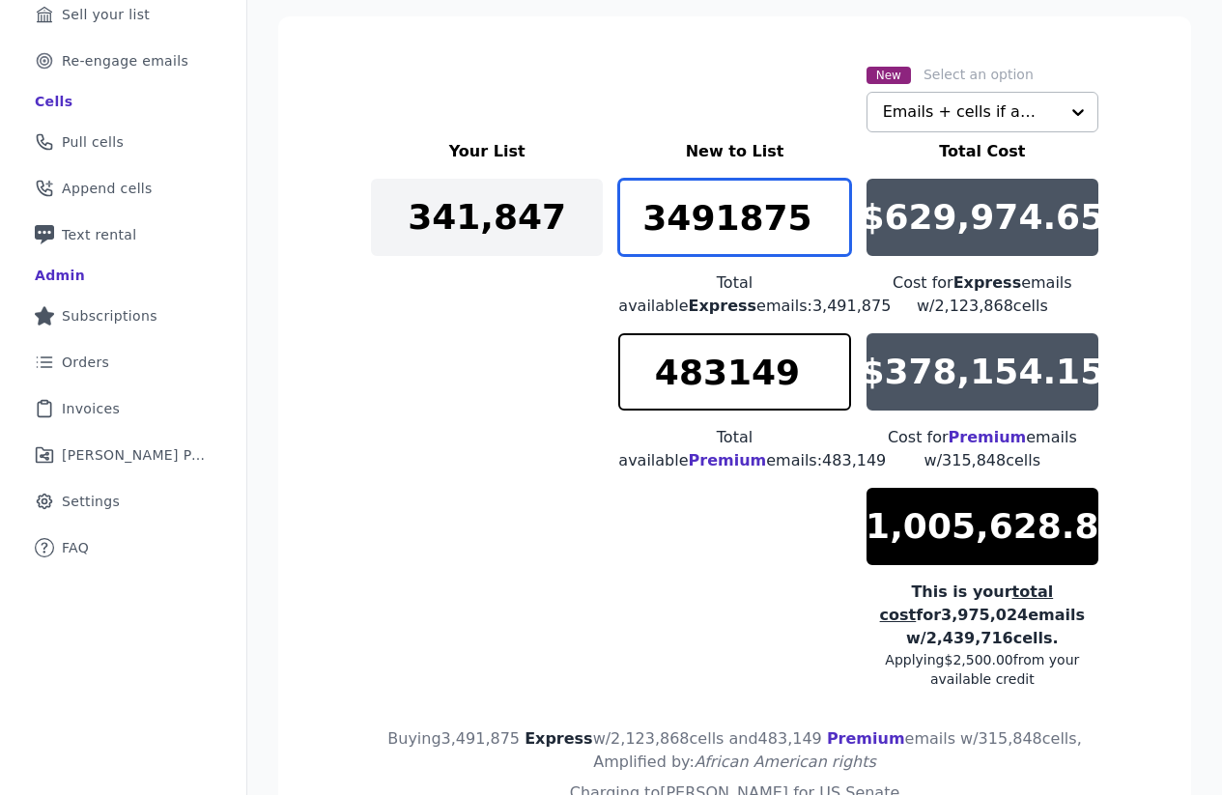
click at [749, 233] on input "3491875" at bounding box center [734, 217] width 232 height 77
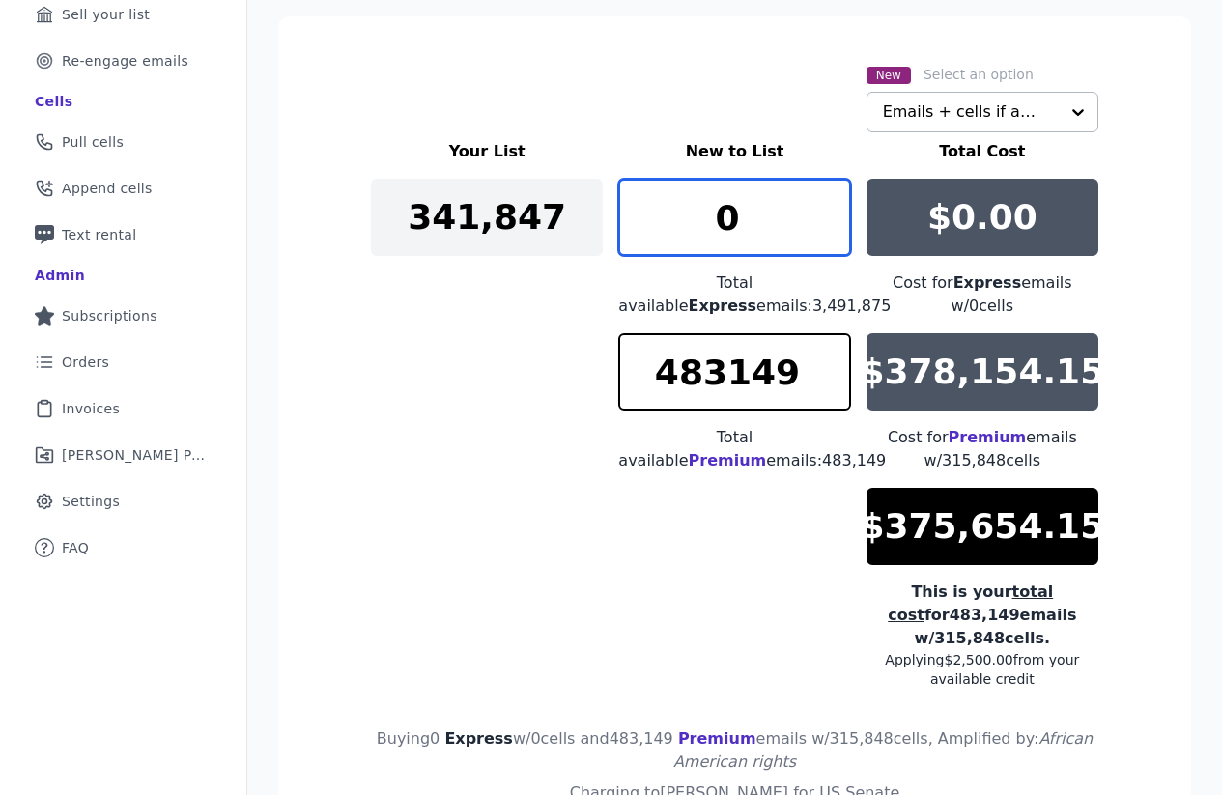
type input "0"
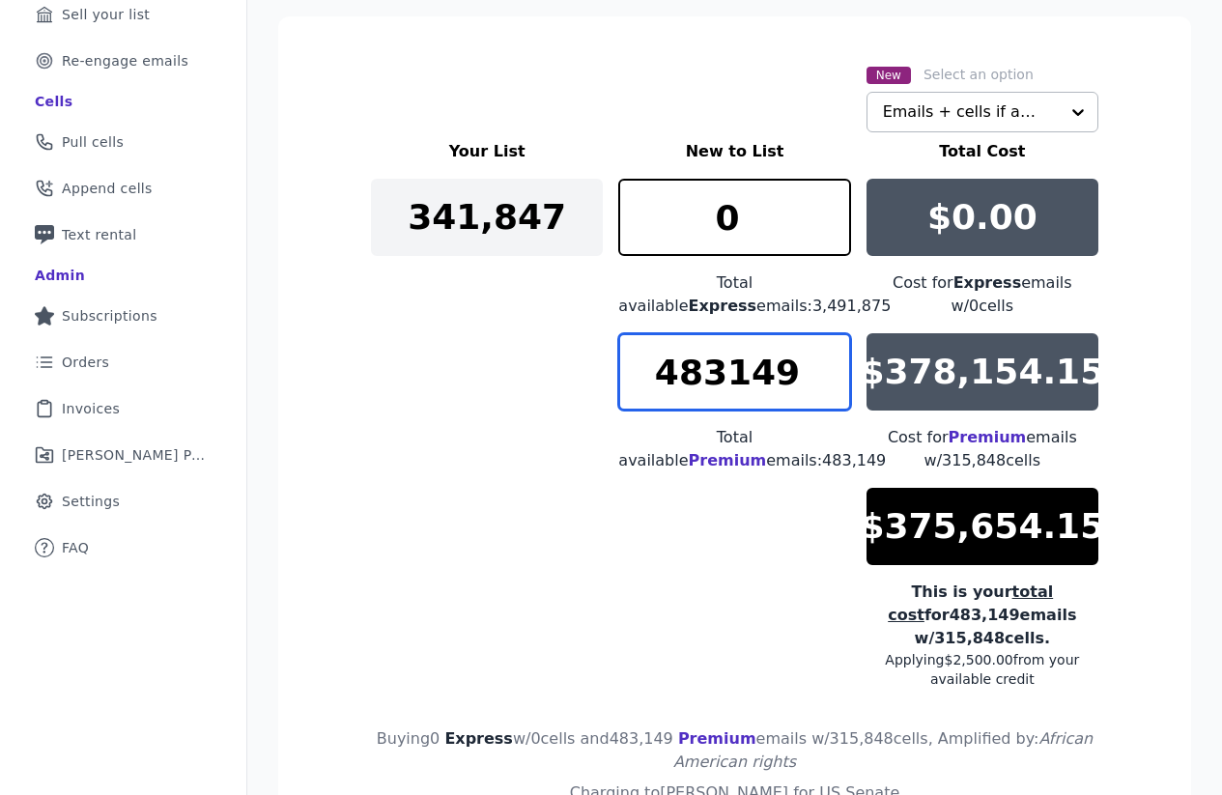
click at [710, 370] on input "483149" at bounding box center [734, 371] width 232 height 77
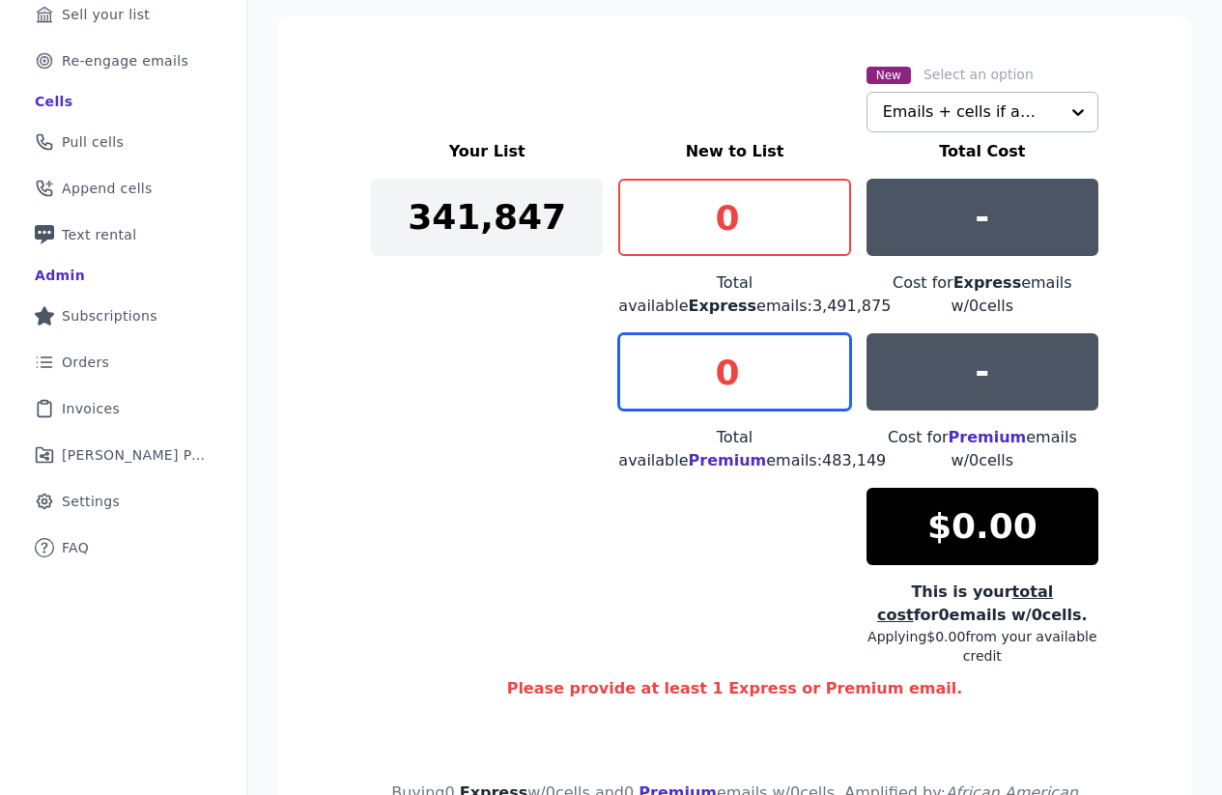
type input "0"
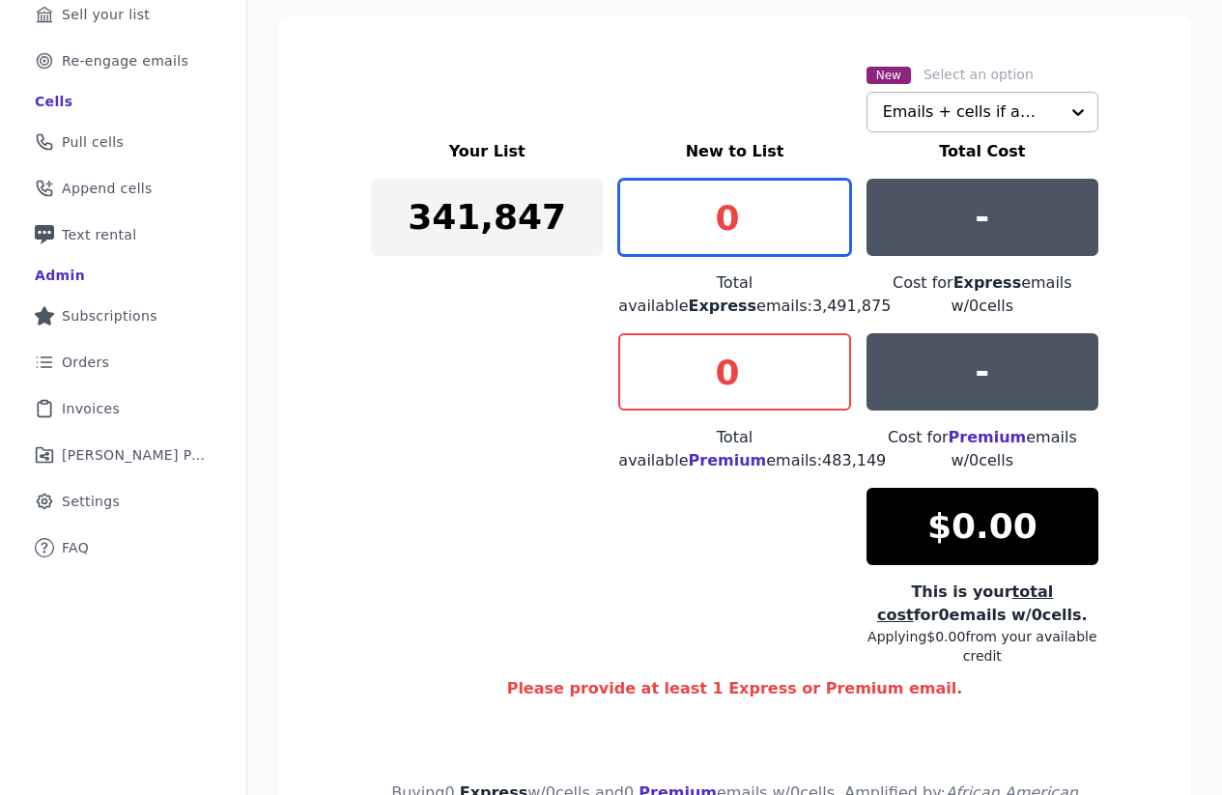
click at [738, 200] on input "0" at bounding box center [734, 217] width 232 height 77
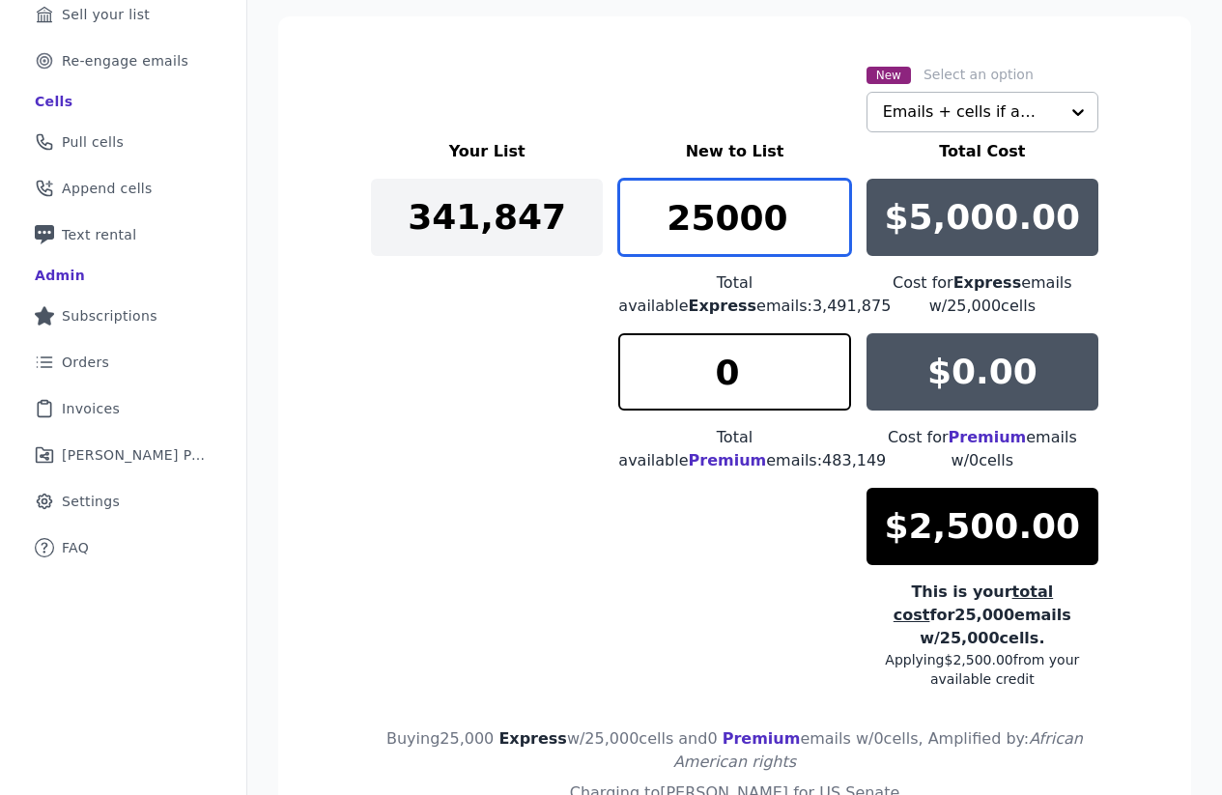
type input "25000"
click at [472, 396] on div "Your List New to List Total Cost 341,847 25000 Total available Express emails: …" at bounding box center [735, 414] width 728 height 549
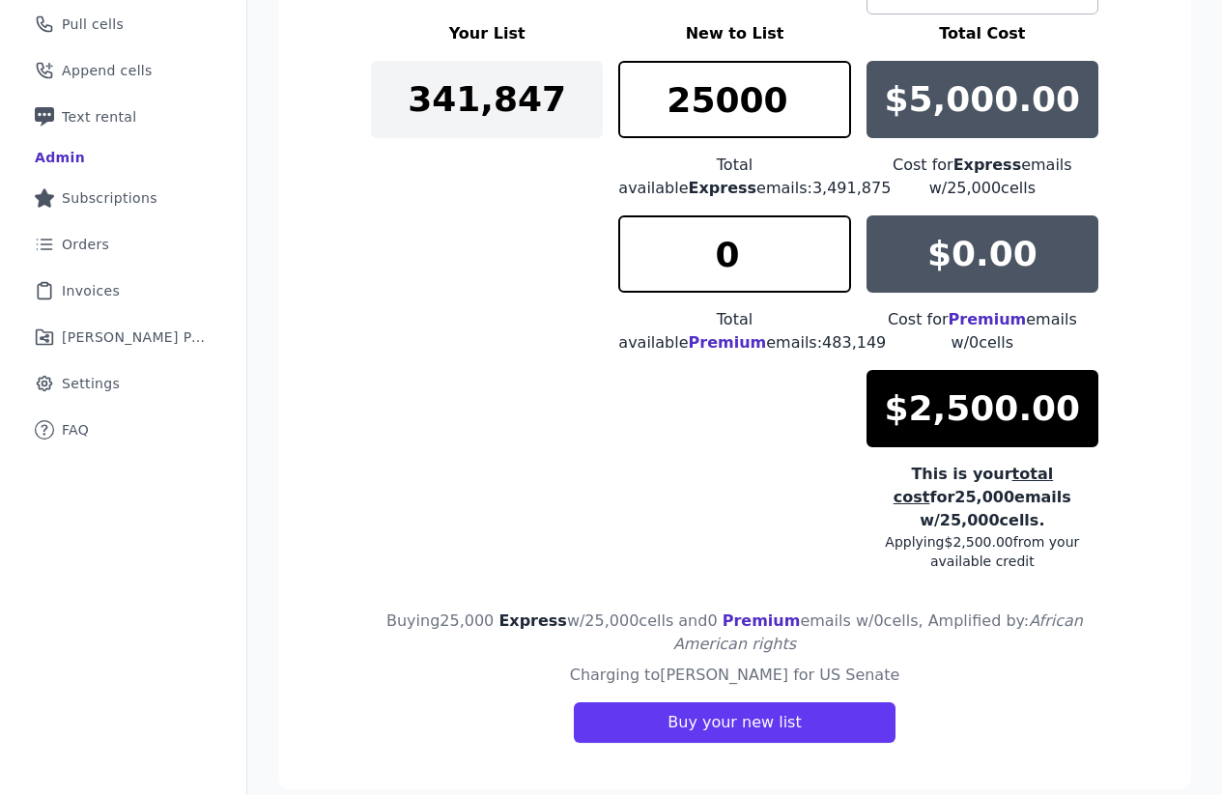
scroll to position [426, 0]
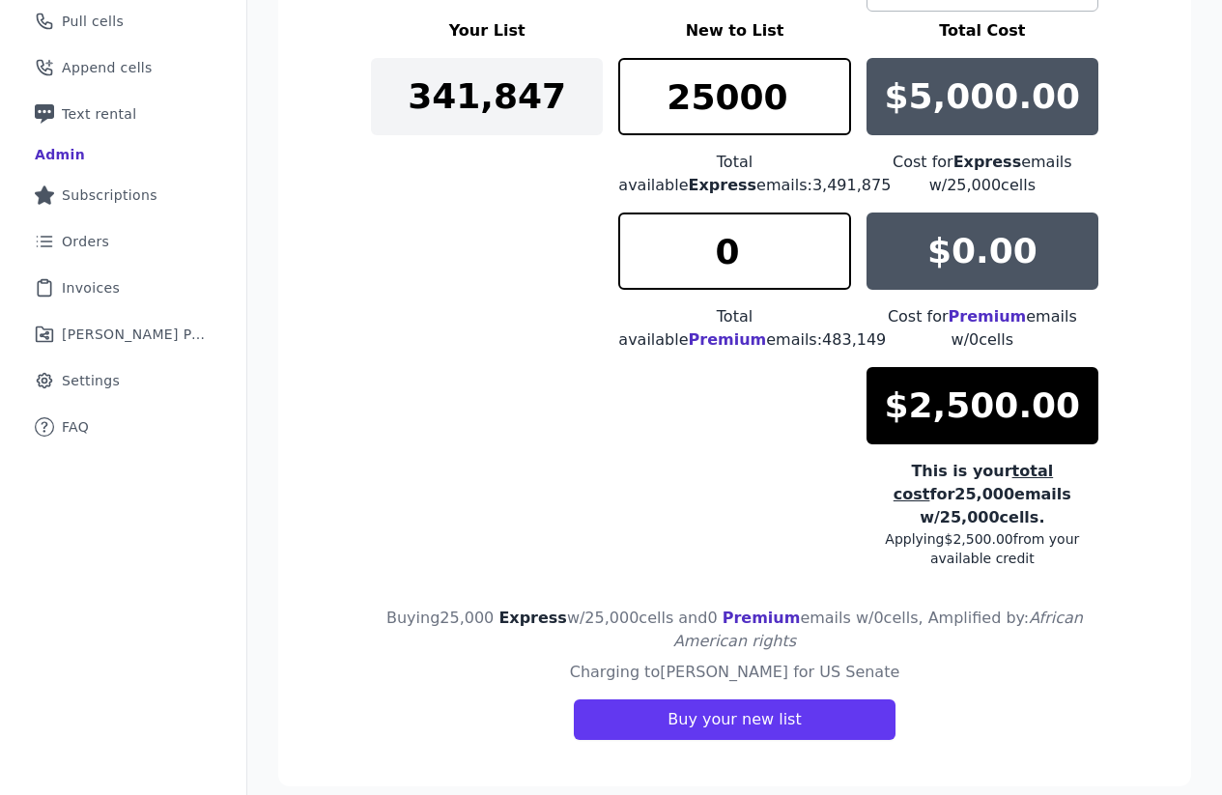
click at [472, 396] on div "Your List New to List Total Cost 341,847 25000 Total available Express emails: …" at bounding box center [735, 293] width 728 height 549
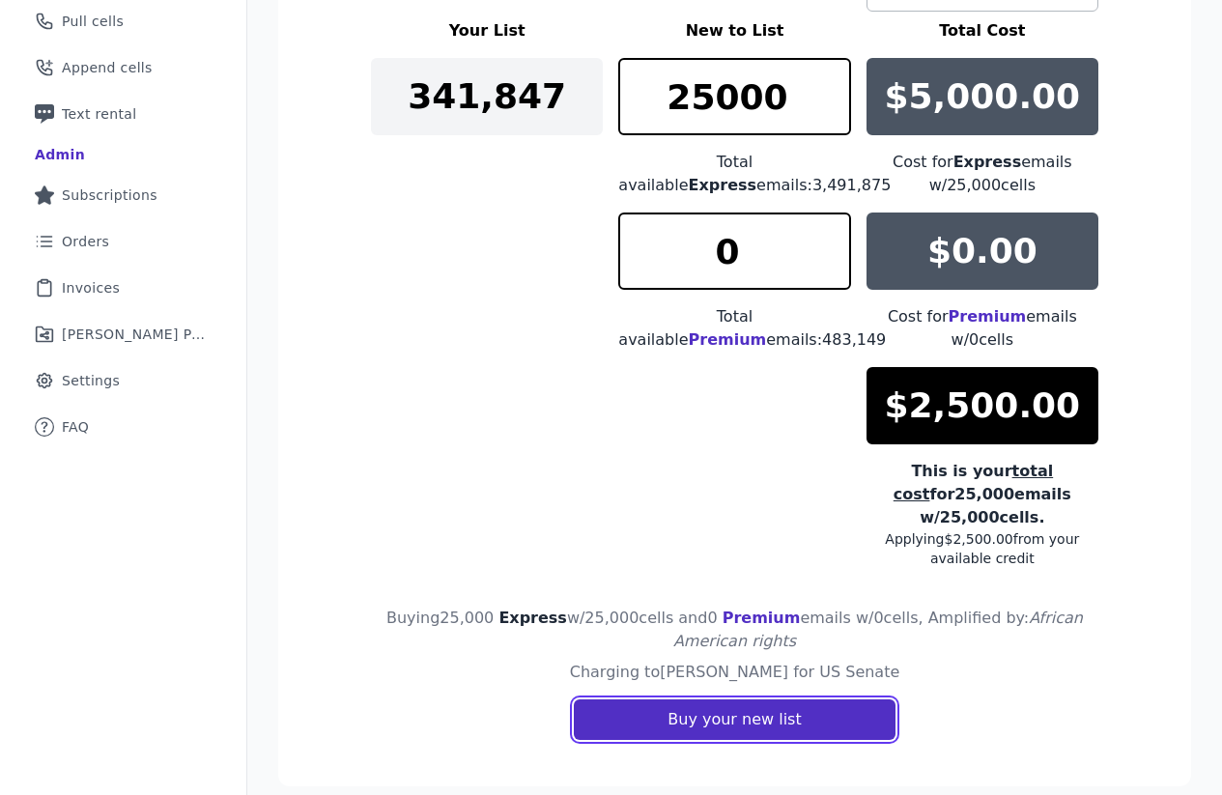
click at [696, 700] on button "Buy your new list" at bounding box center [734, 720] width 321 height 41
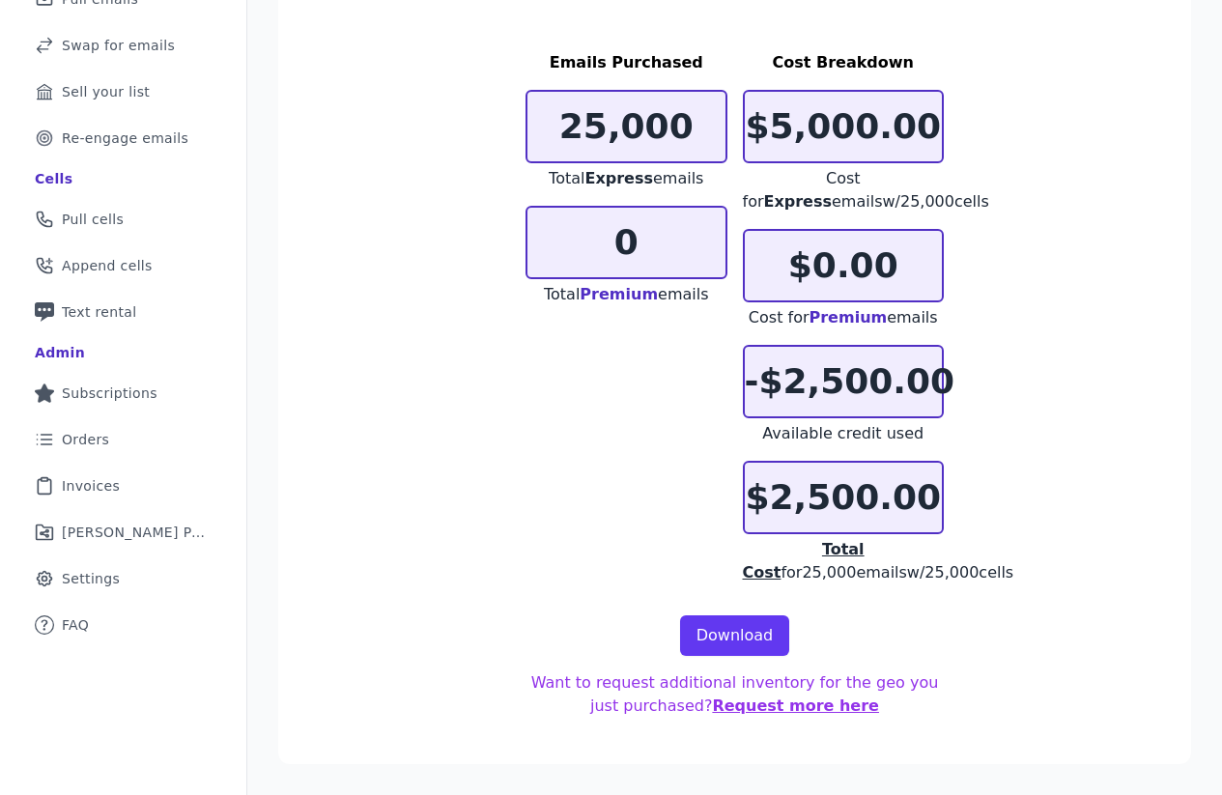
scroll to position [228, 0]
click at [728, 632] on link "Download" at bounding box center [735, 635] width 110 height 41
click at [243, 498] on nav "Mail Icon Outline of a mail envelope Getting started Emails Mail Icon Outline o…" at bounding box center [123, 331] width 247 height 930
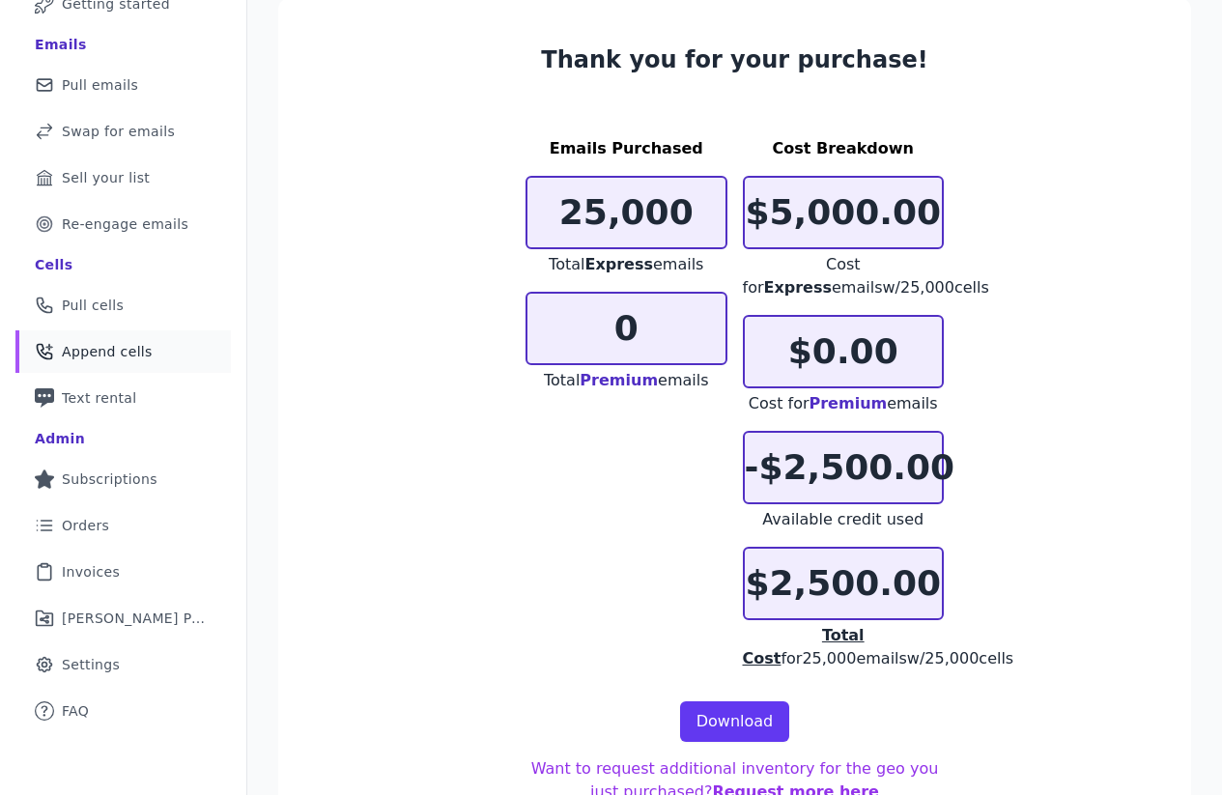
scroll to position [143, 0]
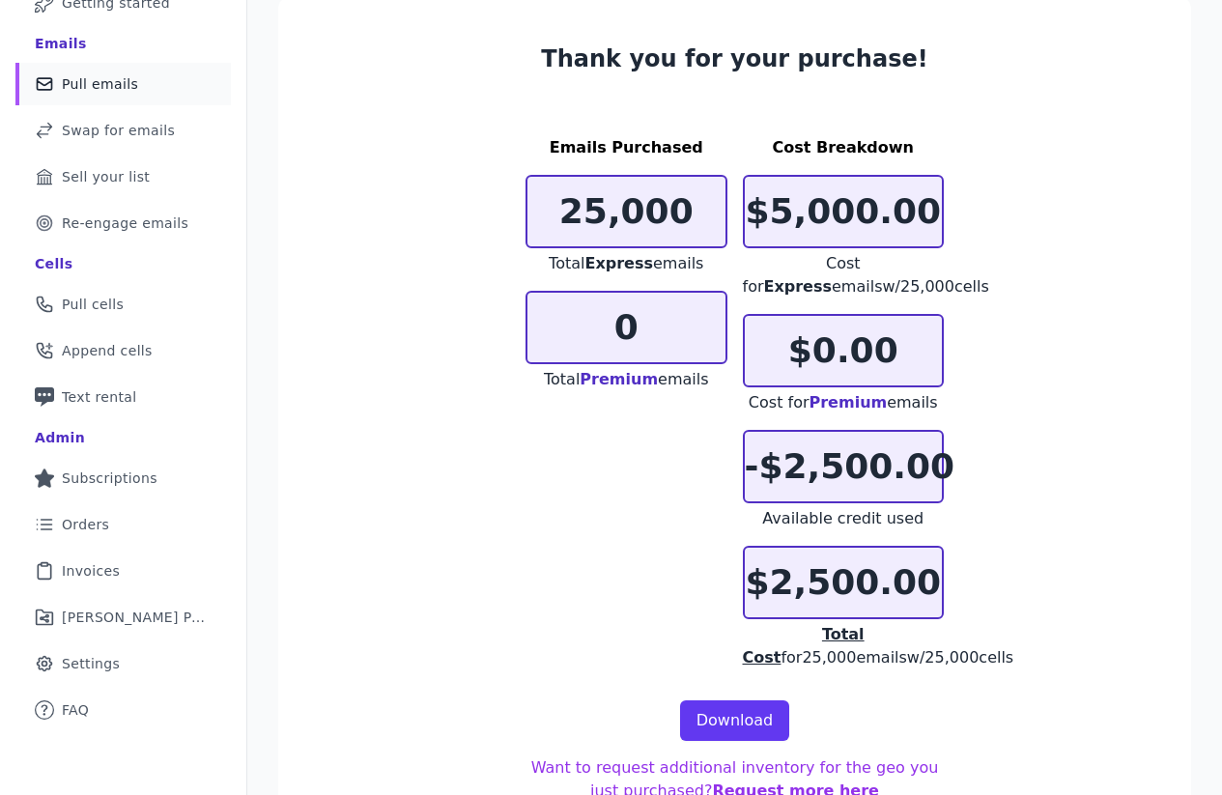
click at [109, 90] on span "Pull emails" at bounding box center [100, 83] width 76 height 19
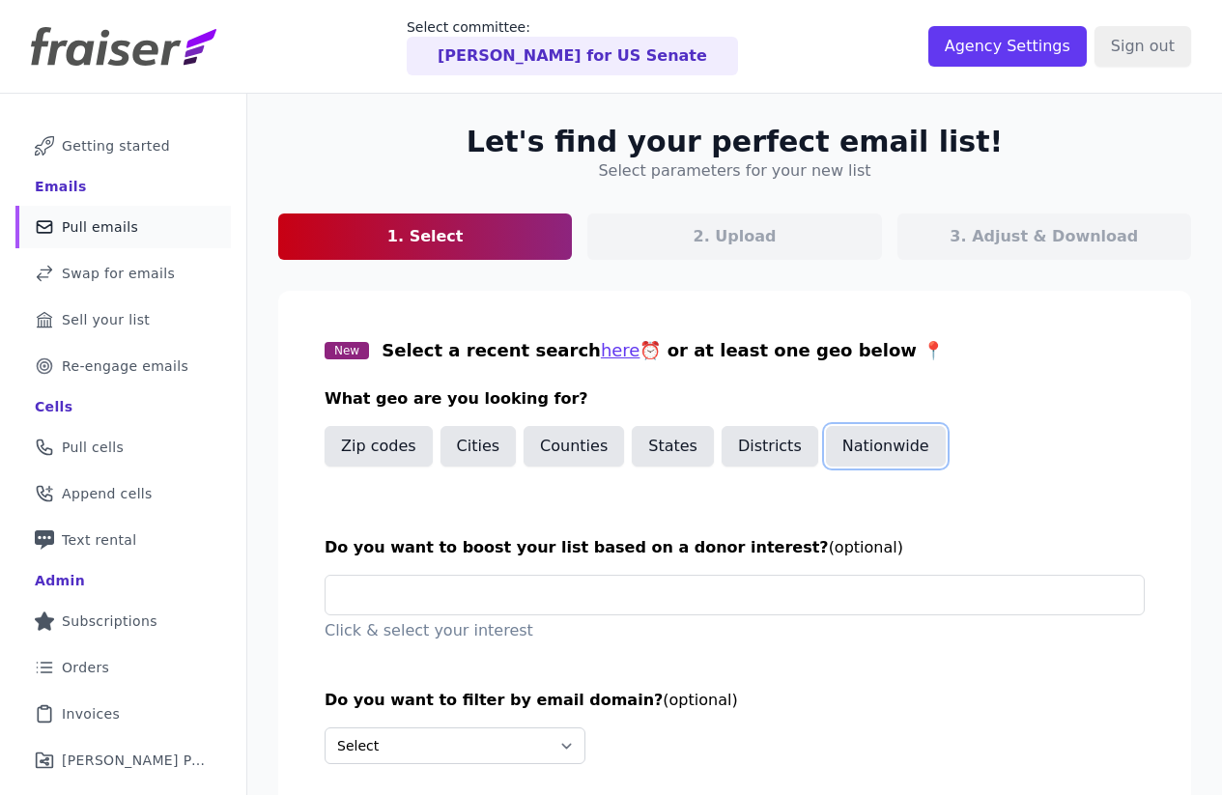
click at [873, 443] on button "Nationwide" at bounding box center [886, 446] width 120 height 41
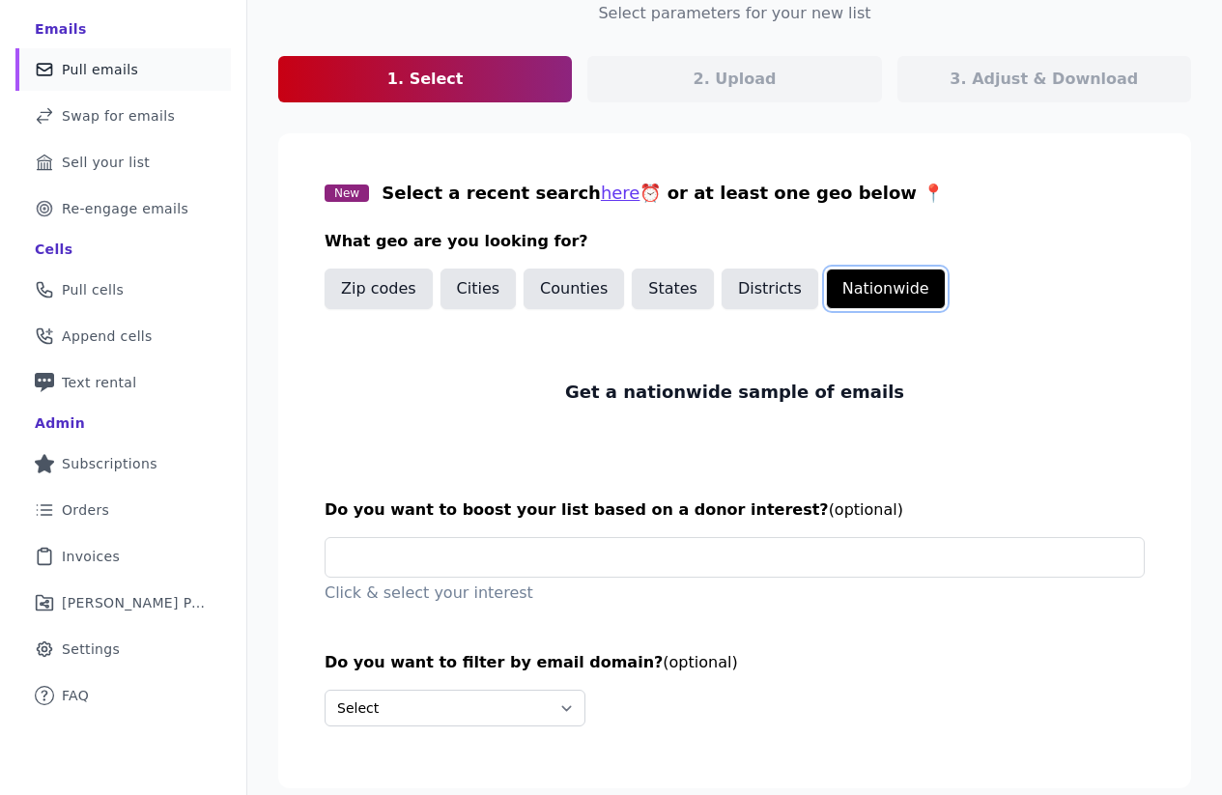
scroll to position [160, 0]
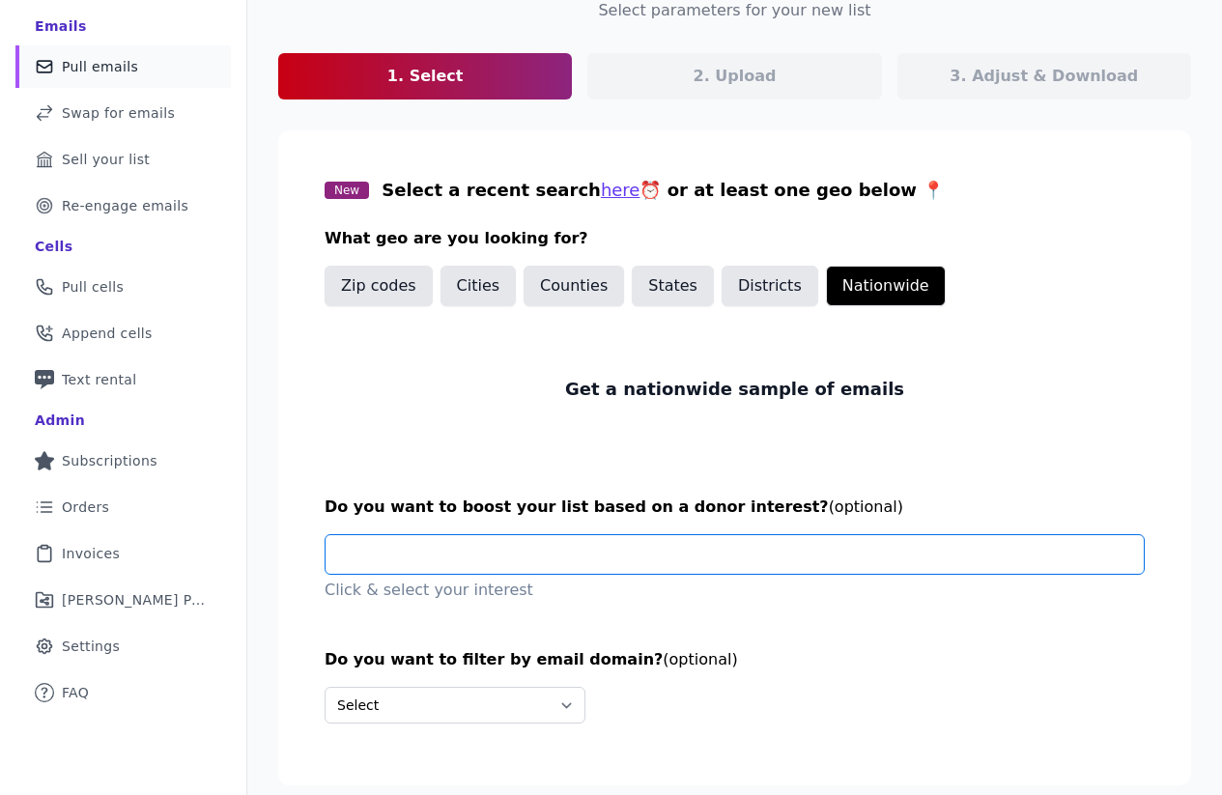
click at [583, 563] on input "text" at bounding box center [742, 554] width 803 height 39
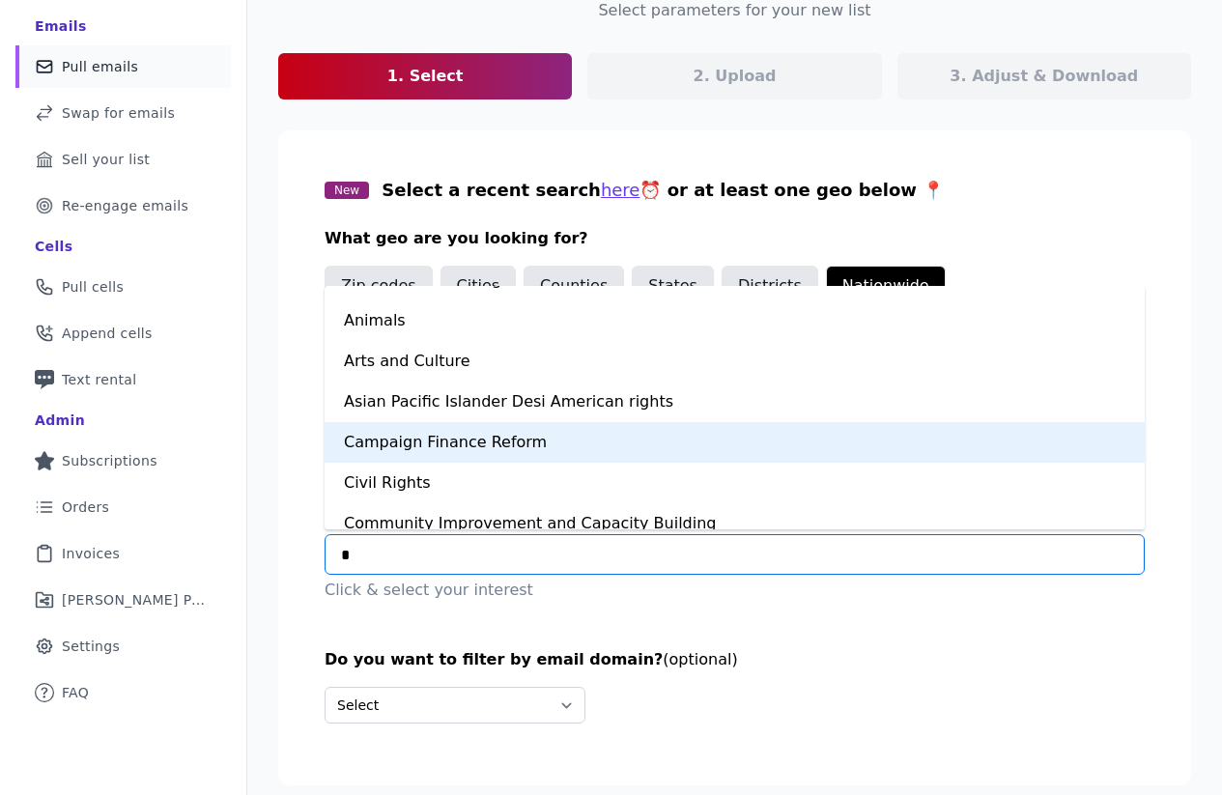
scroll to position [0, 0]
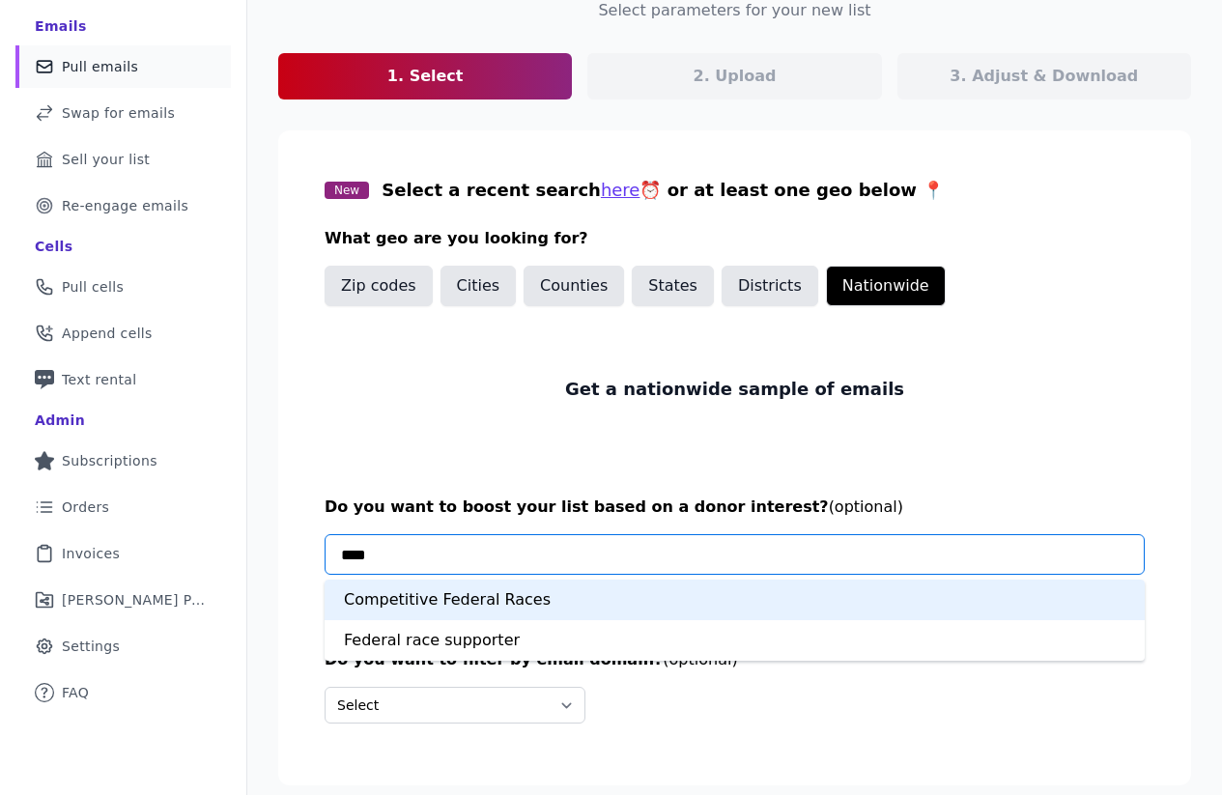
type input "*****"
click at [436, 600] on div "Competitive Federal Races" at bounding box center [735, 600] width 820 height 41
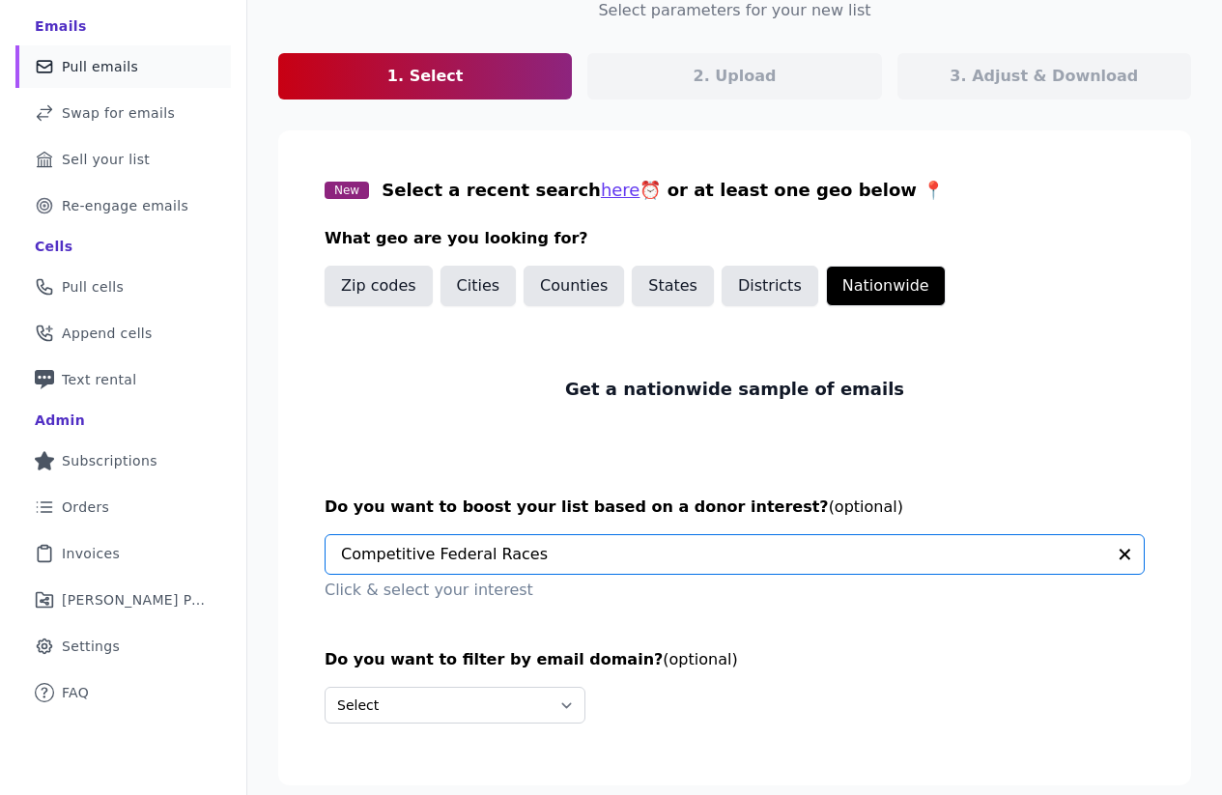
scroll to position [220, 0]
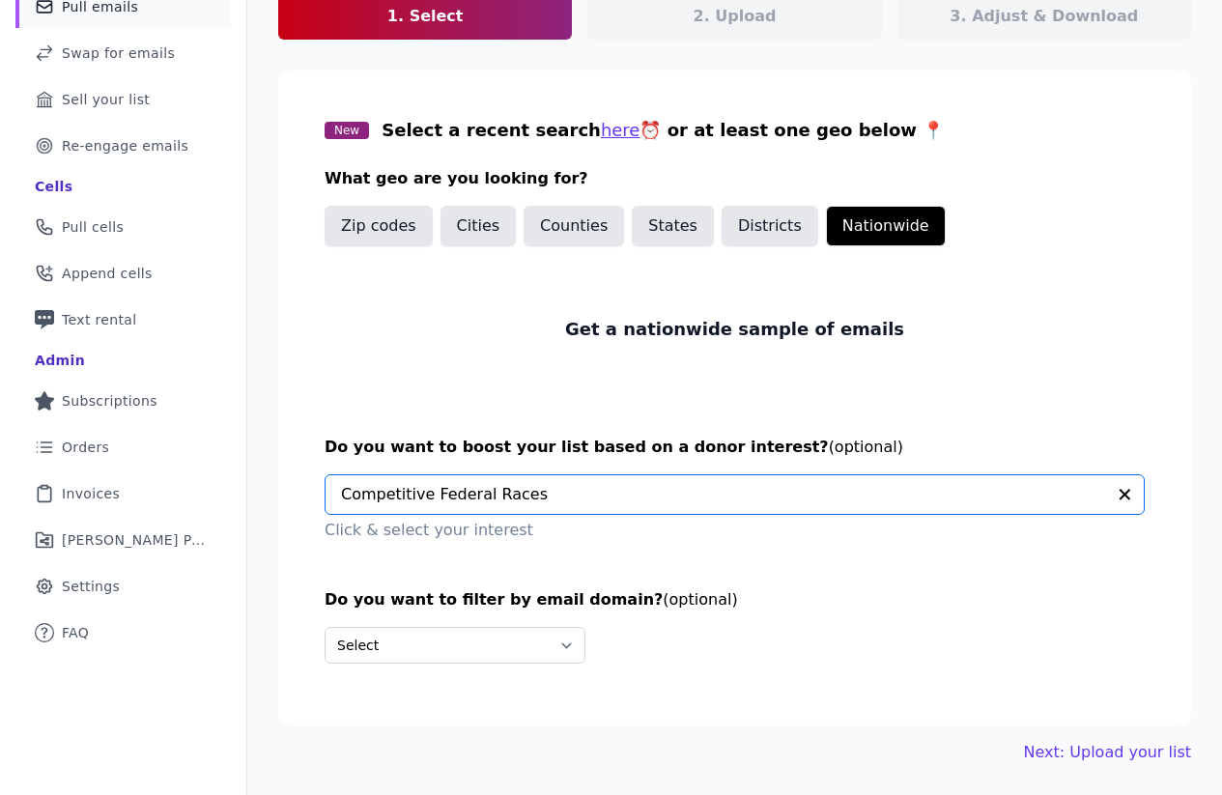
click at [458, 493] on input "text" at bounding box center [723, 494] width 764 height 39
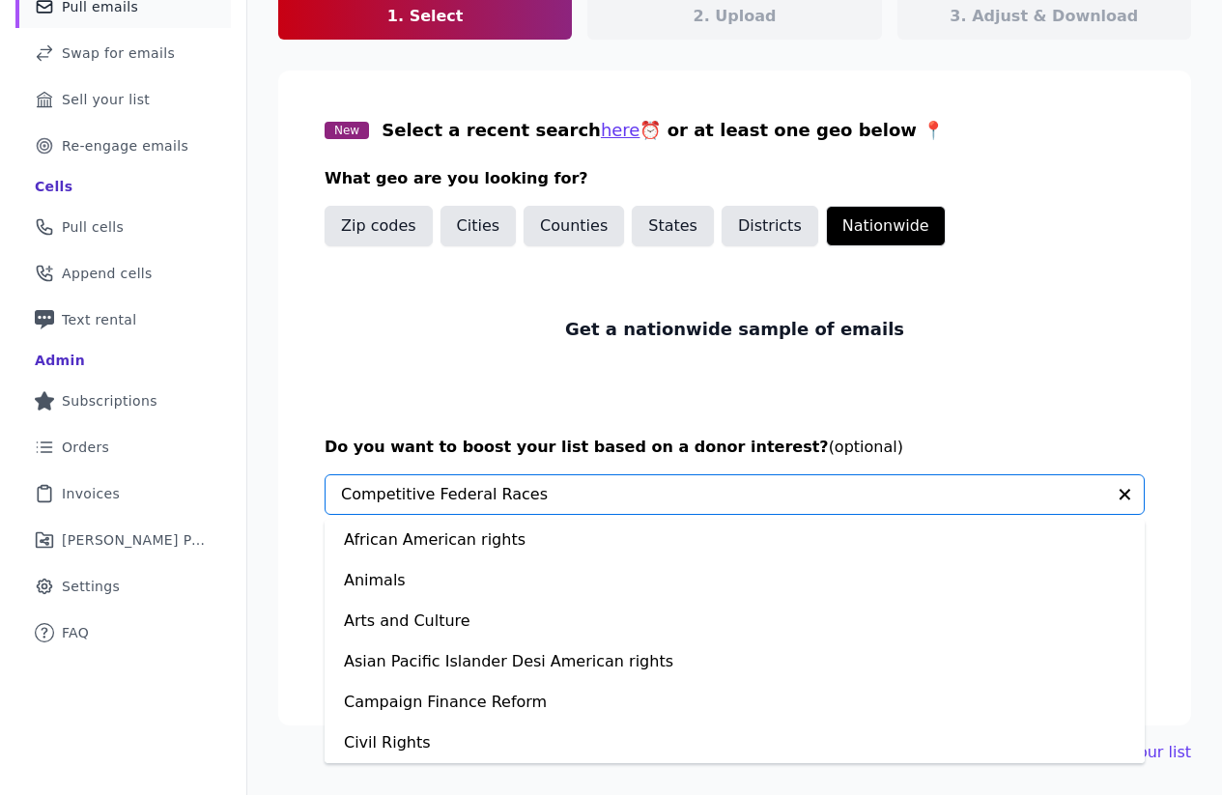
scroll to position [81, 0]
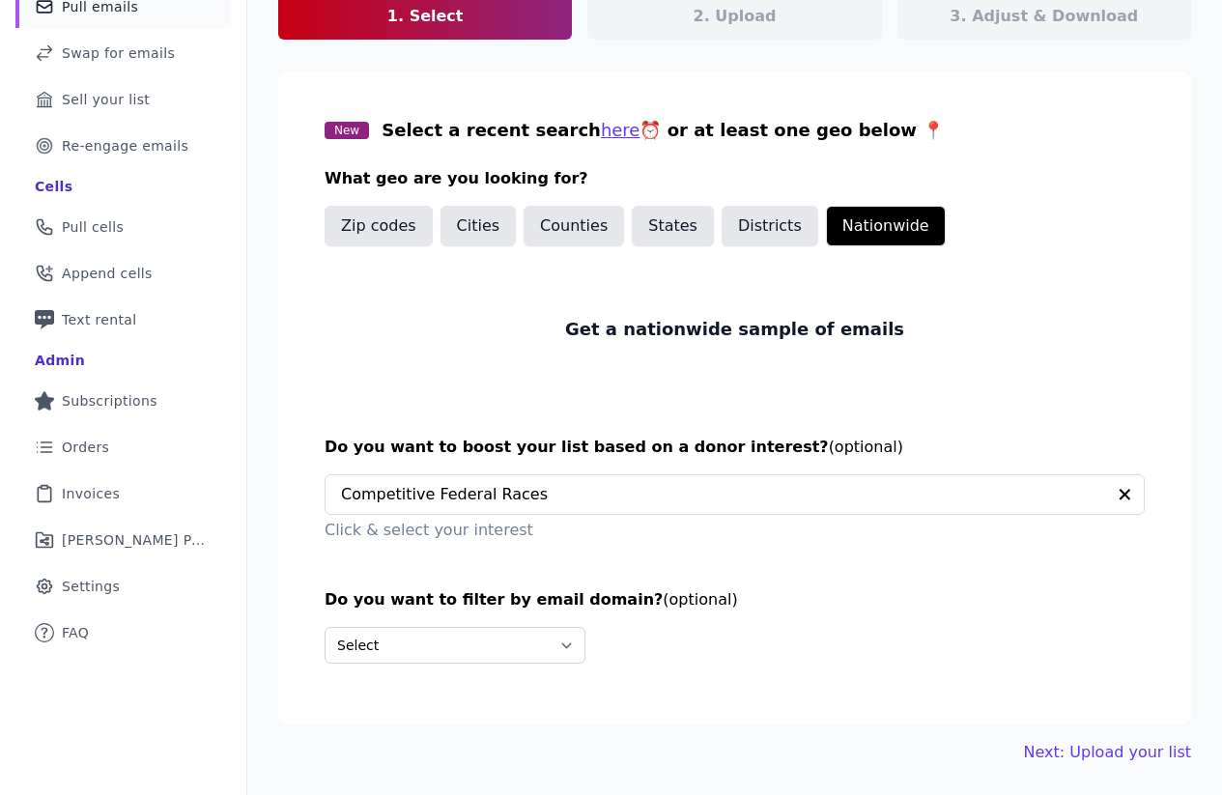
click at [430, 399] on section "New Select a recent search here ⏰ or at least one geo below 📍 What geo are you …" at bounding box center [734, 398] width 913 height 655
click at [1104, 749] on link "Next: Upload your list" at bounding box center [1107, 752] width 167 height 23
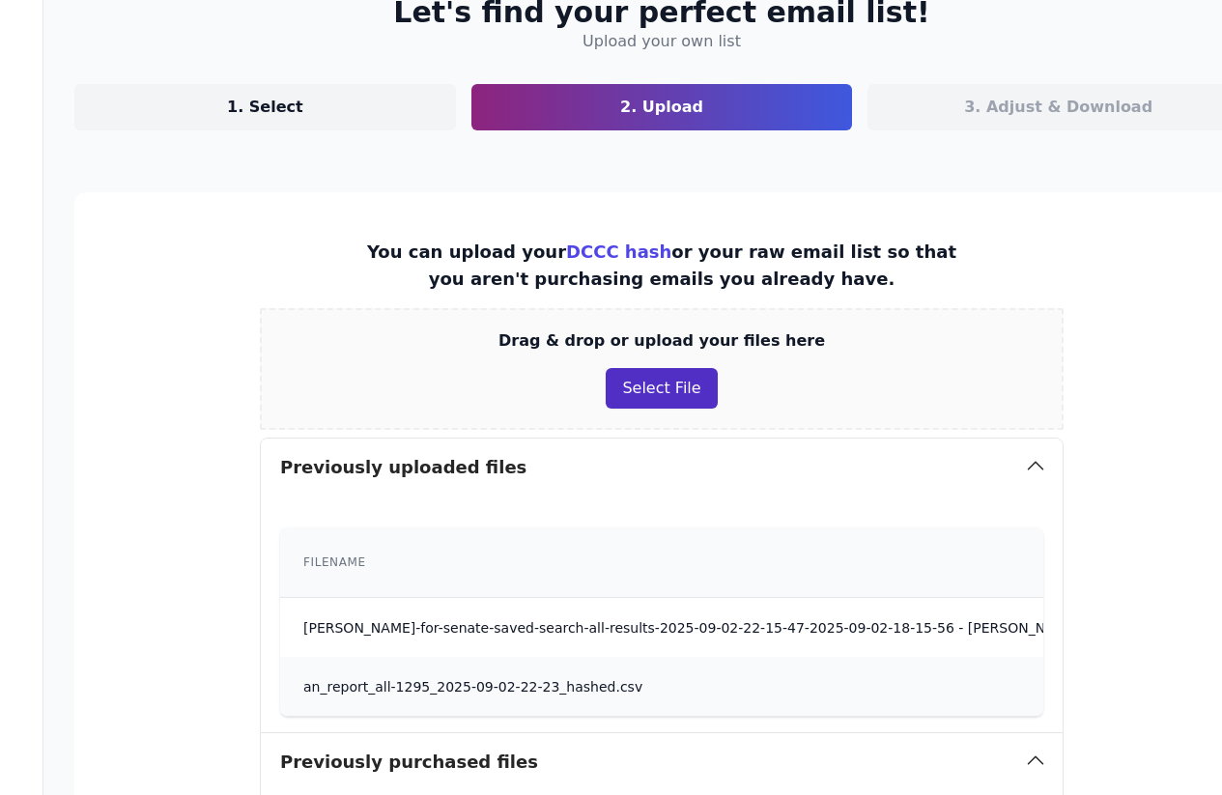
scroll to position [554, 204]
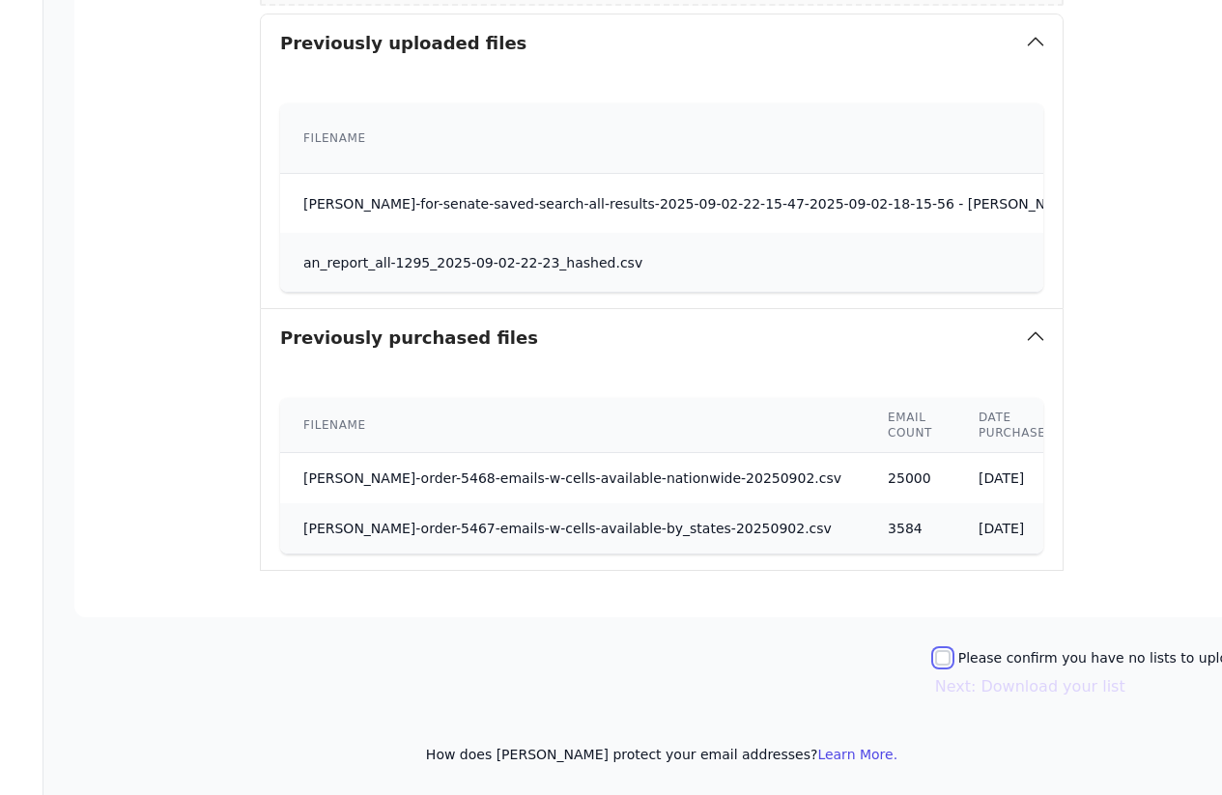
click at [951, 656] on input "Please confirm you have no lists to upload." at bounding box center [942, 657] width 15 height 15
checkbox input "true"
click at [978, 695] on button "Next: Download your list" at bounding box center [1030, 686] width 190 height 23
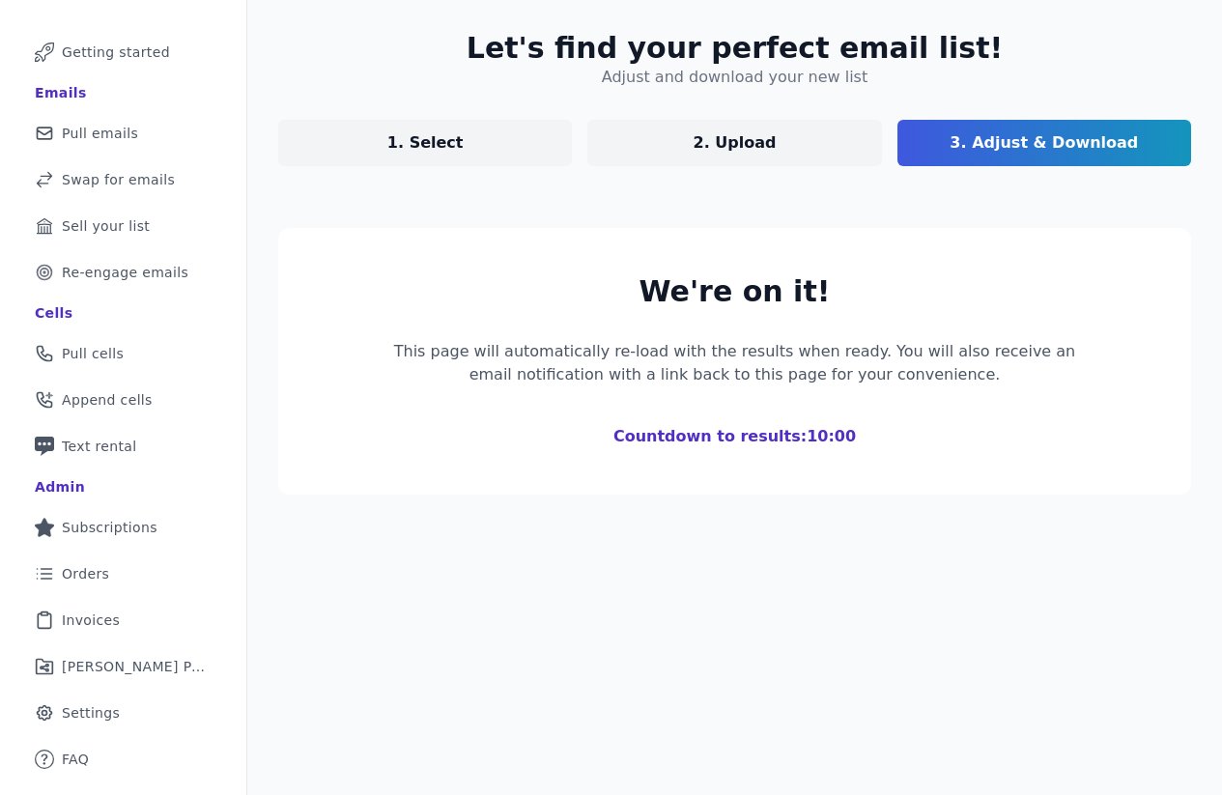
scroll to position [94, 0]
click at [474, 623] on div "Let's find your perfect email list! Adjust and download your new list 1. Select…" at bounding box center [734, 397] width 975 height 795
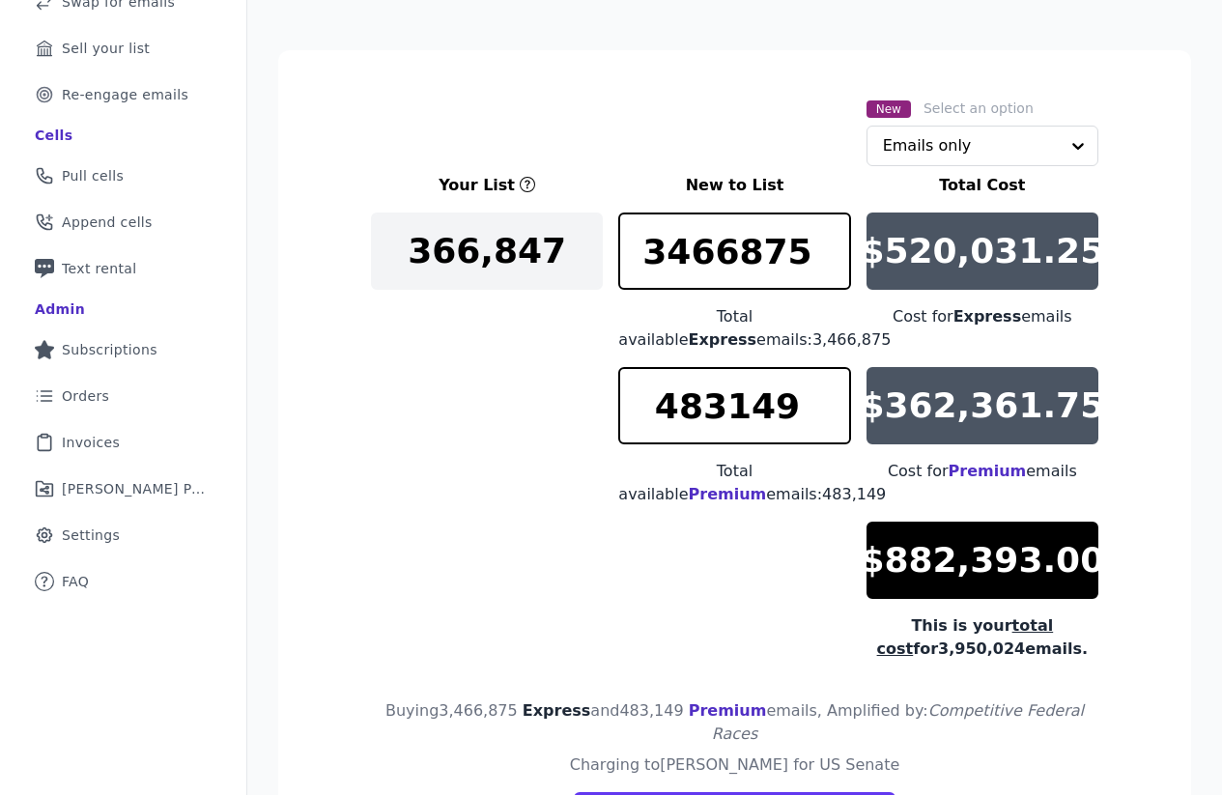
scroll to position [272, 0]
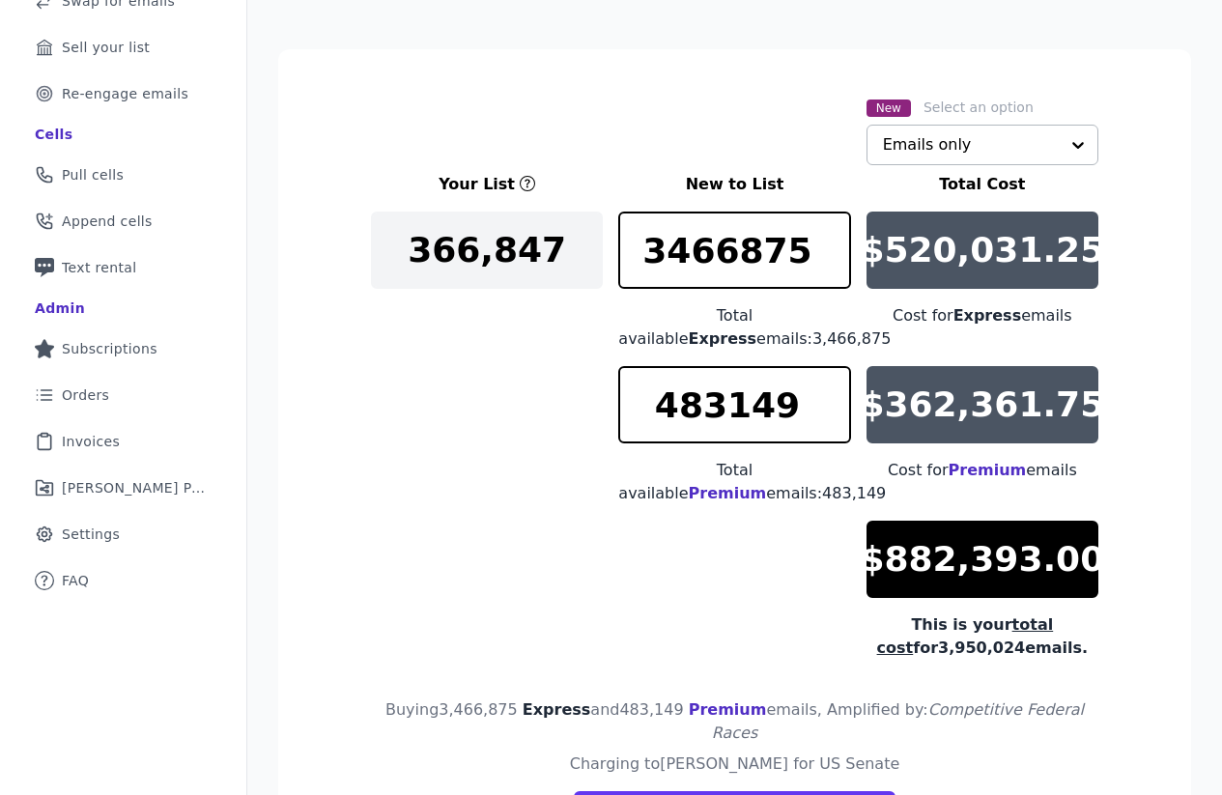
click at [907, 151] on input "text" at bounding box center [971, 145] width 176 height 39
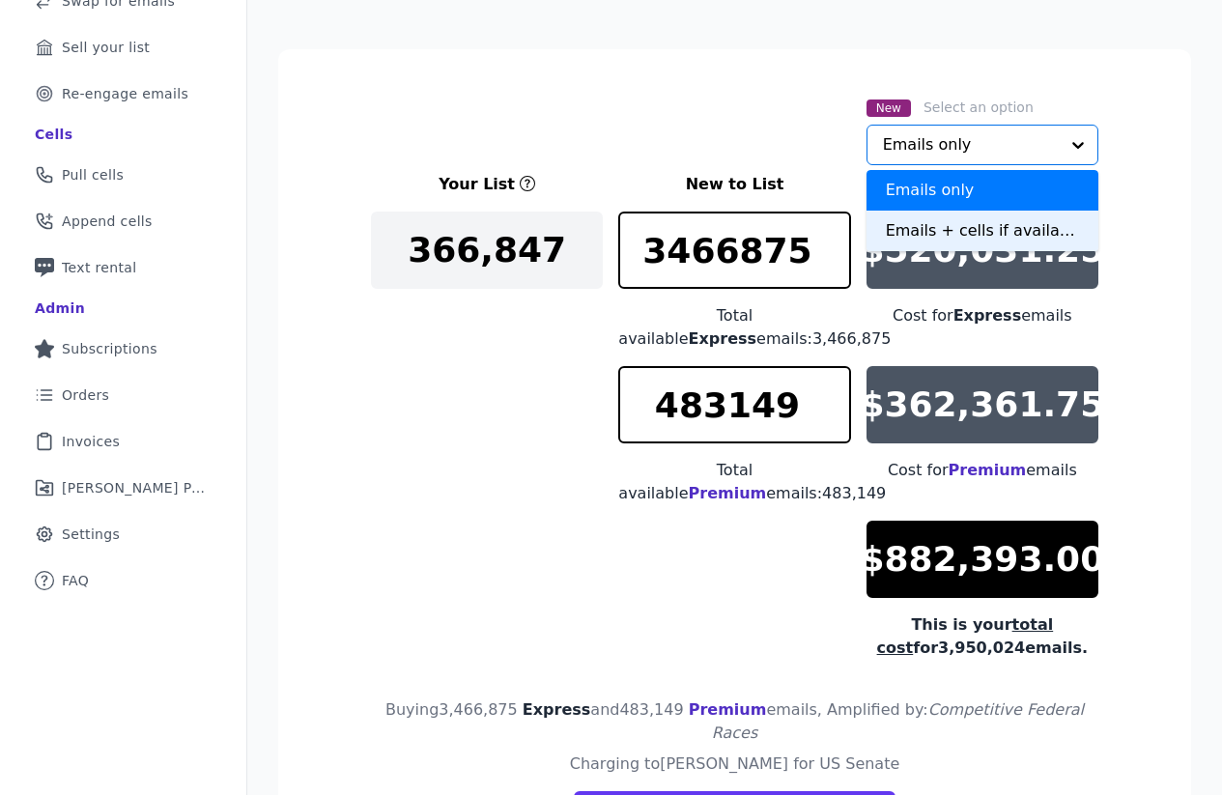
click at [914, 229] on div "Emails + cells if available" at bounding box center [983, 231] width 232 height 41
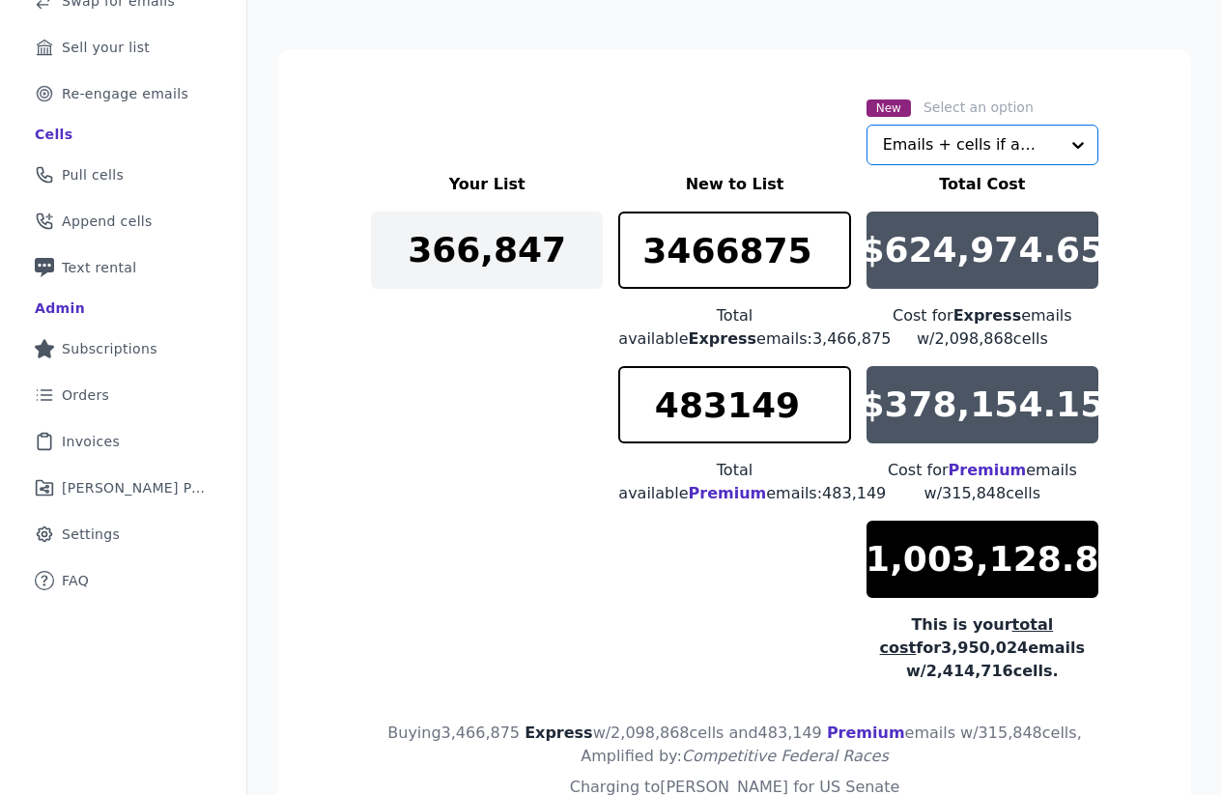
scroll to position [411, 0]
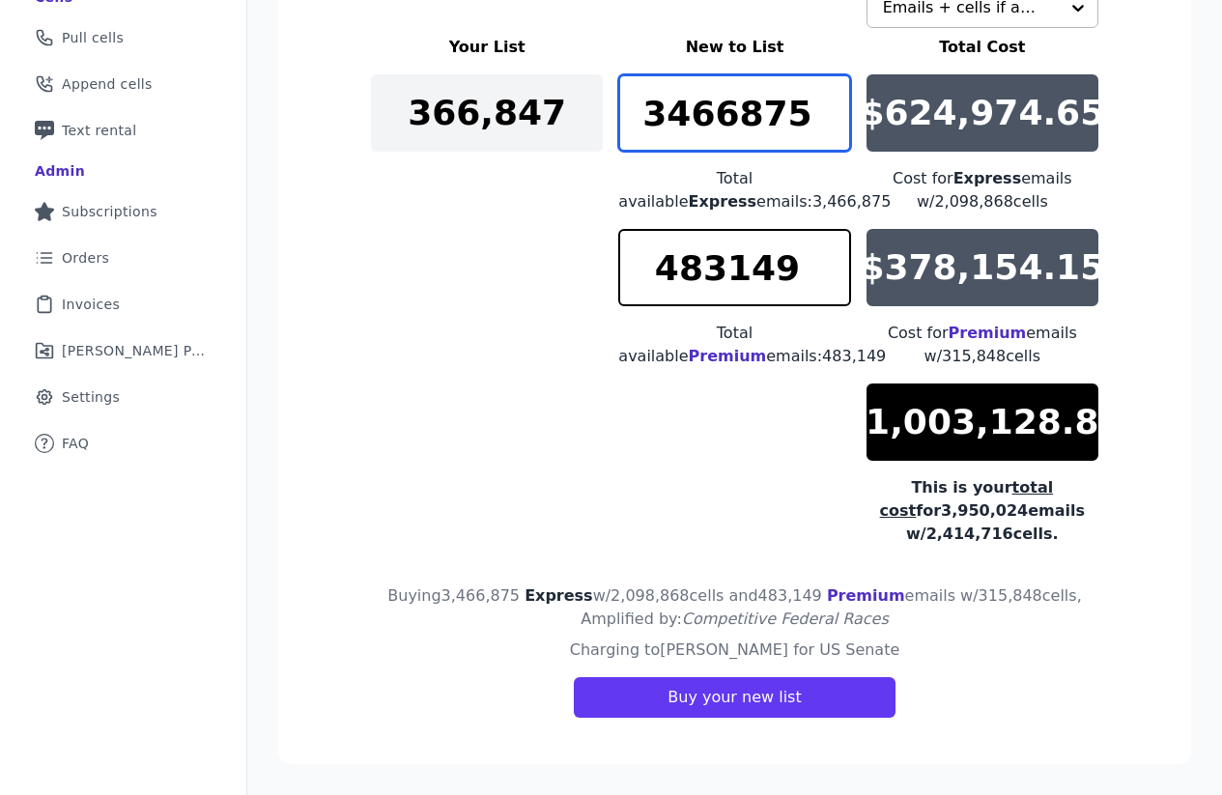
click at [760, 124] on input "3466875" at bounding box center [734, 112] width 232 height 77
paste input "4231"
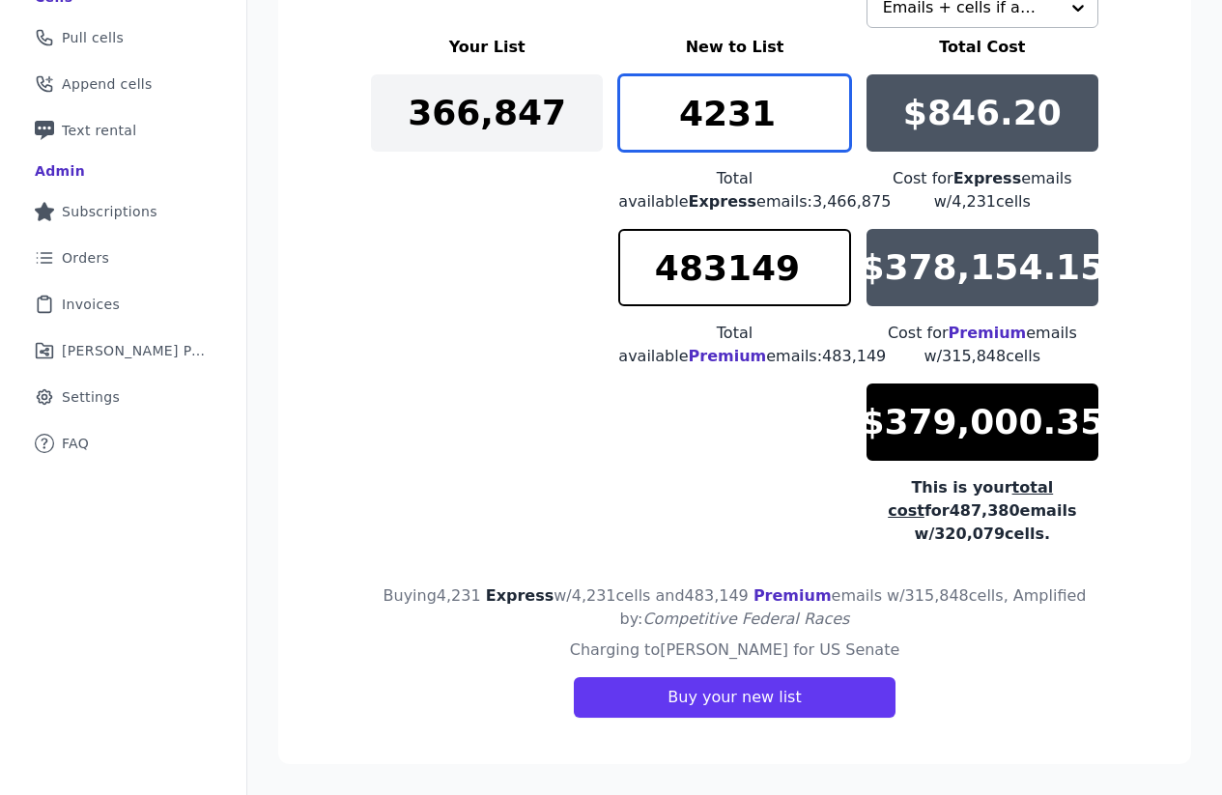
type input "4231"
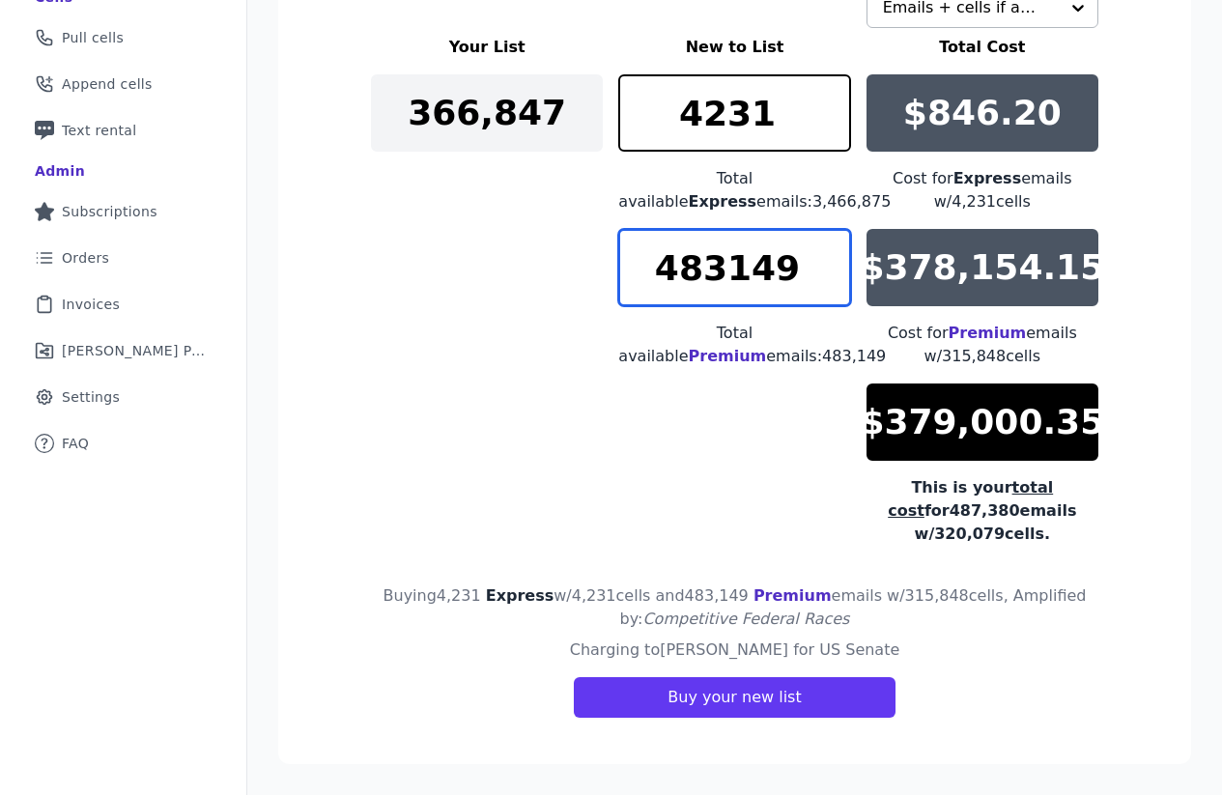
click at [754, 265] on input "483149" at bounding box center [734, 267] width 232 height 77
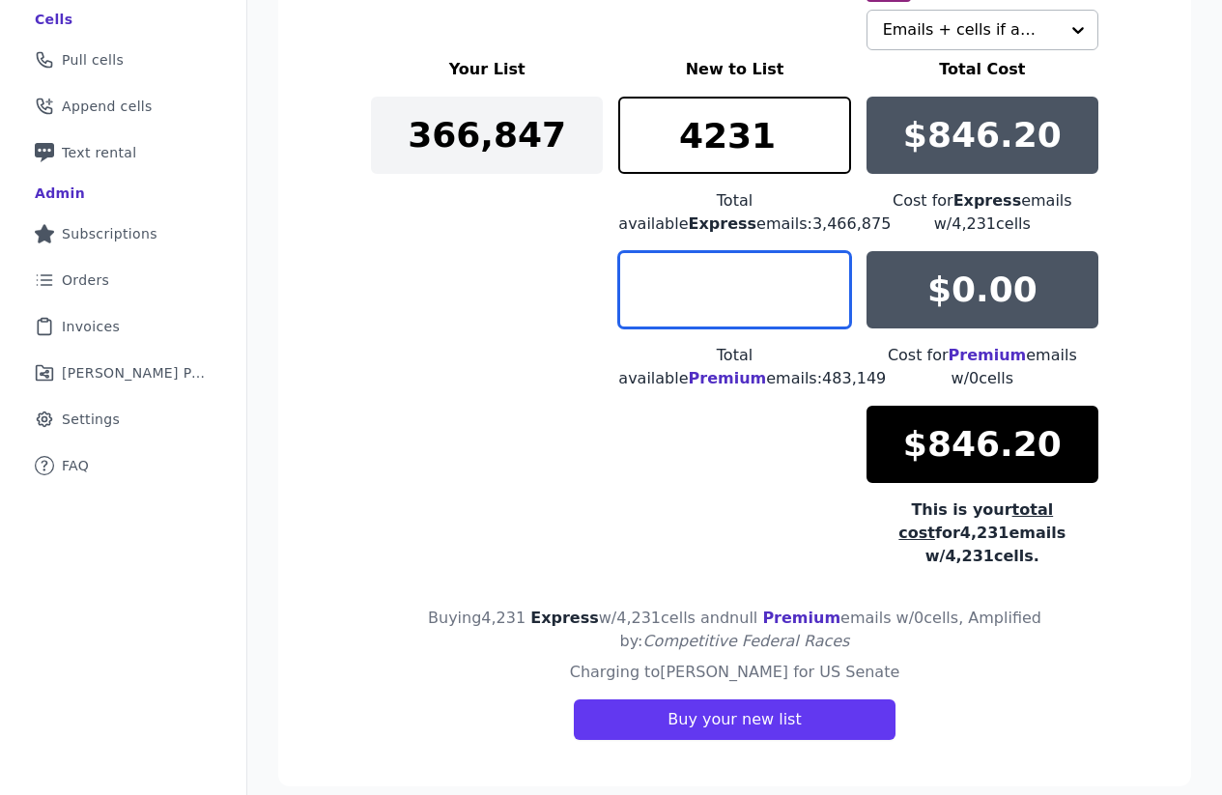
paste input "4231"
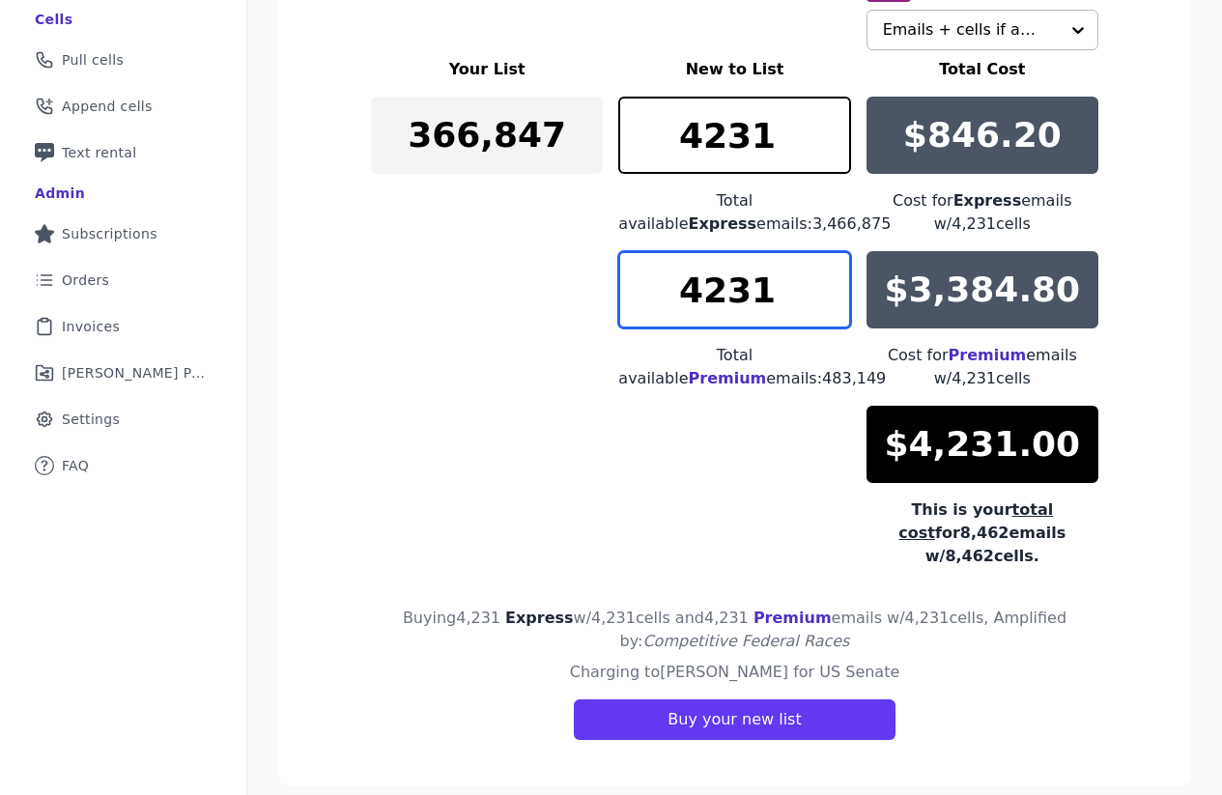
type input "4231"
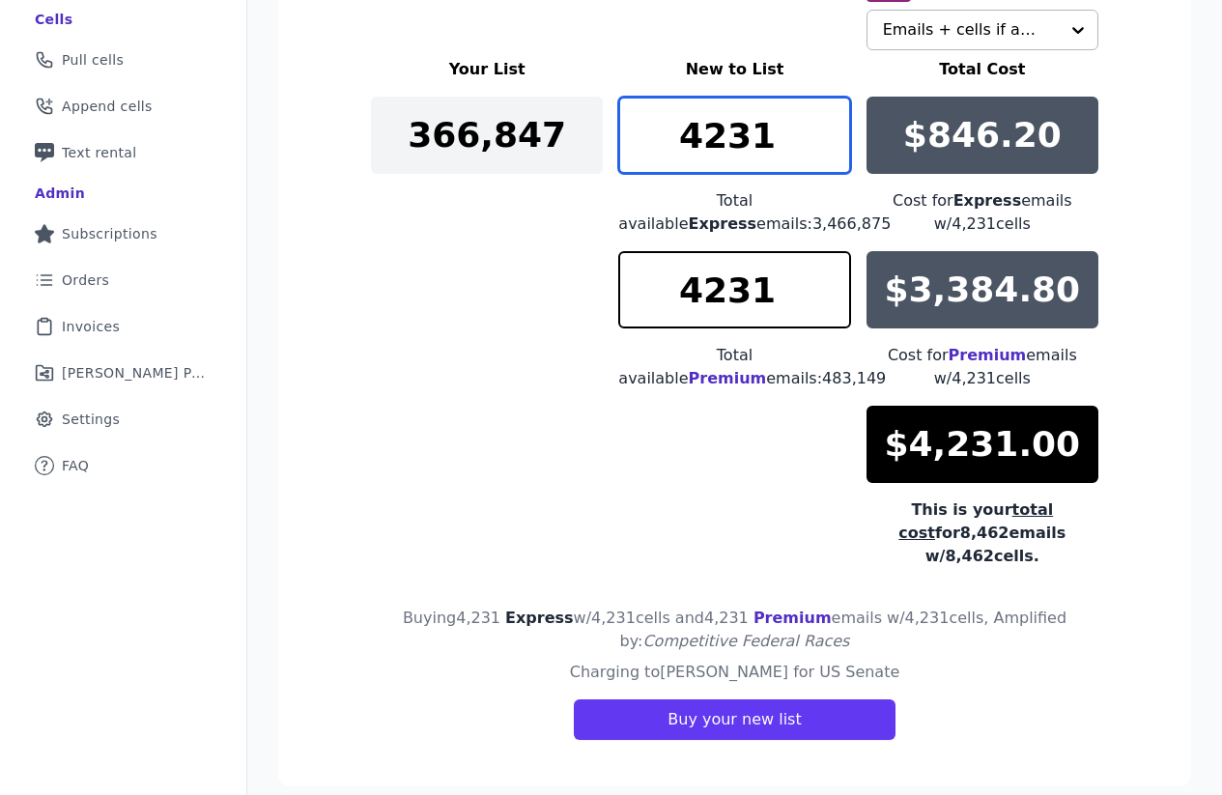
click at [731, 126] on input "4231" at bounding box center [734, 135] width 232 height 77
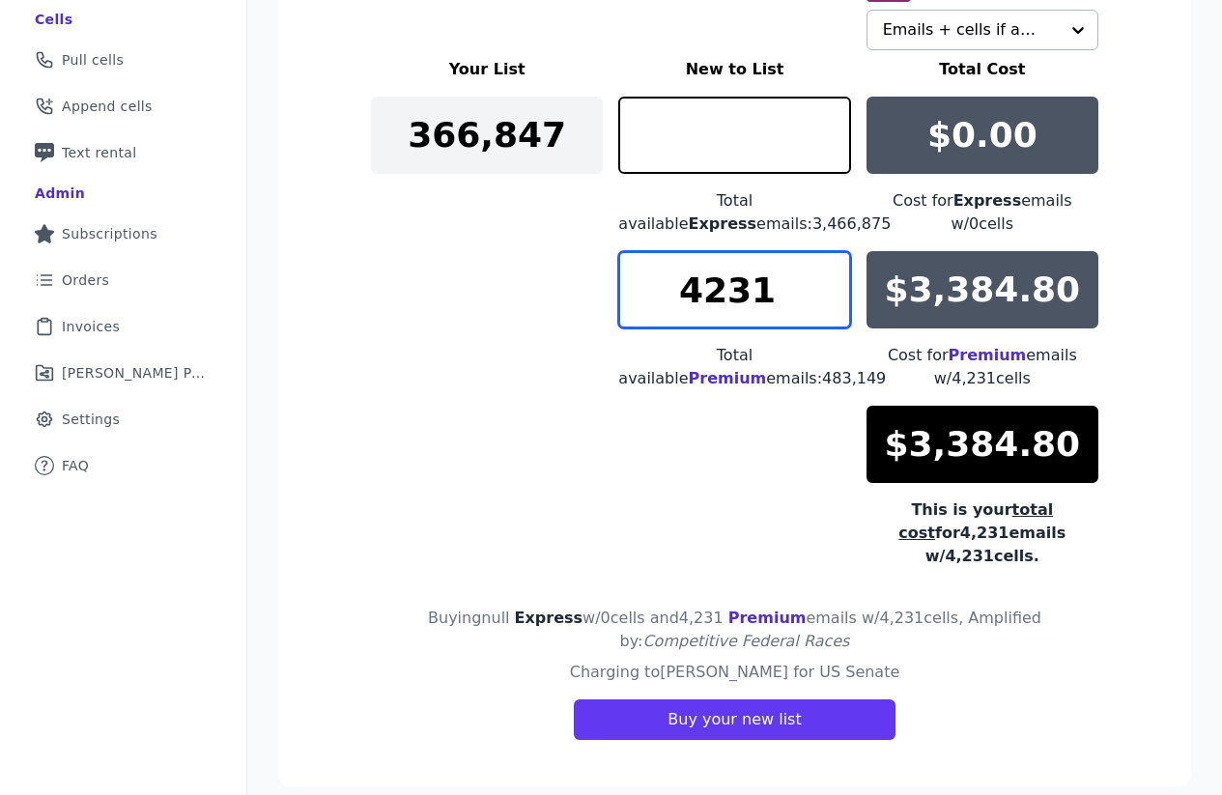
type input "0"
click at [769, 285] on input "4231" at bounding box center [734, 289] width 232 height 77
click at [746, 299] on input "4231" at bounding box center [734, 289] width 232 height 77
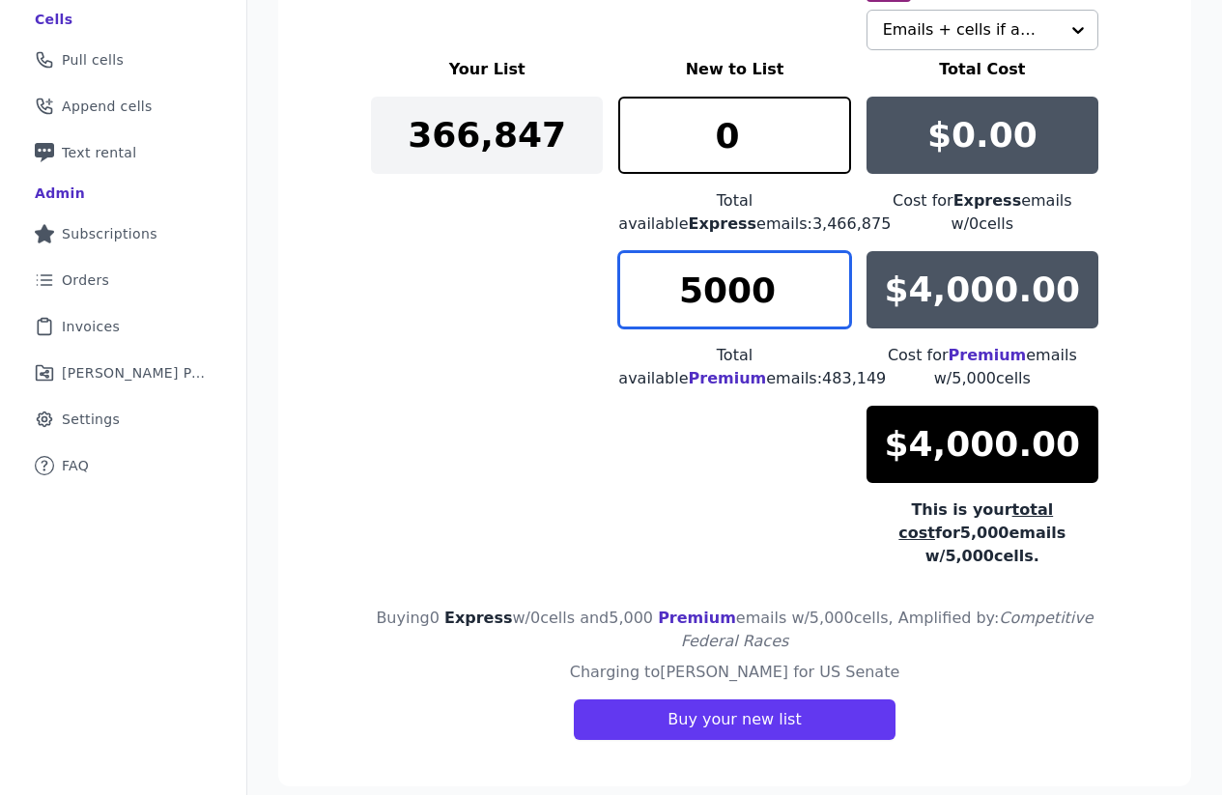
click at [711, 304] on input "5000" at bounding box center [734, 289] width 232 height 77
type input "4000"
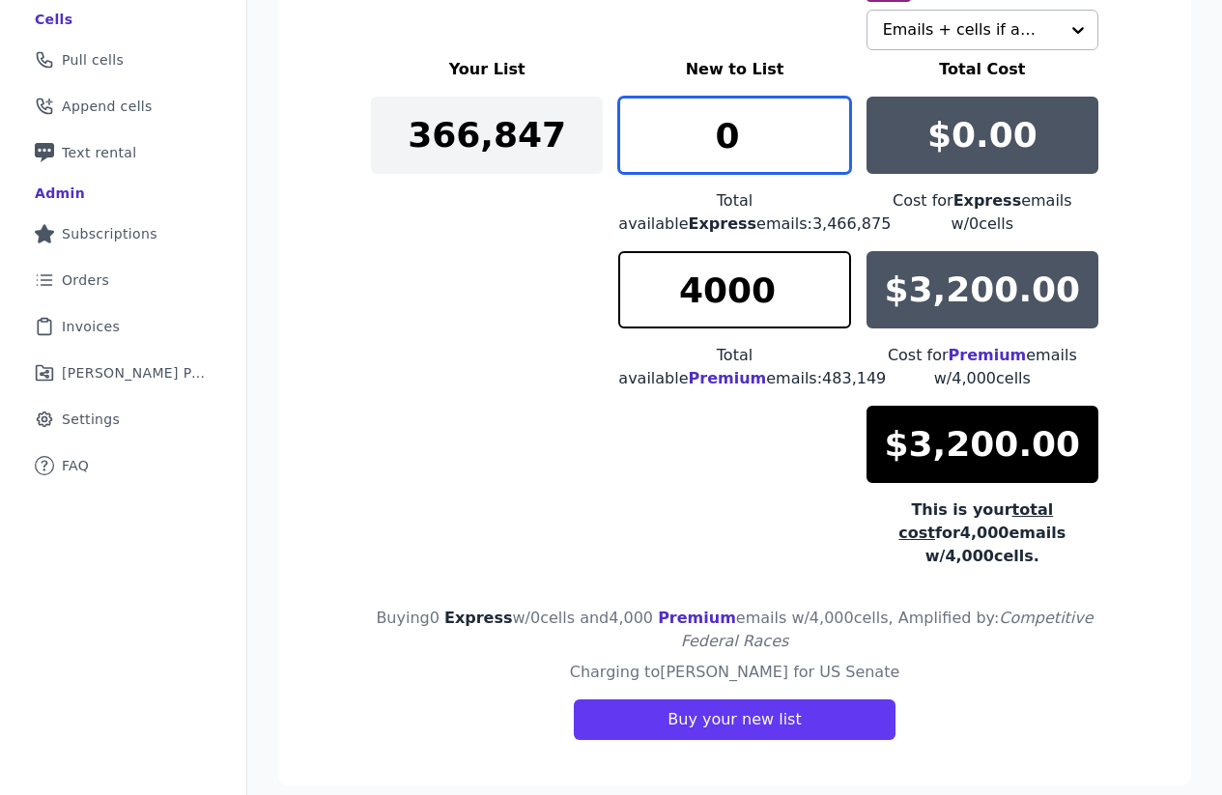
click at [705, 146] on input "0" at bounding box center [734, 135] width 232 height 77
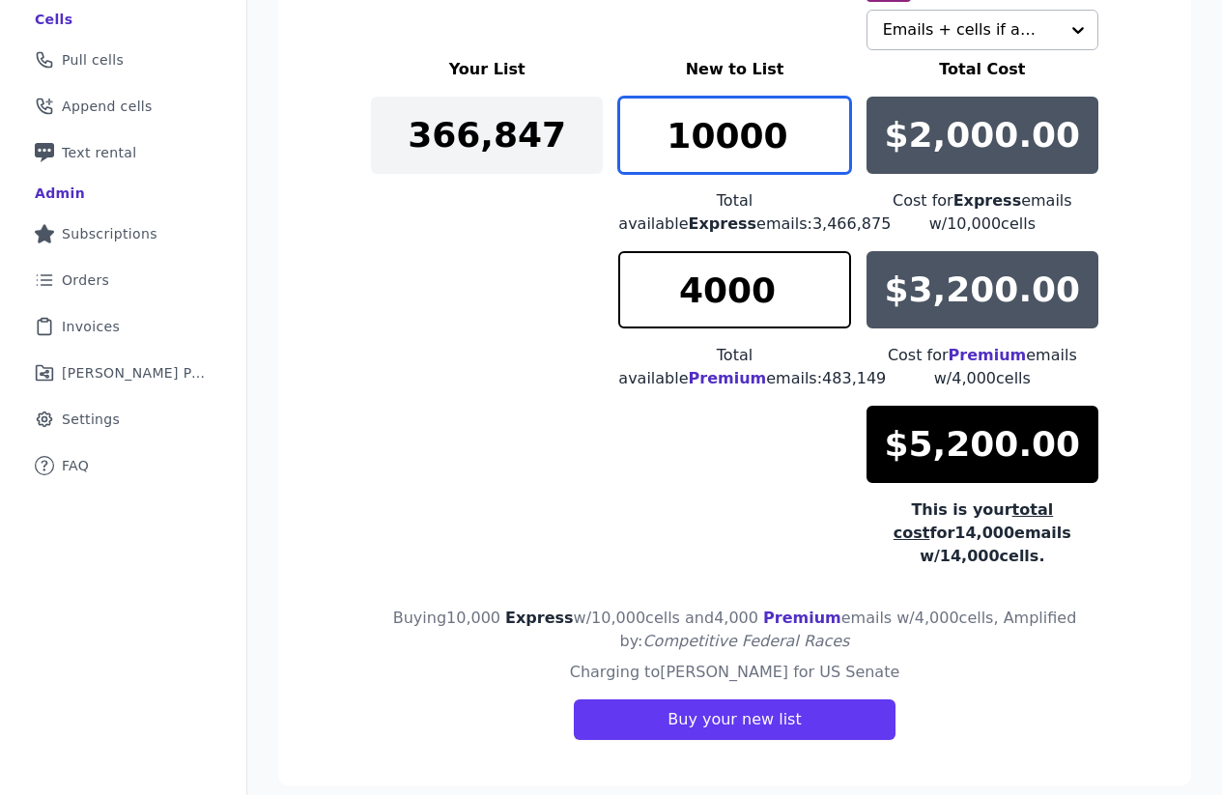
drag, startPoint x: 713, startPoint y: 134, endPoint x: 574, endPoint y: 130, distance: 139.2
click at [574, 130] on div "Your List New to List Total Cost 366,847 10000 Total available Express emails: …" at bounding box center [735, 313] width 728 height 510
type input "5000"
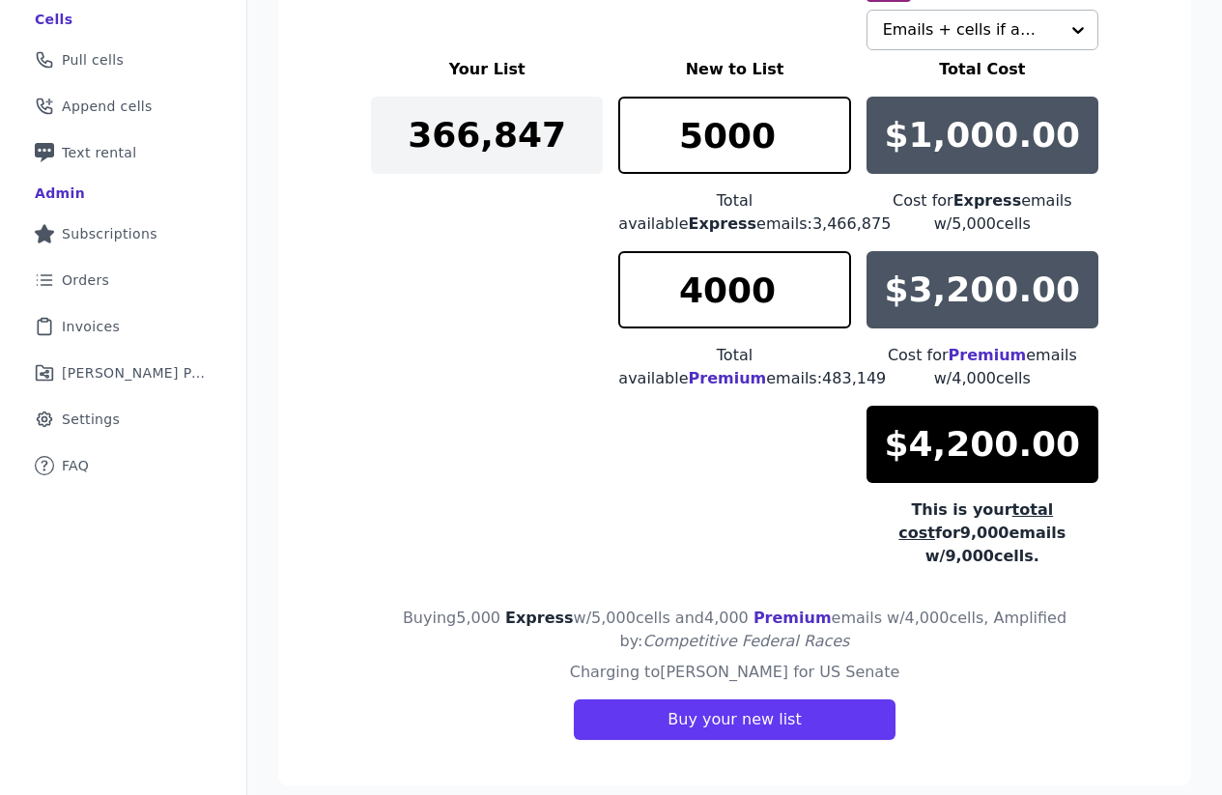
click at [553, 374] on div "Your List New to List Total Cost 366,847 5000 Total available Express emails: 3…" at bounding box center [735, 313] width 728 height 510
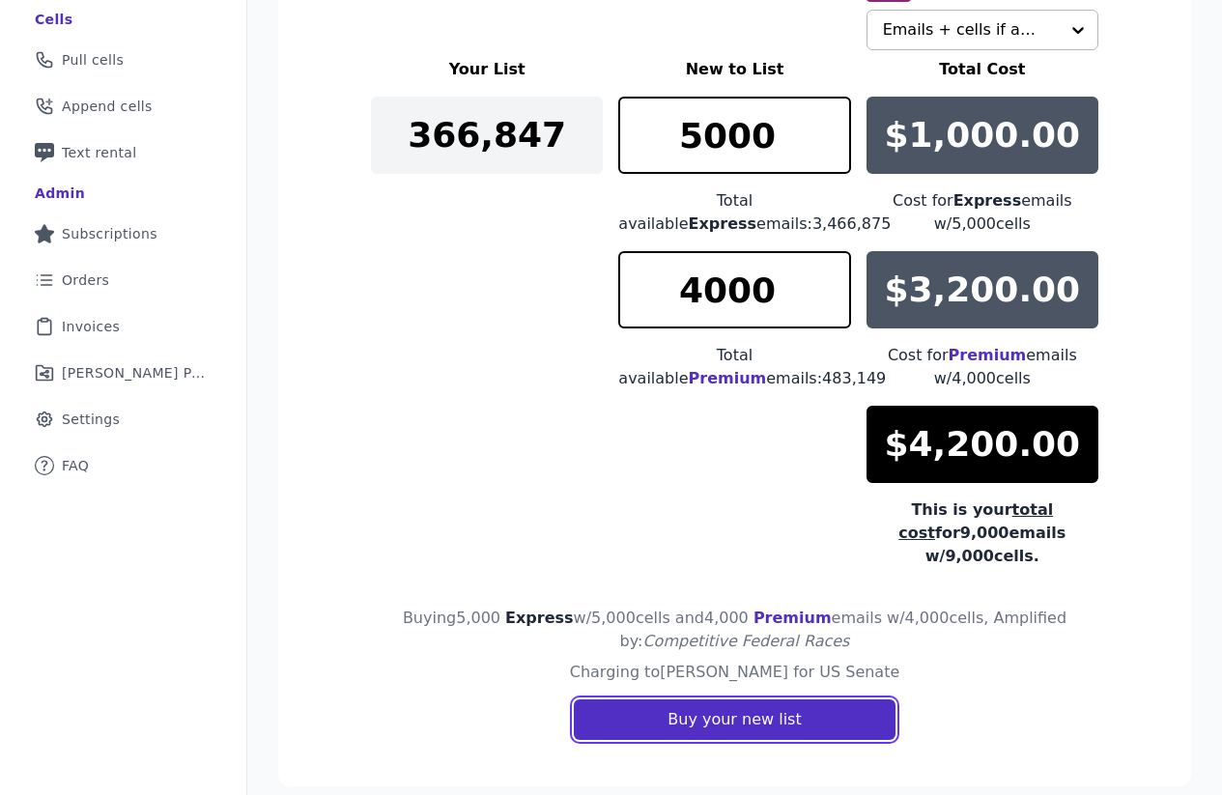
click at [698, 700] on button "Buy your new list" at bounding box center [734, 720] width 321 height 41
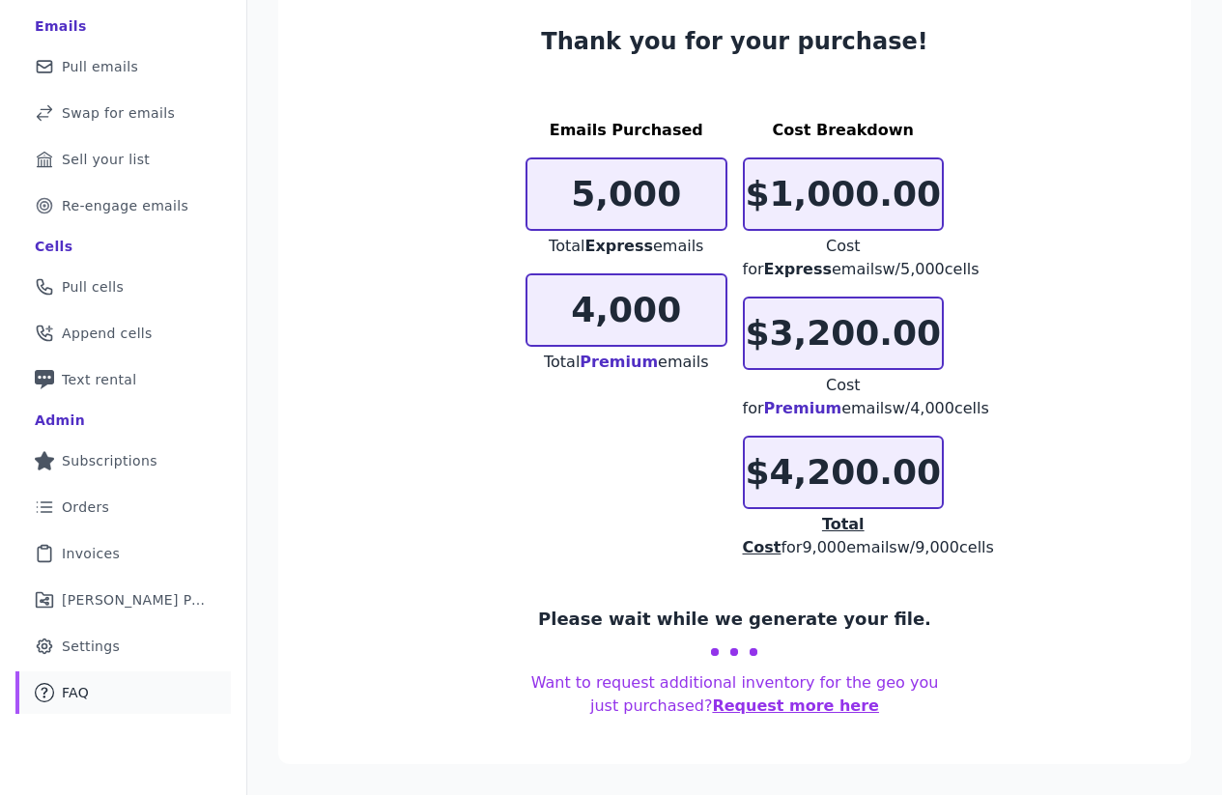
scroll to position [135, 0]
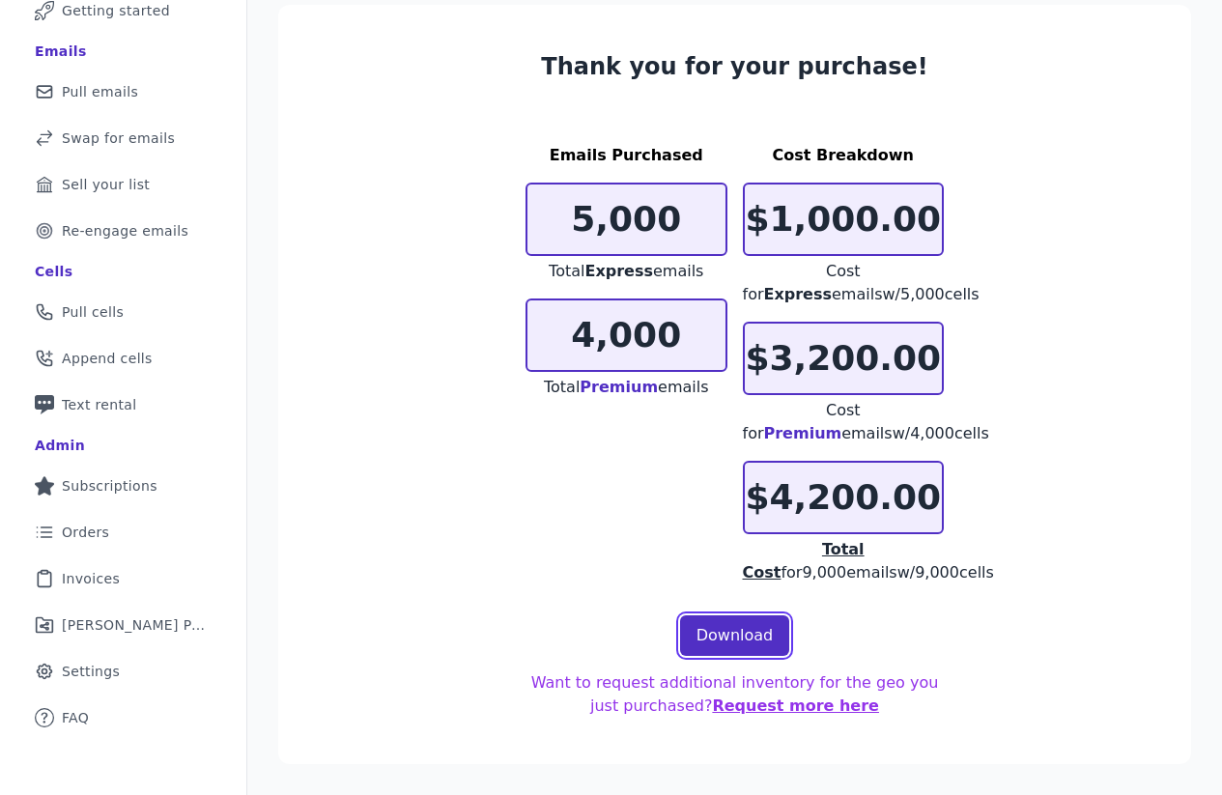
click at [713, 629] on link "Download" at bounding box center [735, 635] width 110 height 41
click at [91, 528] on span "Orders" at bounding box center [85, 532] width 47 height 19
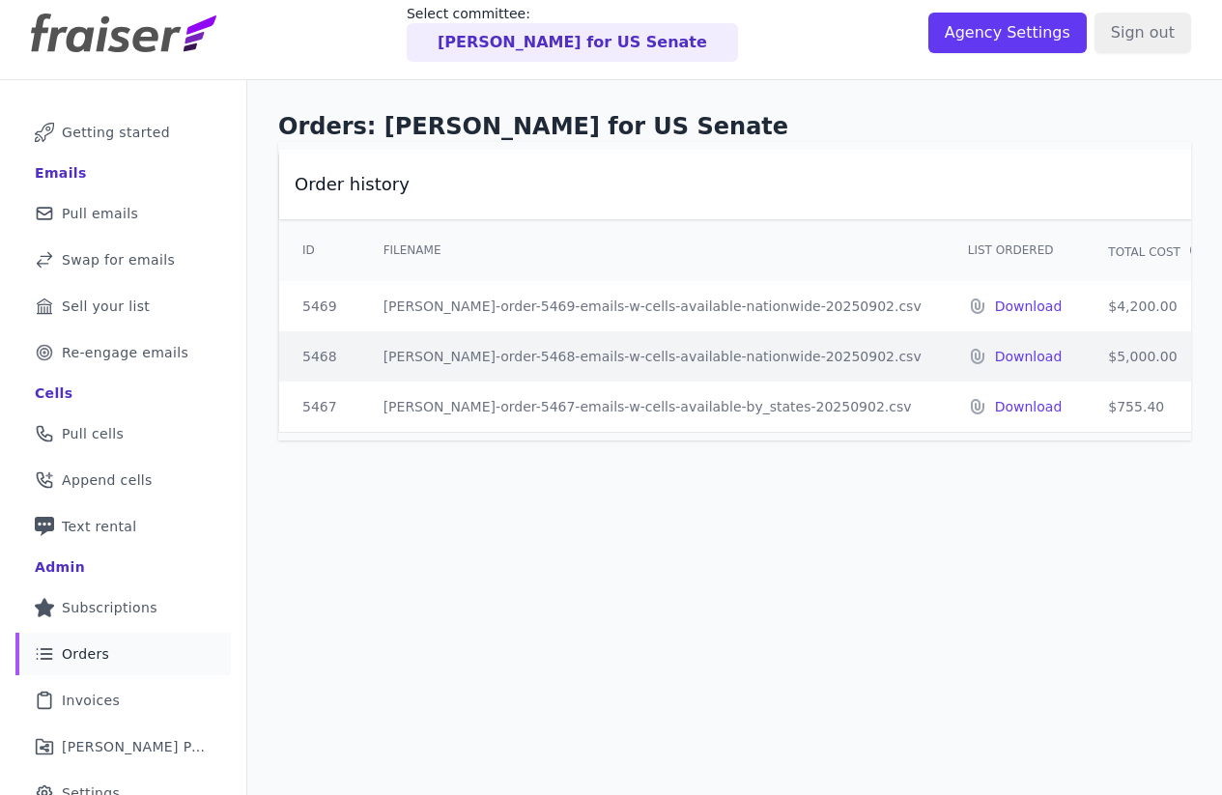
scroll to position [17, 0]
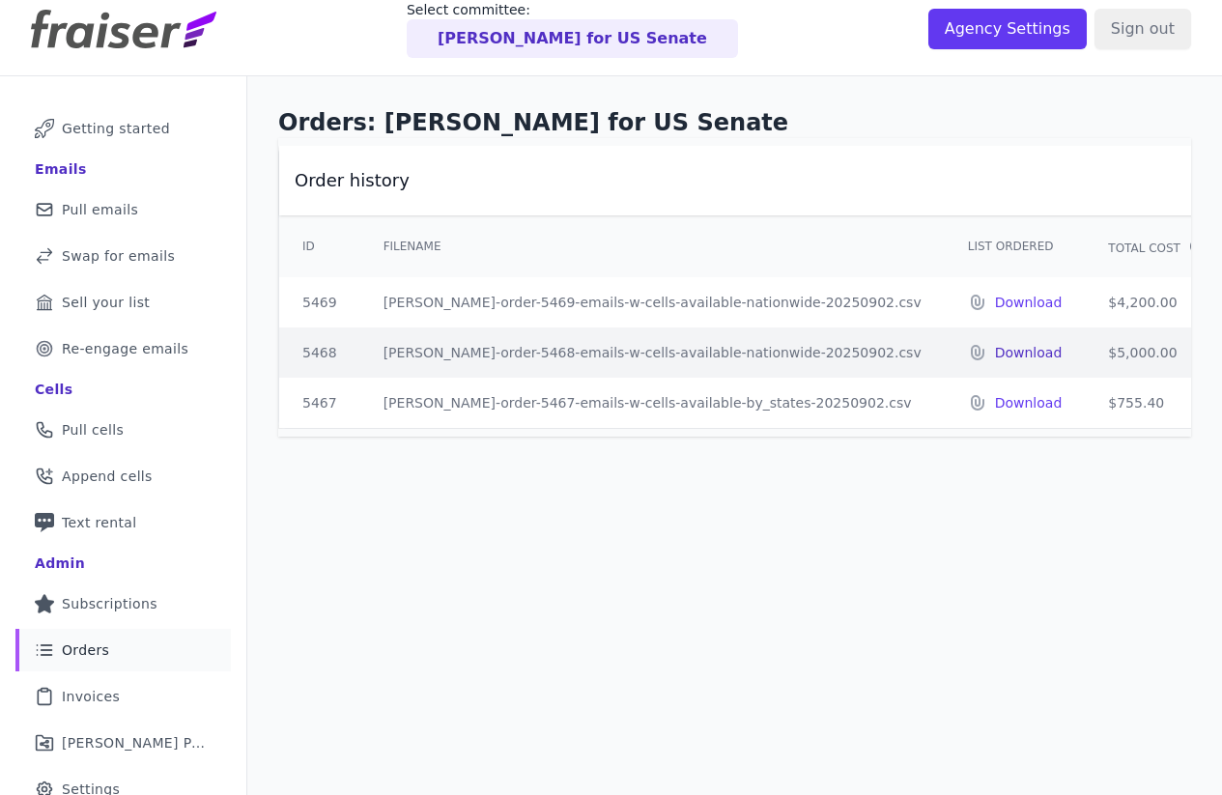
click at [995, 352] on p "Download" at bounding box center [1029, 352] width 68 height 19
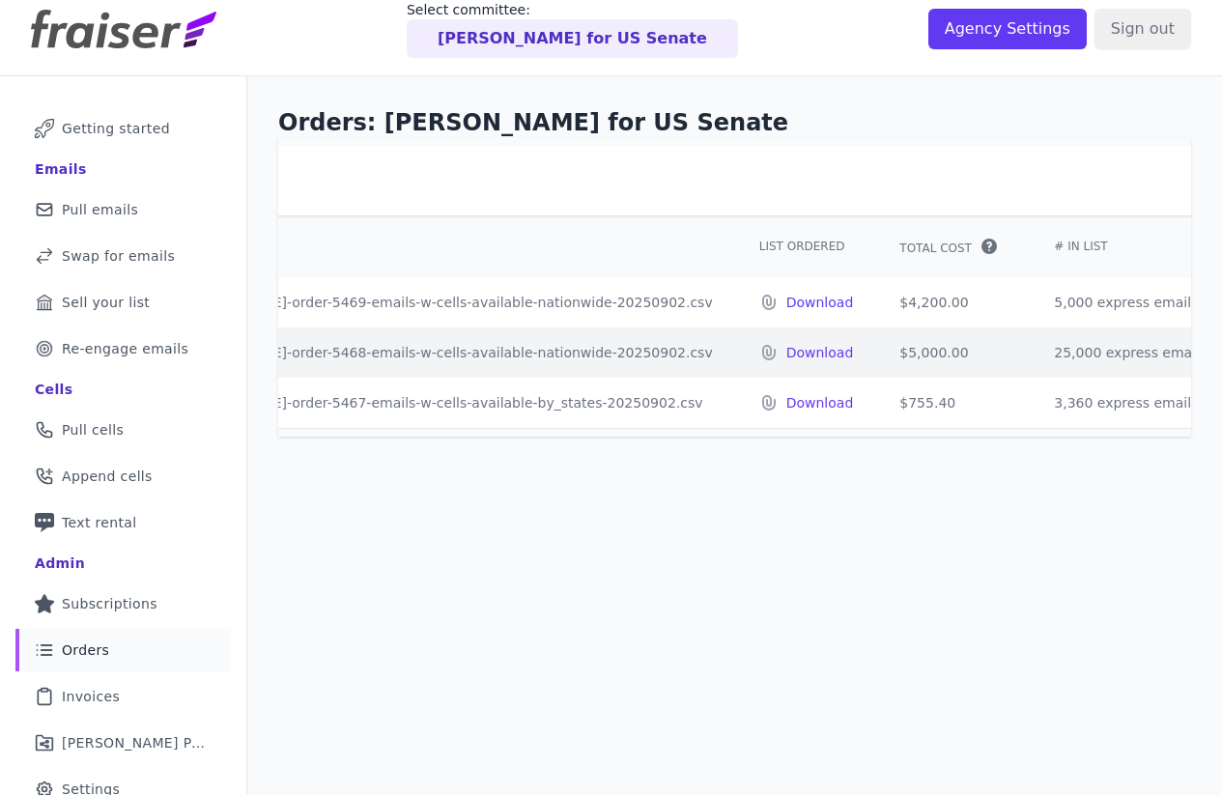
scroll to position [0, 0]
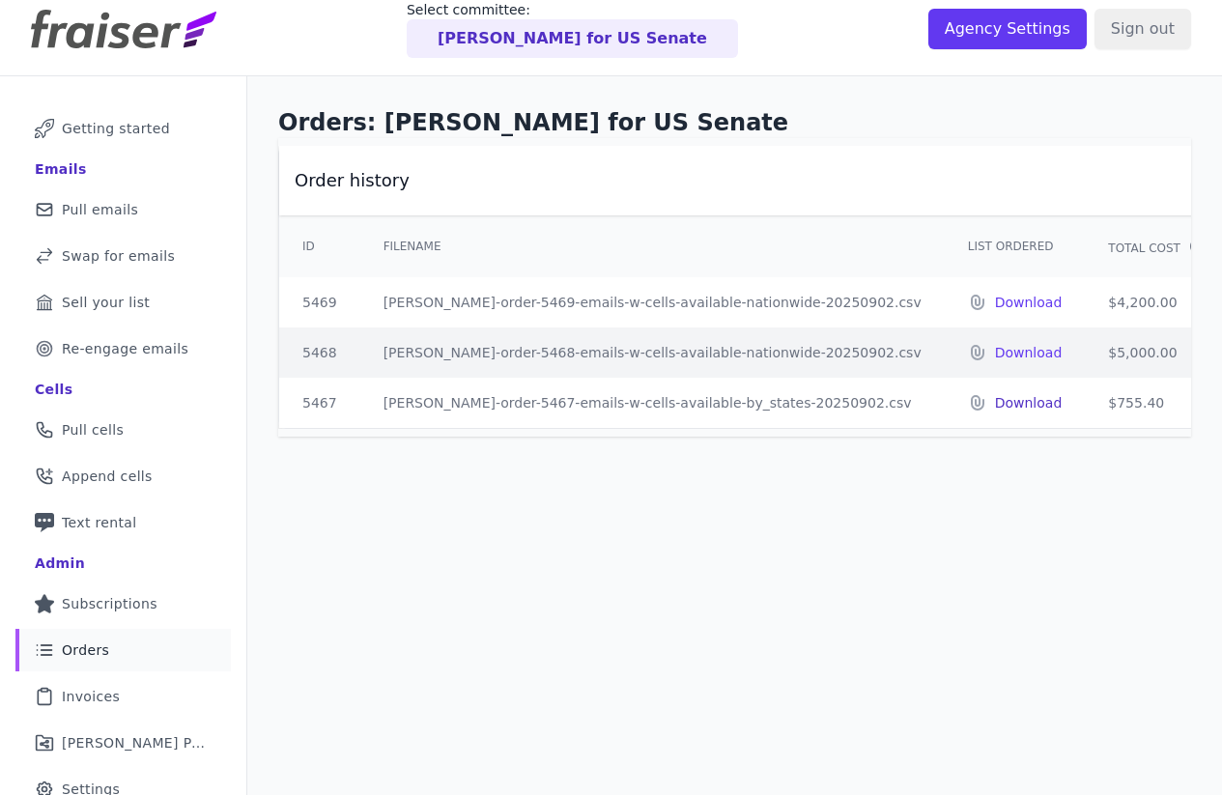
click at [995, 403] on p "Download" at bounding box center [1029, 402] width 68 height 19
drag, startPoint x: 1008, startPoint y: 297, endPoint x: 1065, endPoint y: 404, distance: 121.5
click at [688, 551] on div "Orders: [PERSON_NAME] for US Senate Order history ID Filename List Ordered Tota…" at bounding box center [734, 473] width 975 height 795
click at [794, 462] on div "Orders: [PERSON_NAME] for US Senate Order history ID Filename List Ordered Tota…" at bounding box center [734, 271] width 975 height 391
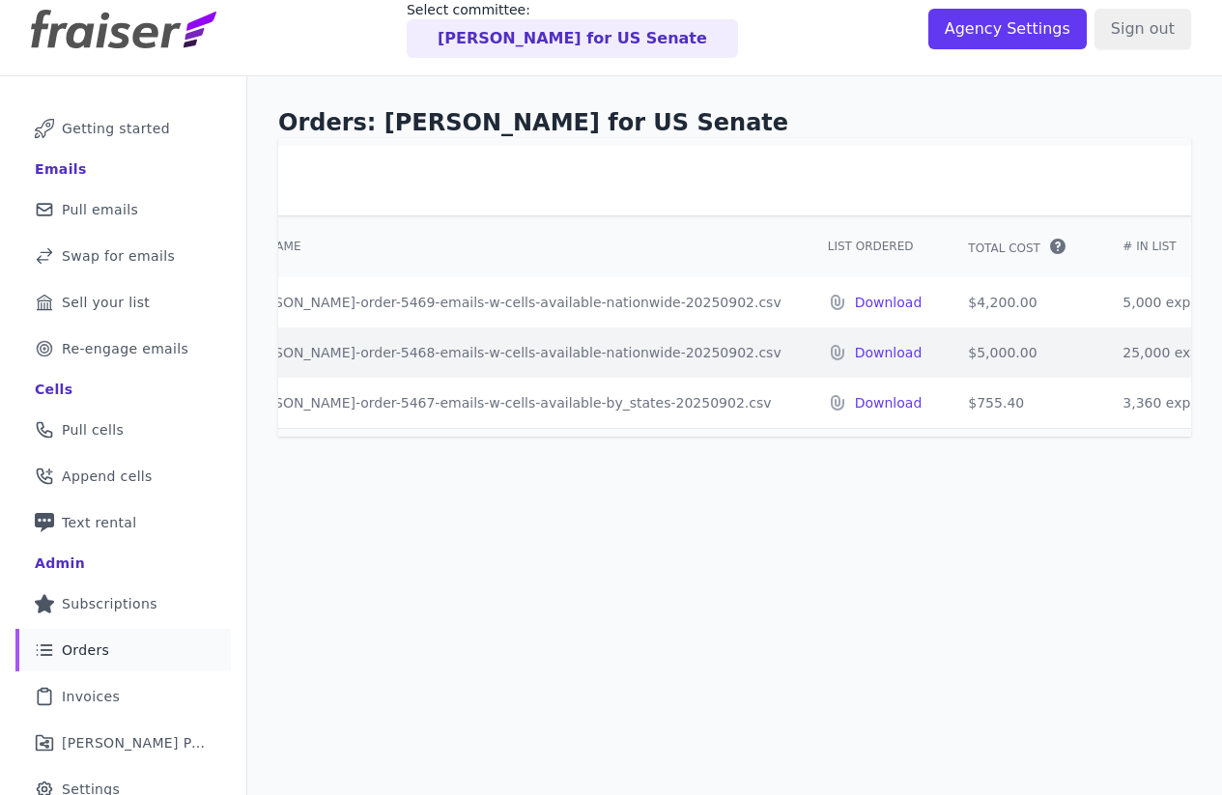
scroll to position [0, 139]
click at [856, 303] on p "Download" at bounding box center [890, 302] width 68 height 19
click at [856, 356] on p "Download" at bounding box center [890, 352] width 68 height 19
click at [856, 412] on p "Download" at bounding box center [890, 402] width 68 height 19
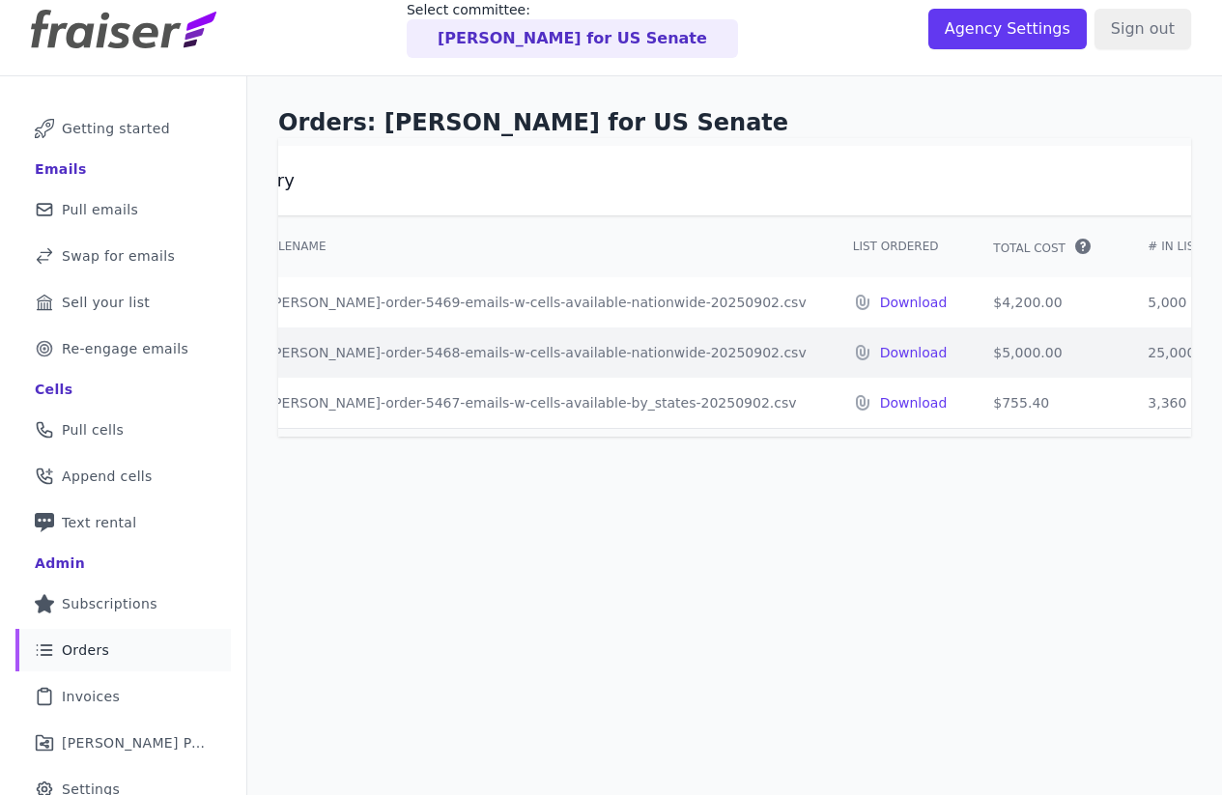
scroll to position [0, 115]
